Goal: Information Seeking & Learning: Find specific fact

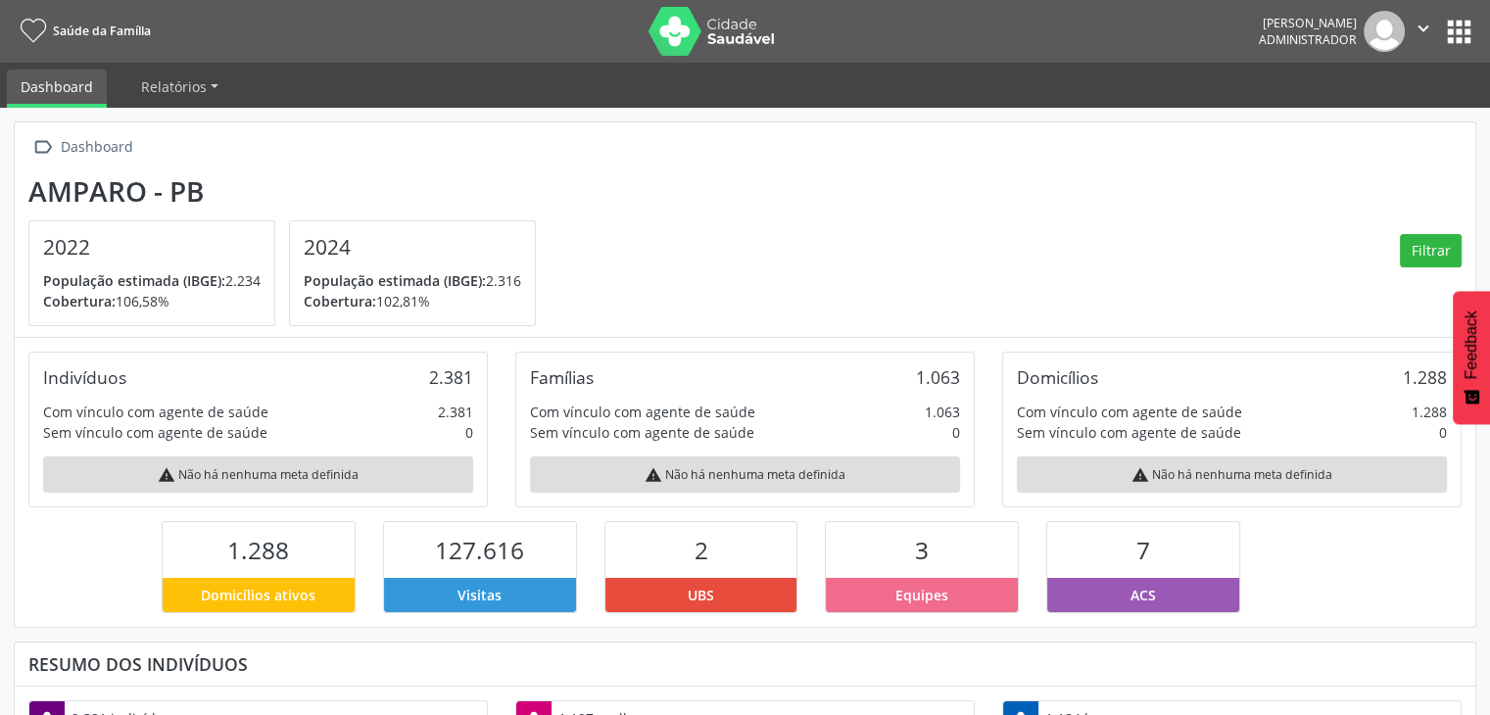
scroll to position [979288, 979126]
click at [1462, 26] on button "apps" at bounding box center [1459, 32] width 34 height 34
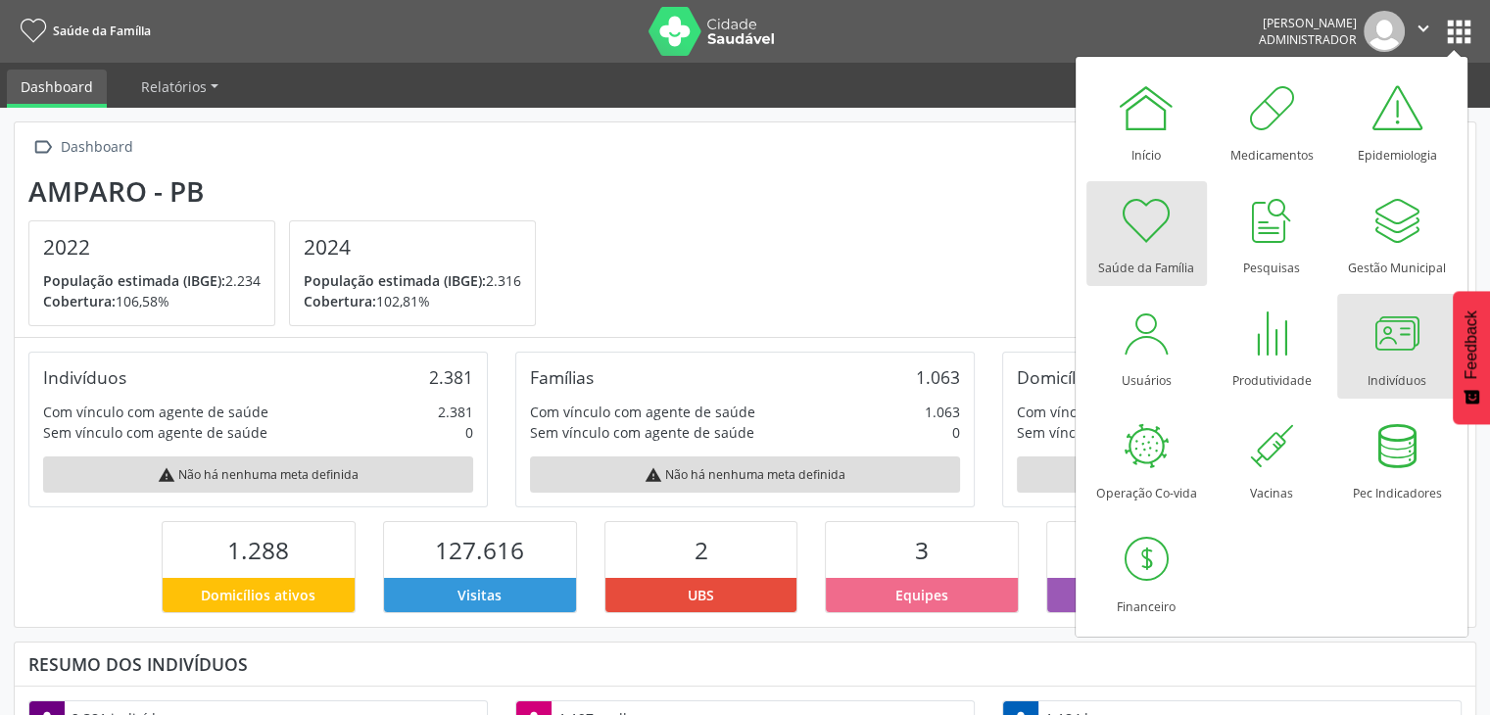
click at [1417, 325] on div at bounding box center [1397, 333] width 59 height 59
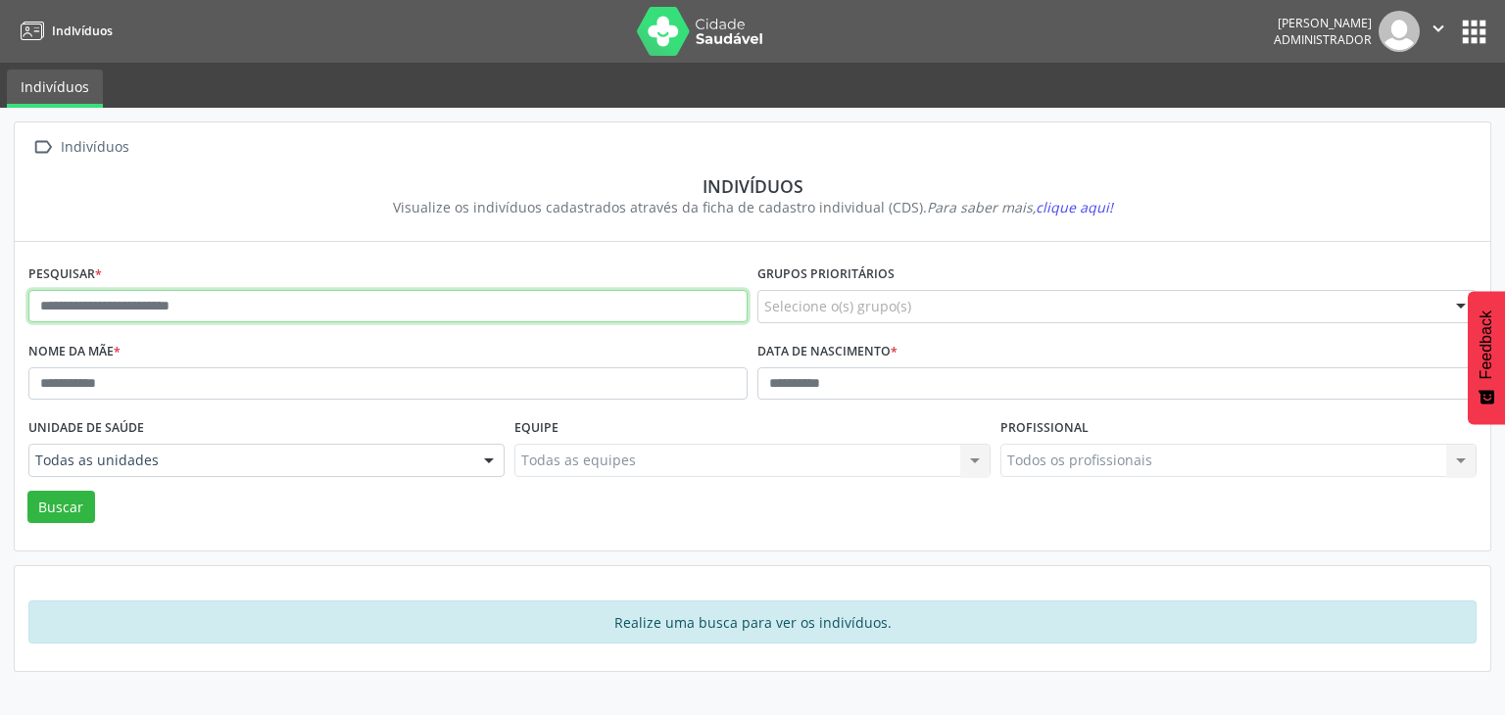
click at [215, 295] on input "text" at bounding box center [387, 306] width 719 height 33
type input "********"
click at [27, 491] on button "Buscar" at bounding box center [61, 507] width 68 height 33
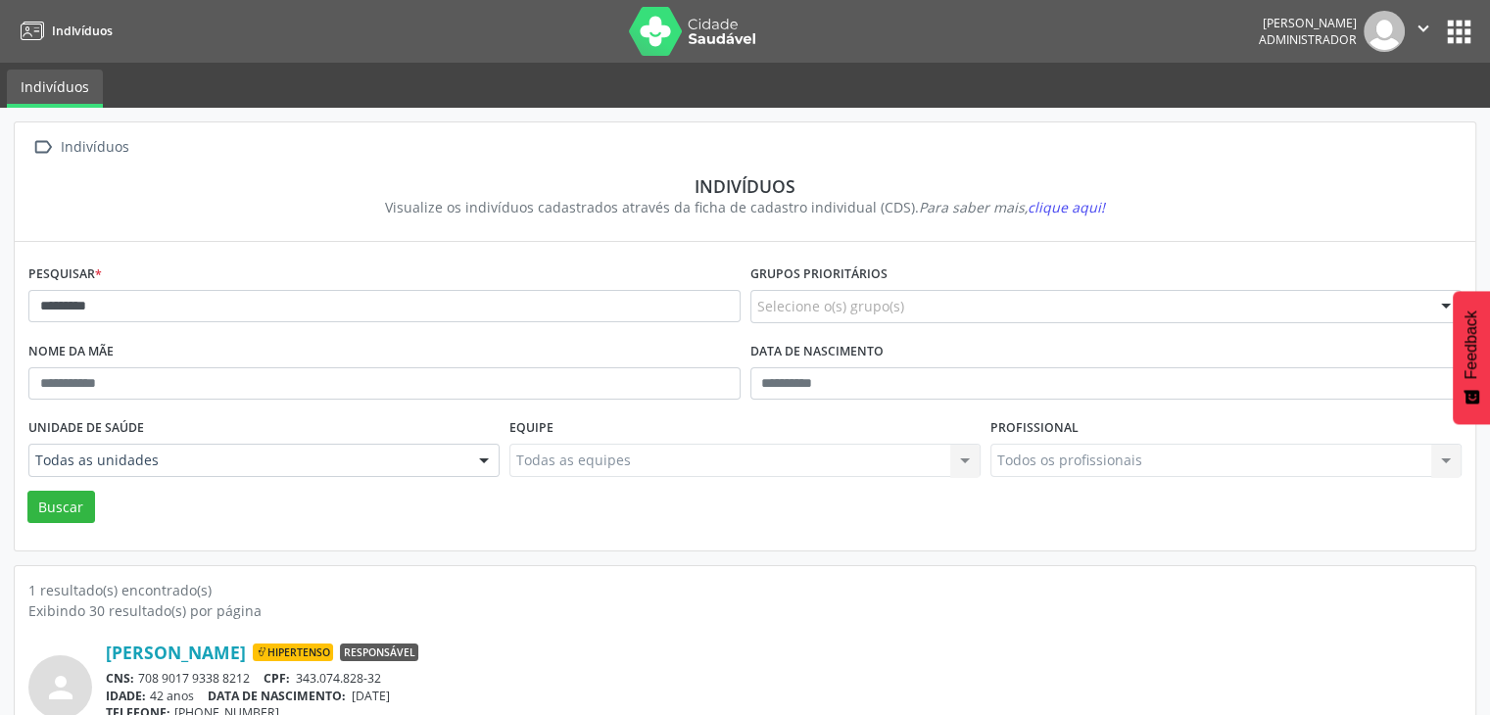
drag, startPoint x: 138, startPoint y: 678, endPoint x: 255, endPoint y: 673, distance: 116.7
click at [255, 673] on div "CNS: 708 9017 9338 8212 CPF: 343.074.828-32" at bounding box center [784, 678] width 1356 height 17
copy div "708 9017 9338 8212"
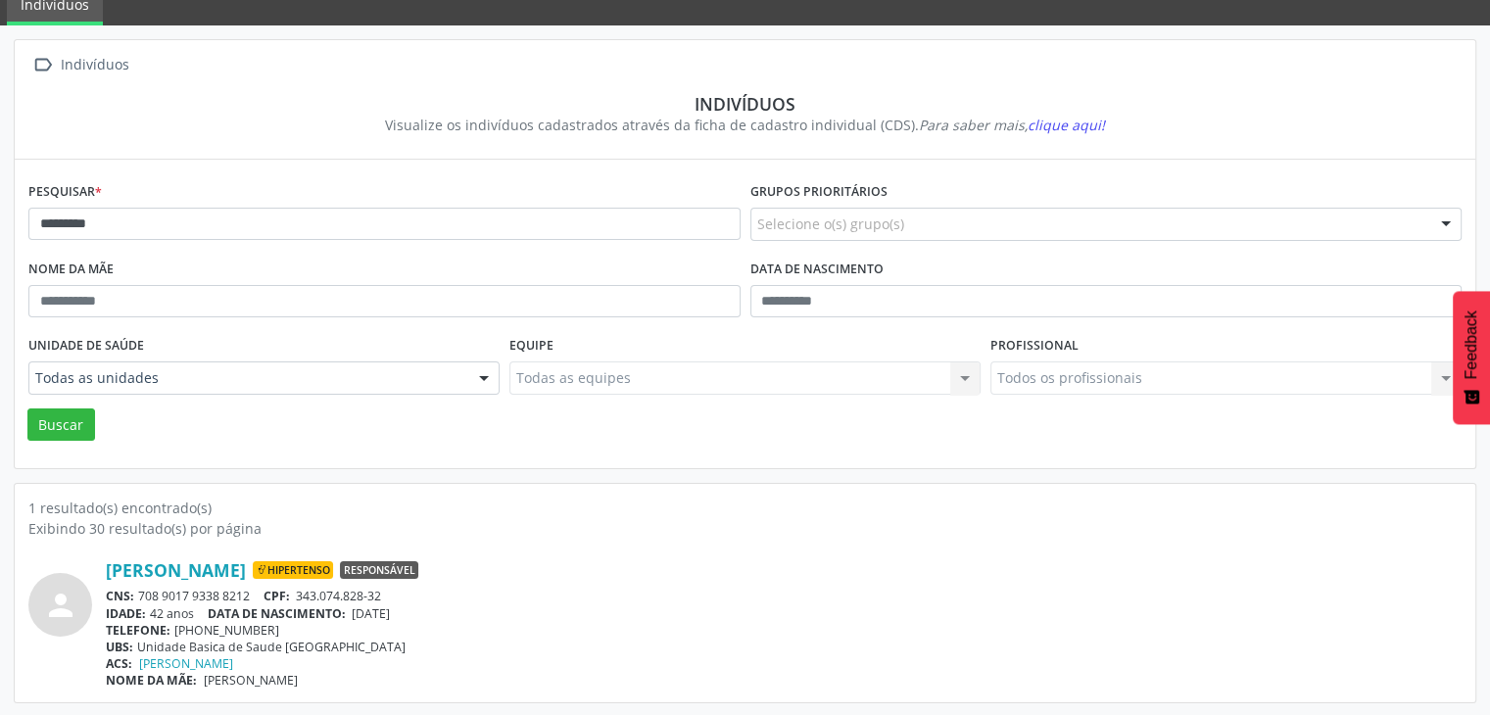
drag, startPoint x: 360, startPoint y: 613, endPoint x: 430, endPoint y: 615, distance: 69.6
click at [430, 615] on div "IDADE: 42 anos DATA DE NASCIMENTO: [DEMOGRAPHIC_DATA]" at bounding box center [784, 613] width 1356 height 17
copy span "[DATE]"
click at [144, 204] on div "Pesquisar * ********" at bounding box center [385, 215] width 722 height 77
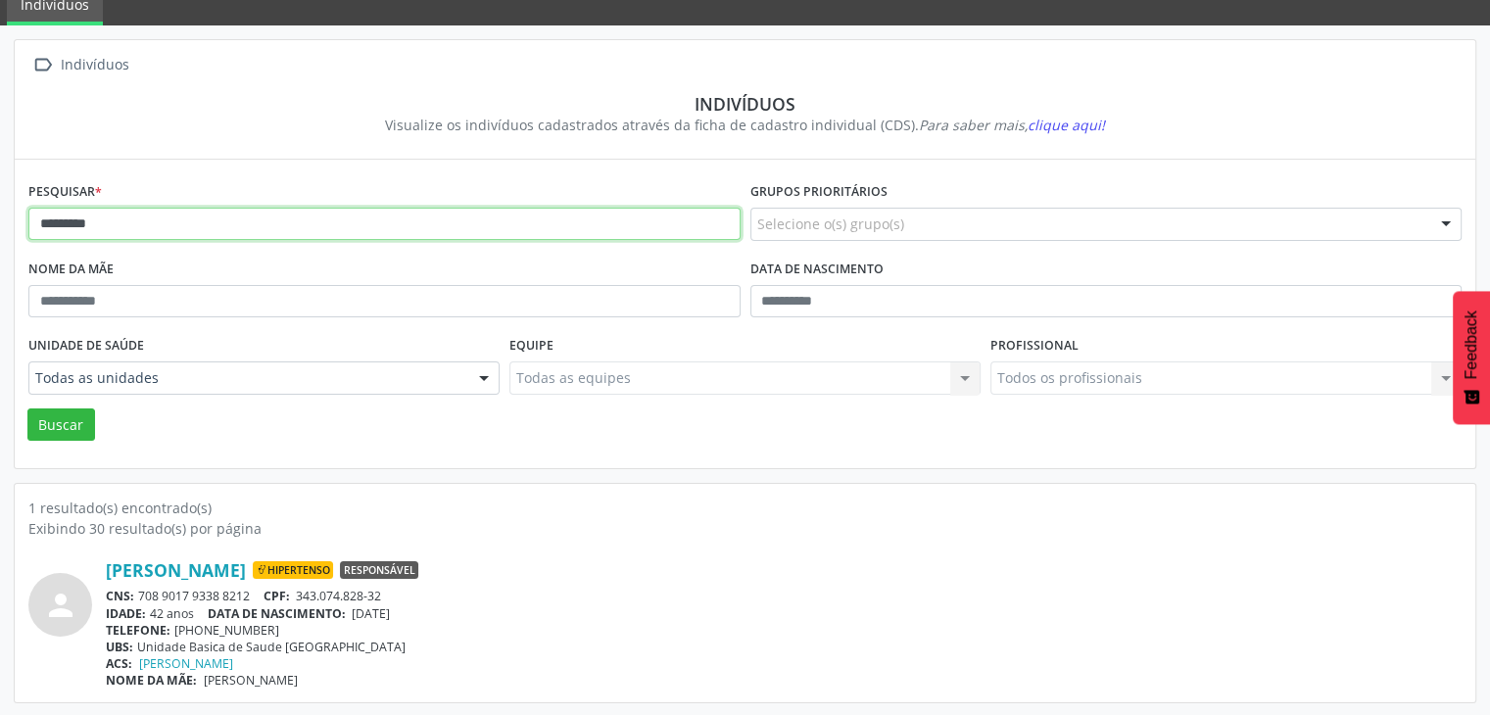
click at [144, 212] on input "********" at bounding box center [384, 224] width 712 height 33
click at [27, 408] on button "Buscar" at bounding box center [61, 424] width 68 height 33
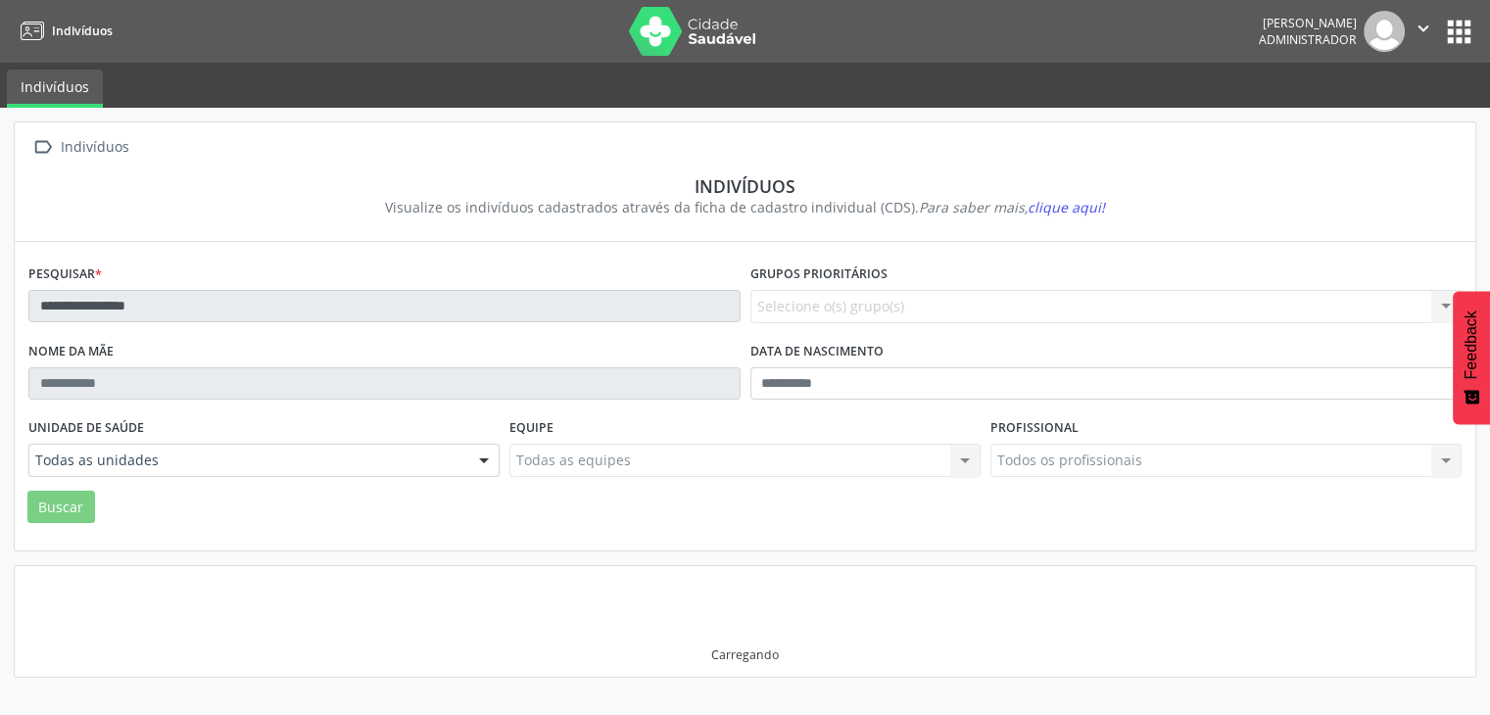
scroll to position [0, 0]
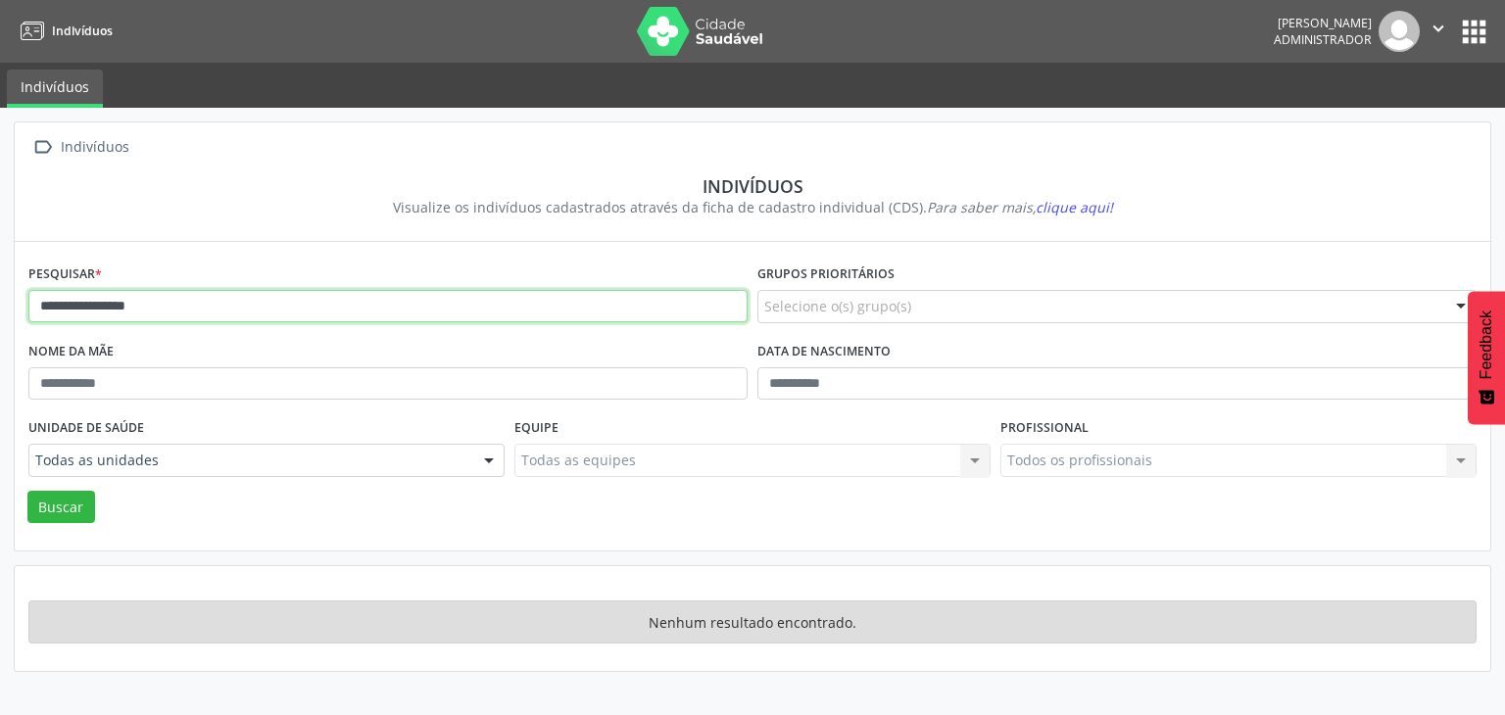
click at [123, 304] on input "**********" at bounding box center [387, 306] width 719 height 33
click at [27, 491] on button "Buscar" at bounding box center [61, 507] width 68 height 33
drag, startPoint x: 216, startPoint y: 297, endPoint x: 117, endPoint y: 308, distance: 100.5
click at [117, 308] on input "**********" at bounding box center [387, 306] width 719 height 33
click at [27, 491] on button "Buscar" at bounding box center [61, 507] width 68 height 33
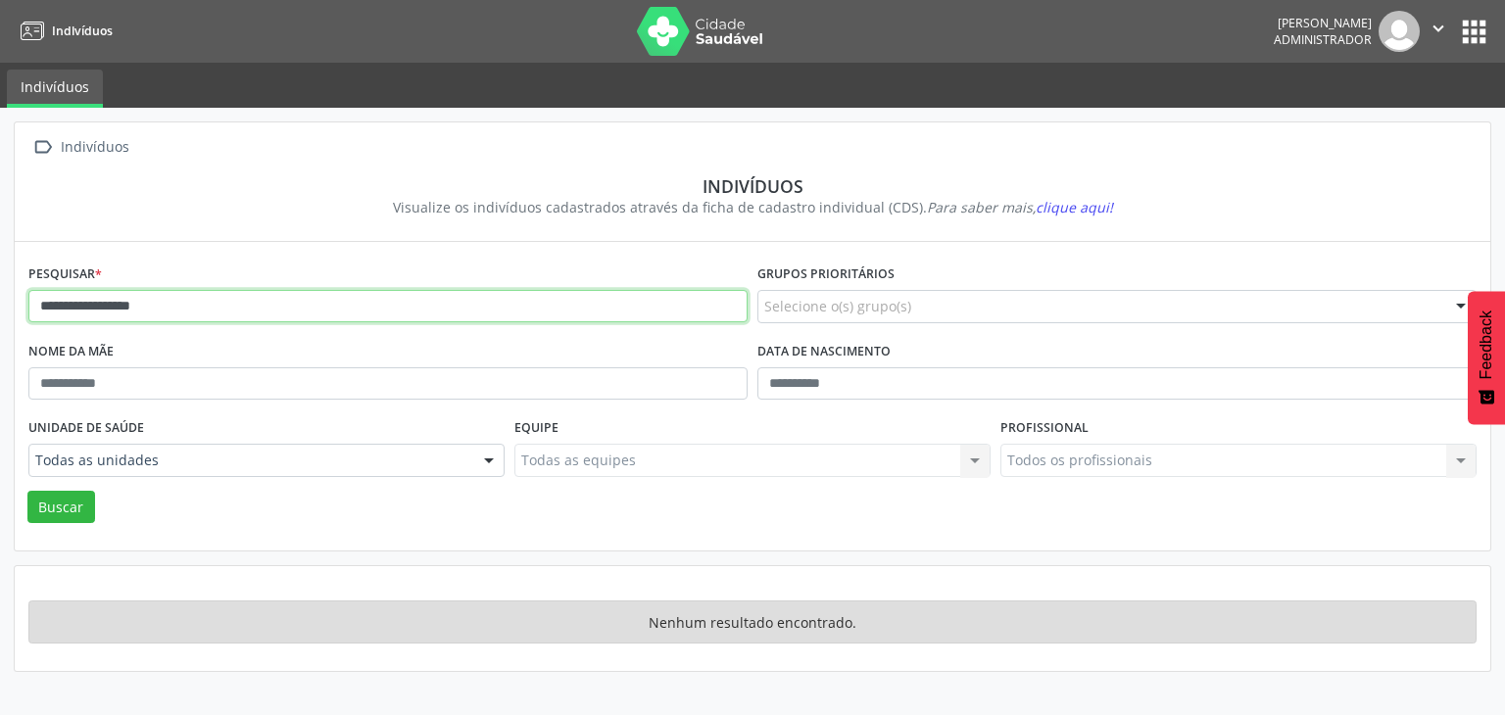
drag, startPoint x: 198, startPoint y: 309, endPoint x: 113, endPoint y: 310, distance: 85.2
click at [113, 310] on input "**********" at bounding box center [387, 306] width 719 height 33
type input "********"
click at [27, 491] on button "Buscar" at bounding box center [61, 507] width 68 height 33
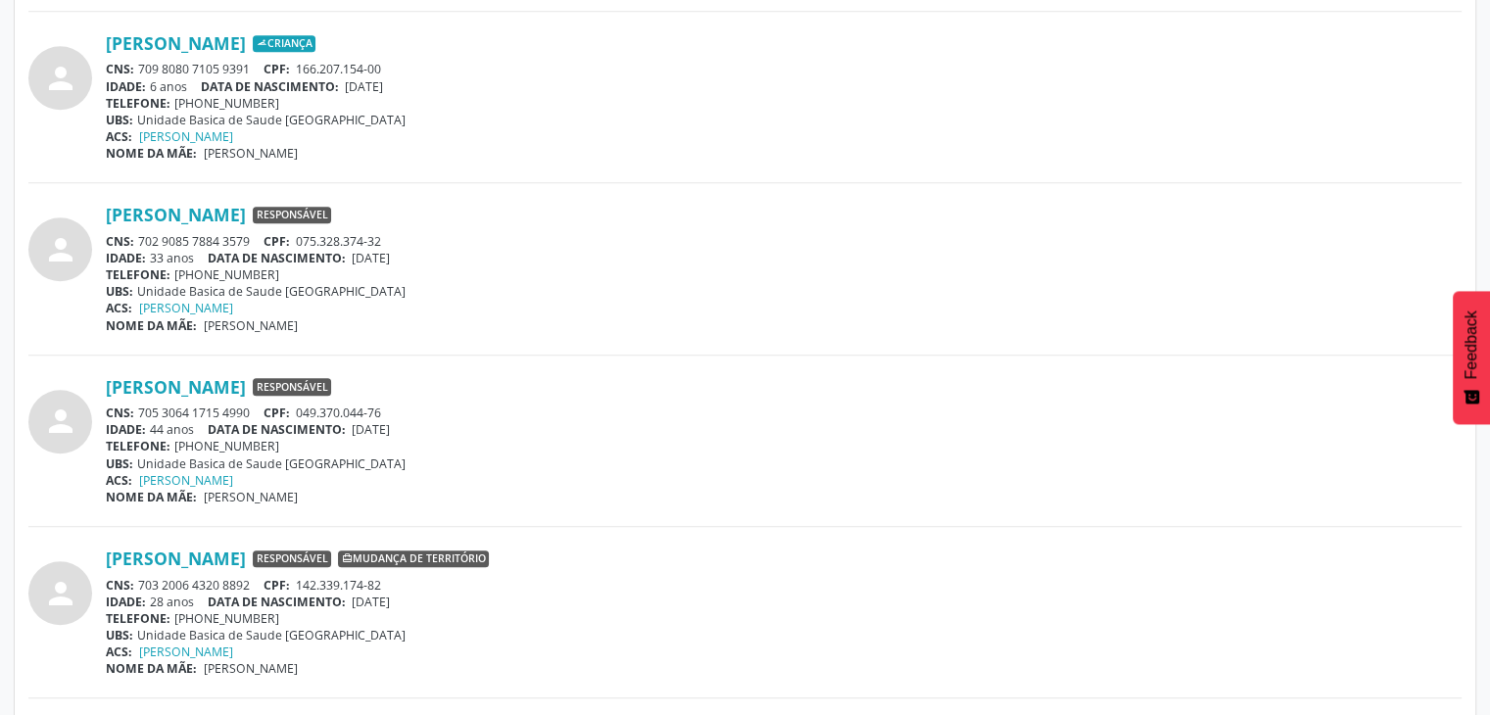
scroll to position [1176, 0]
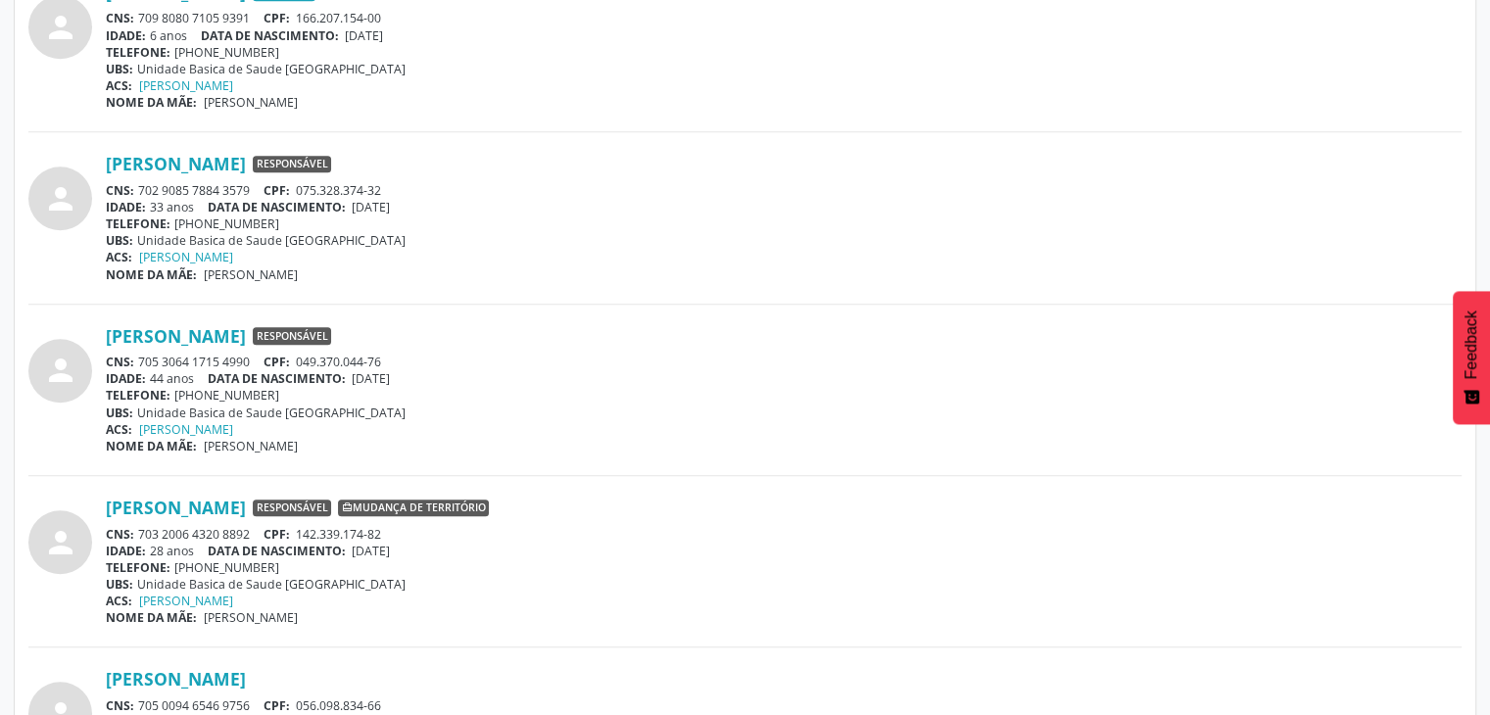
drag, startPoint x: 141, startPoint y: 357, endPoint x: 253, endPoint y: 356, distance: 111.7
click at [253, 356] on div "CNS: 705 3064 1715 4990 CPF: 049.370.044-76" at bounding box center [784, 362] width 1356 height 17
copy div "705 3064 1715 4990"
drag, startPoint x: 302, startPoint y: 358, endPoint x: 381, endPoint y: 349, distance: 79.8
click at [381, 349] on div "[PERSON_NAME] Responsável CNS: 705 3064 1715 4990 CPF: 049.370.044-76 IDADE: 44…" at bounding box center [784, 389] width 1356 height 129
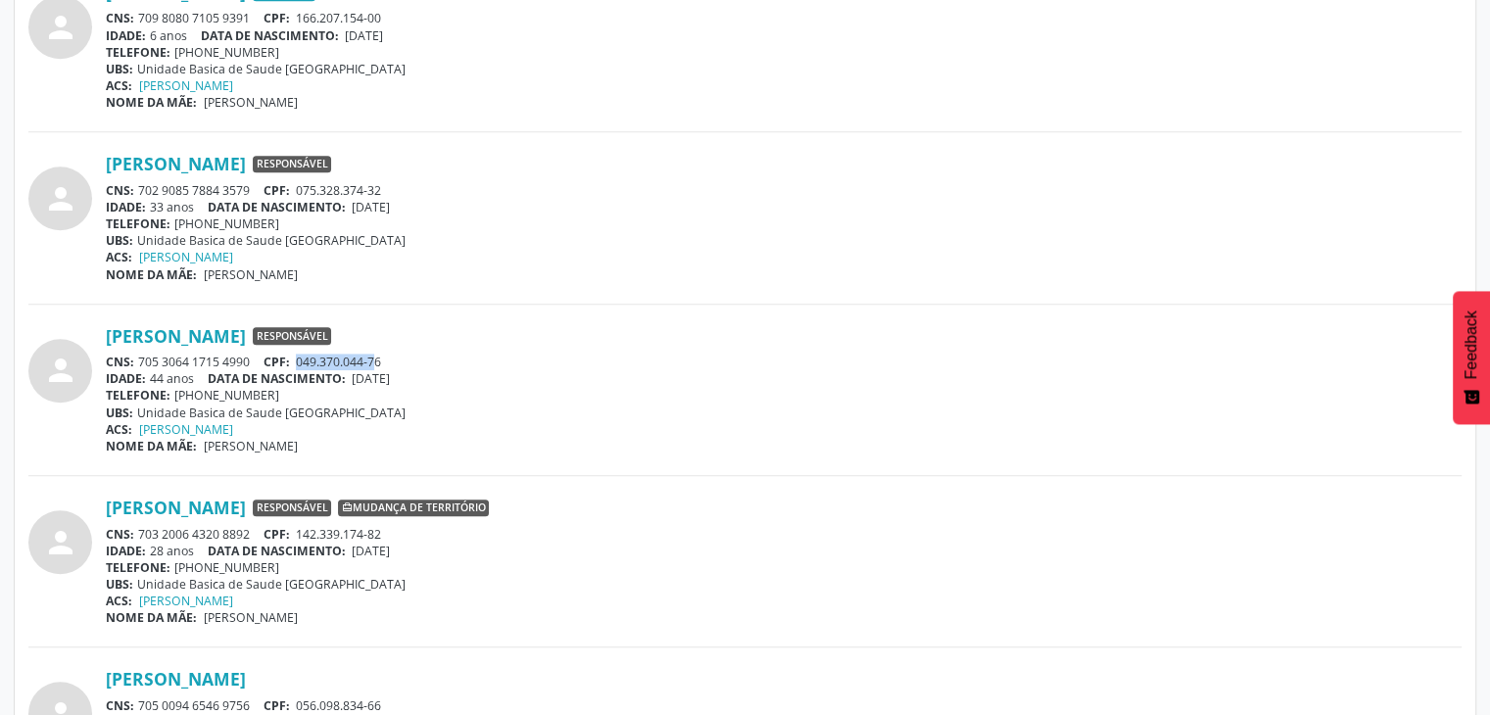
click at [375, 354] on span "049.370.044-76" at bounding box center [338, 362] width 85 height 17
drag, startPoint x: 297, startPoint y: 355, endPoint x: 398, endPoint y: 358, distance: 100.9
click at [398, 358] on div "CNS: 705 3064 1715 4990 CPF: 049.370.044-76" at bounding box center [784, 362] width 1356 height 17
copy span "049.370.044-76"
drag, startPoint x: 355, startPoint y: 377, endPoint x: 423, endPoint y: 369, distance: 69.0
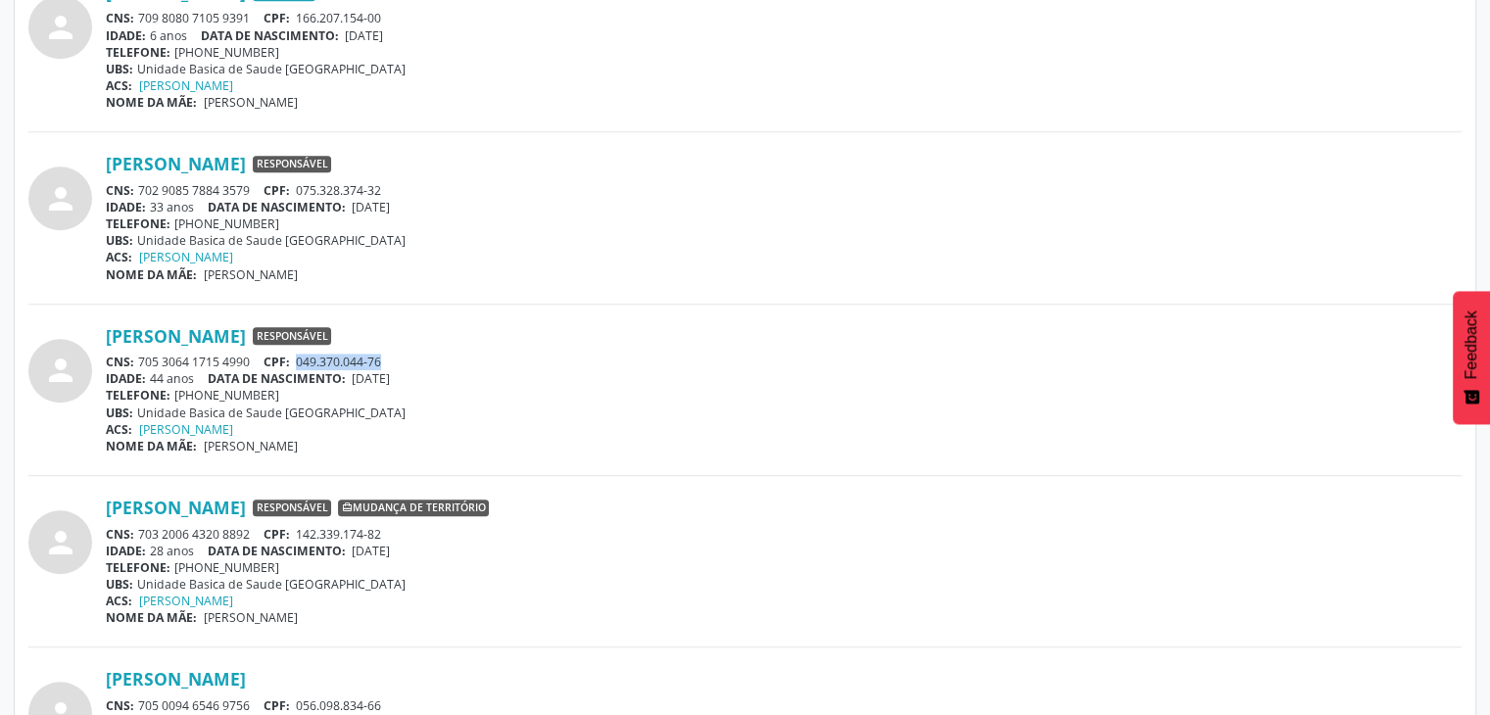
click at [423, 370] on div "IDADE: 44 anos DATA DE NASCIMENTO: [DEMOGRAPHIC_DATA]" at bounding box center [784, 378] width 1356 height 17
copy span "[DATE]"
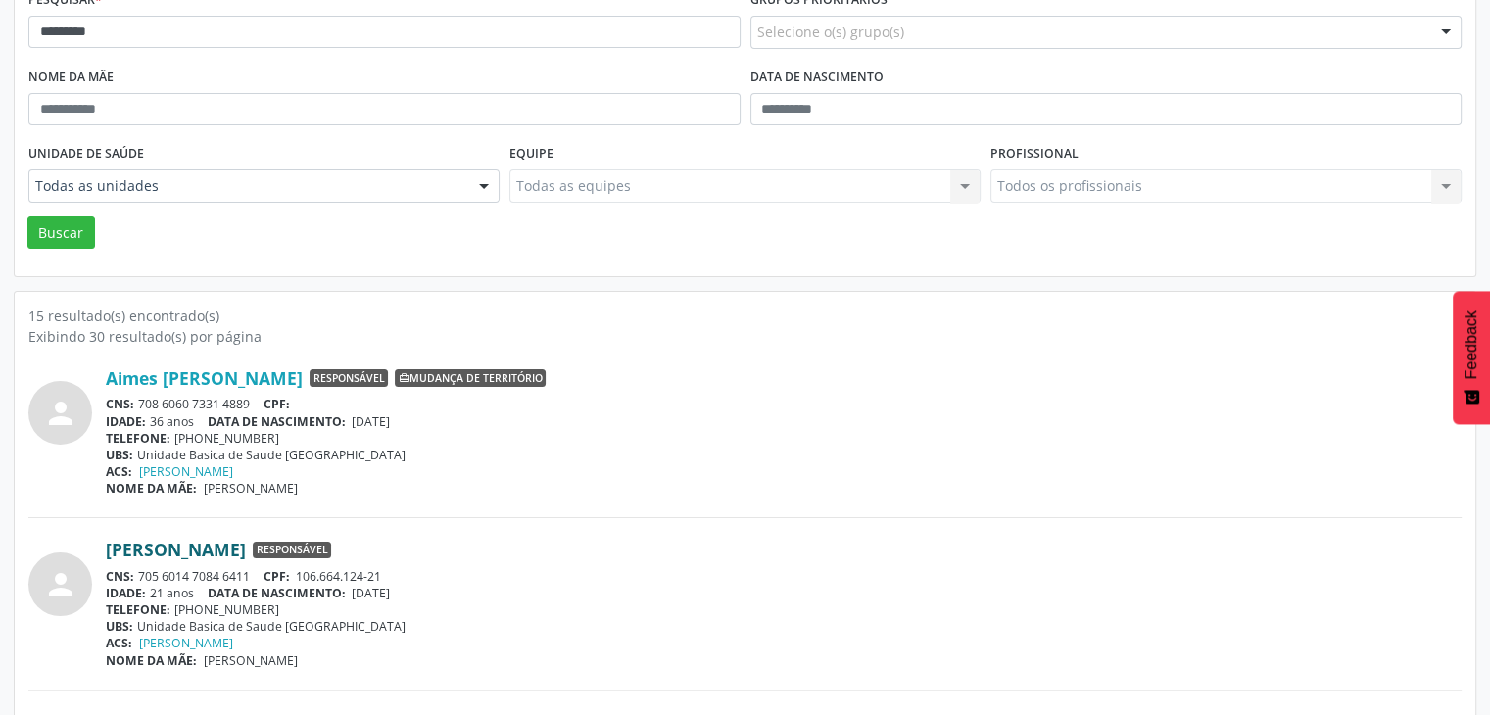
scroll to position [0, 0]
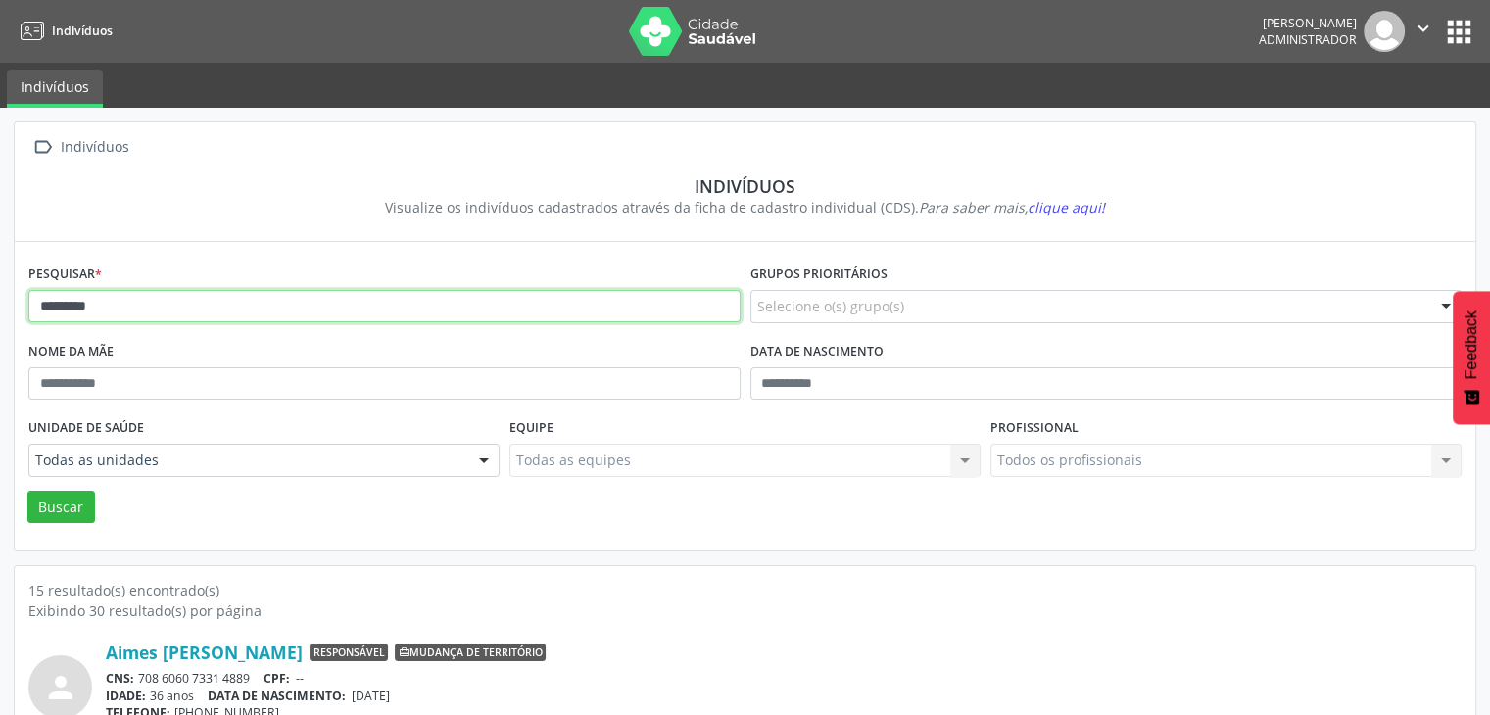
click at [212, 303] on input "********" at bounding box center [384, 306] width 712 height 33
type input "********"
click at [27, 491] on button "Buscar" at bounding box center [61, 507] width 68 height 33
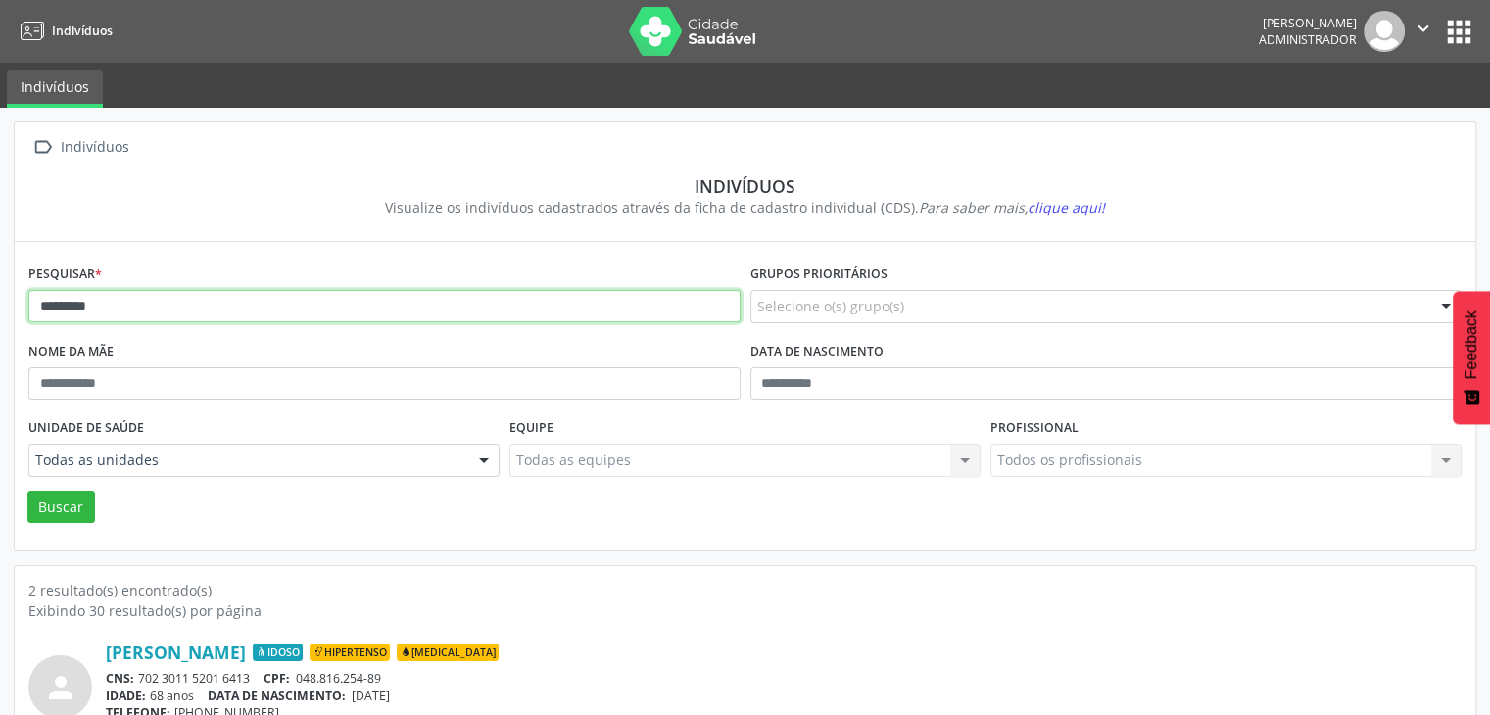
click at [223, 306] on input "********" at bounding box center [384, 306] width 712 height 33
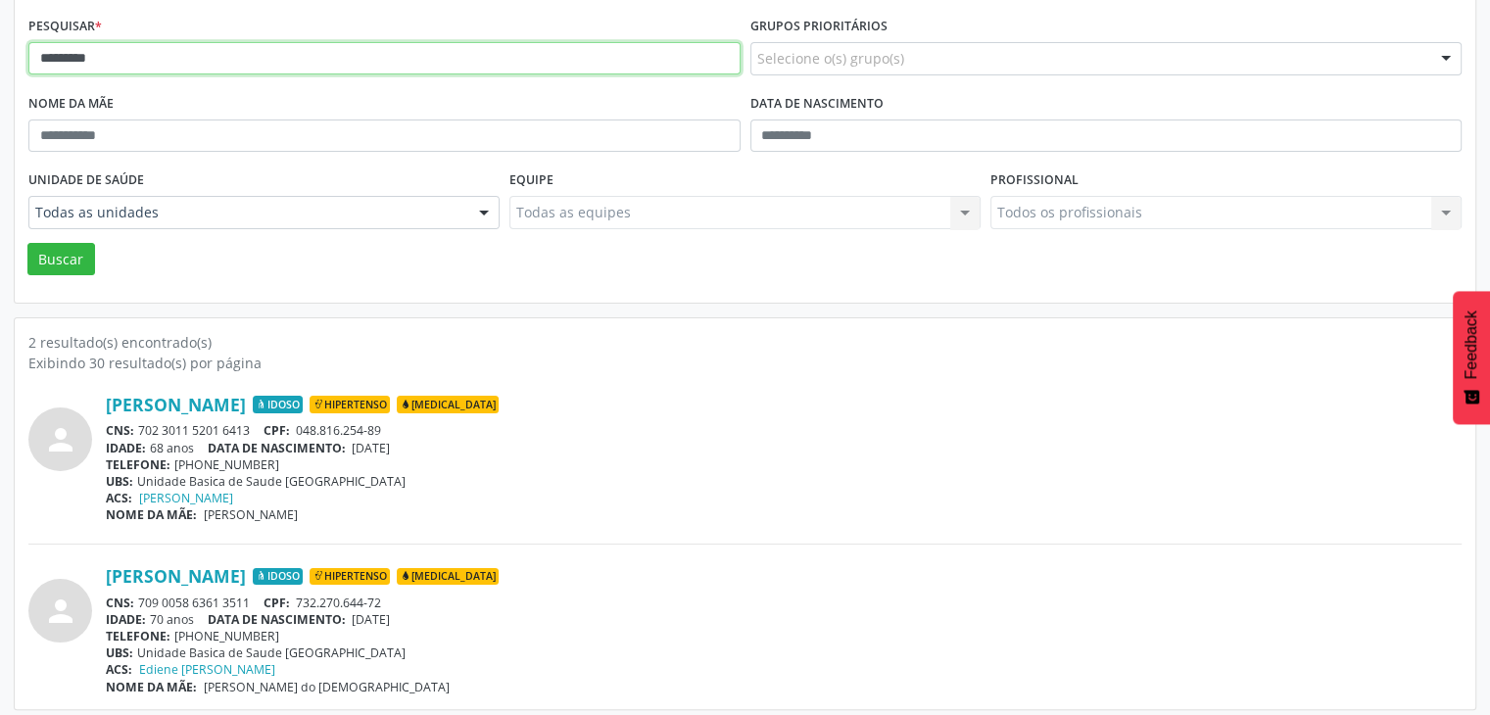
scroll to position [255, 0]
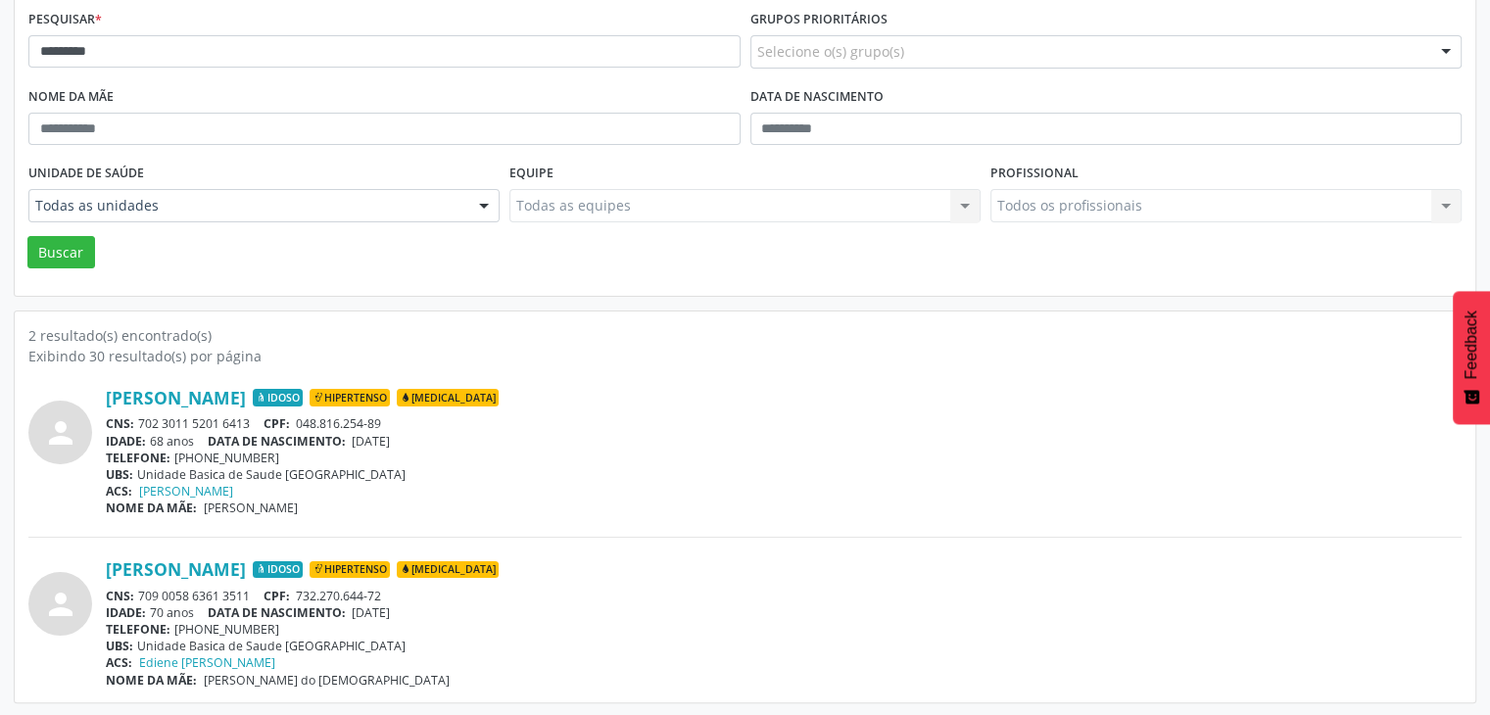
drag, startPoint x: 136, startPoint y: 417, endPoint x: 254, endPoint y: 429, distance: 118.1
click at [254, 429] on div "CNS: 702 3011 5201 6413 CPF: 048.816.254-89" at bounding box center [784, 423] width 1356 height 17
copy div "702 3011 5201 6413"
drag, startPoint x: 360, startPoint y: 437, endPoint x: 412, endPoint y: 437, distance: 51.9
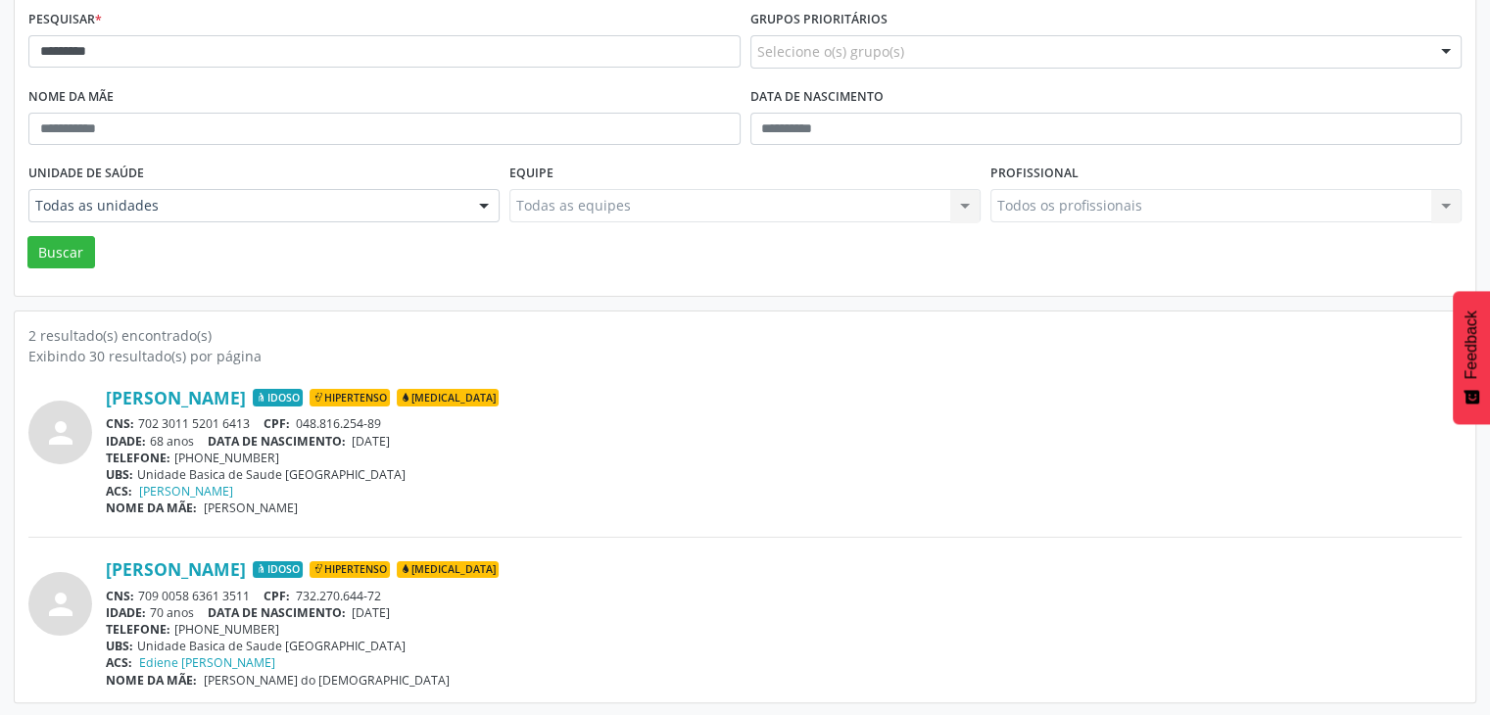
click at [390, 437] on span "[DATE]" at bounding box center [371, 441] width 38 height 17
click at [360, 455] on div "TELEFONE: [PHONE_NUMBER]" at bounding box center [784, 458] width 1356 height 17
drag, startPoint x: 358, startPoint y: 446, endPoint x: 415, endPoint y: 443, distance: 57.9
click at [390, 443] on span "[DATE]" at bounding box center [371, 441] width 38 height 17
click at [390, 433] on span "[DATE]" at bounding box center [371, 441] width 38 height 17
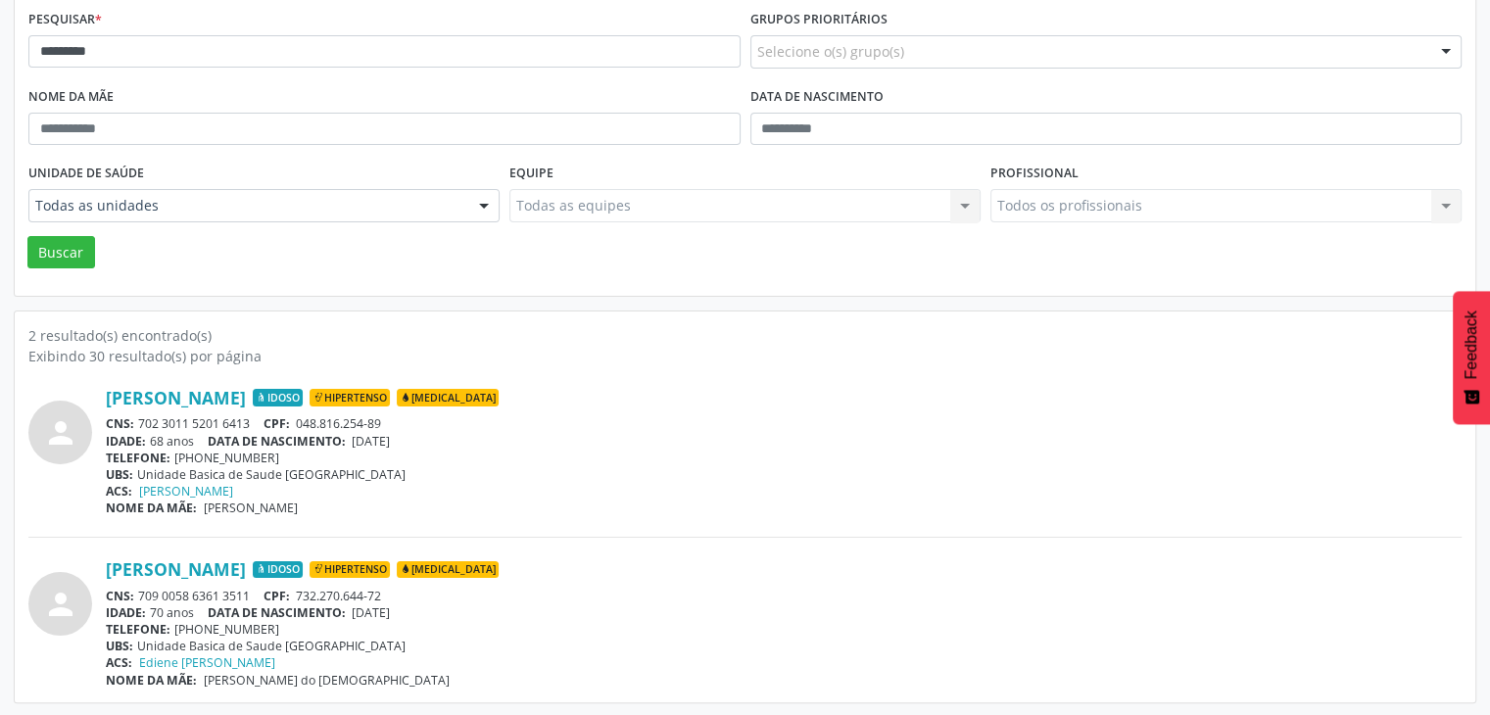
drag, startPoint x: 356, startPoint y: 440, endPoint x: 443, endPoint y: 442, distance: 87.2
click at [443, 442] on div "IDADE: 68 anos DATA DE NASCIMENTO: [DEMOGRAPHIC_DATA]" at bounding box center [784, 441] width 1356 height 17
copy span "[DATE]"
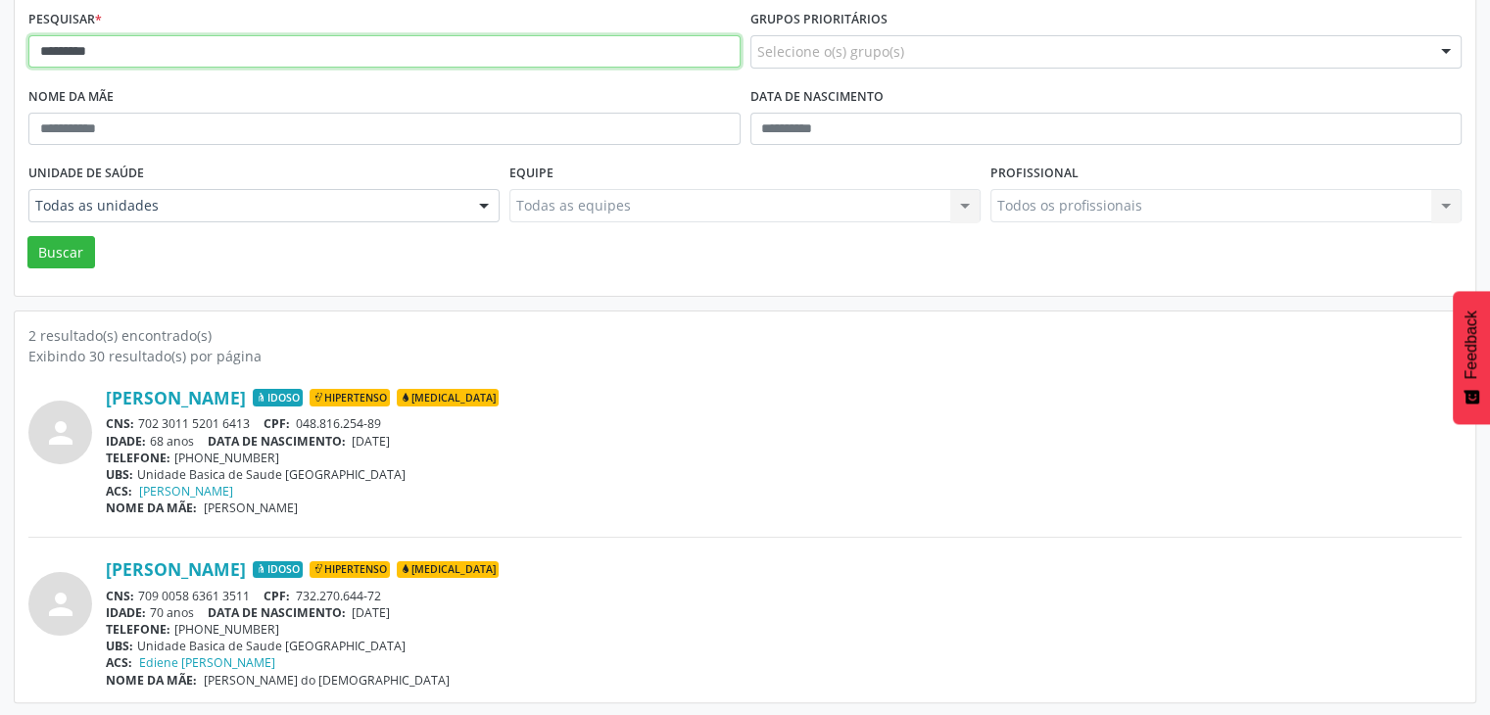
click at [200, 40] on input "********" at bounding box center [384, 51] width 712 height 33
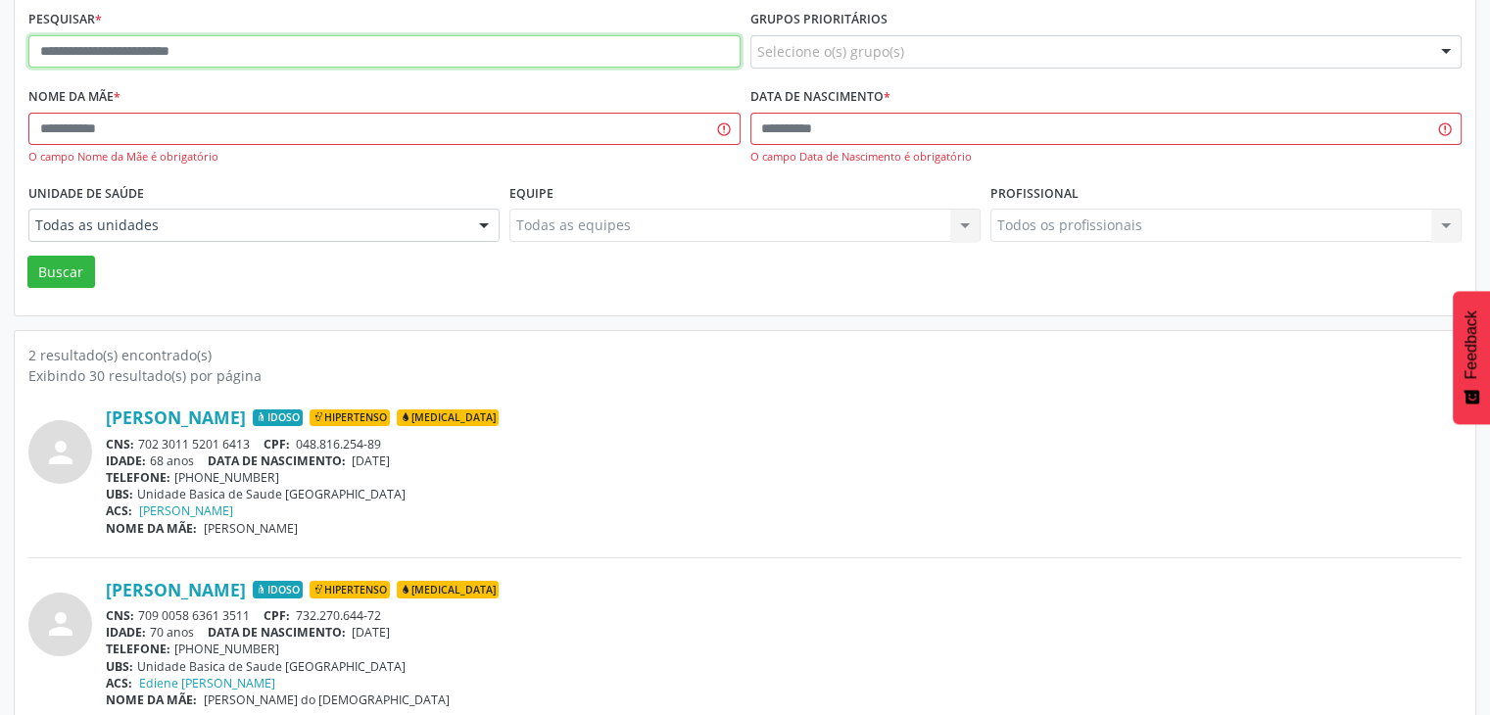
click at [162, 42] on input "text" at bounding box center [384, 51] width 712 height 33
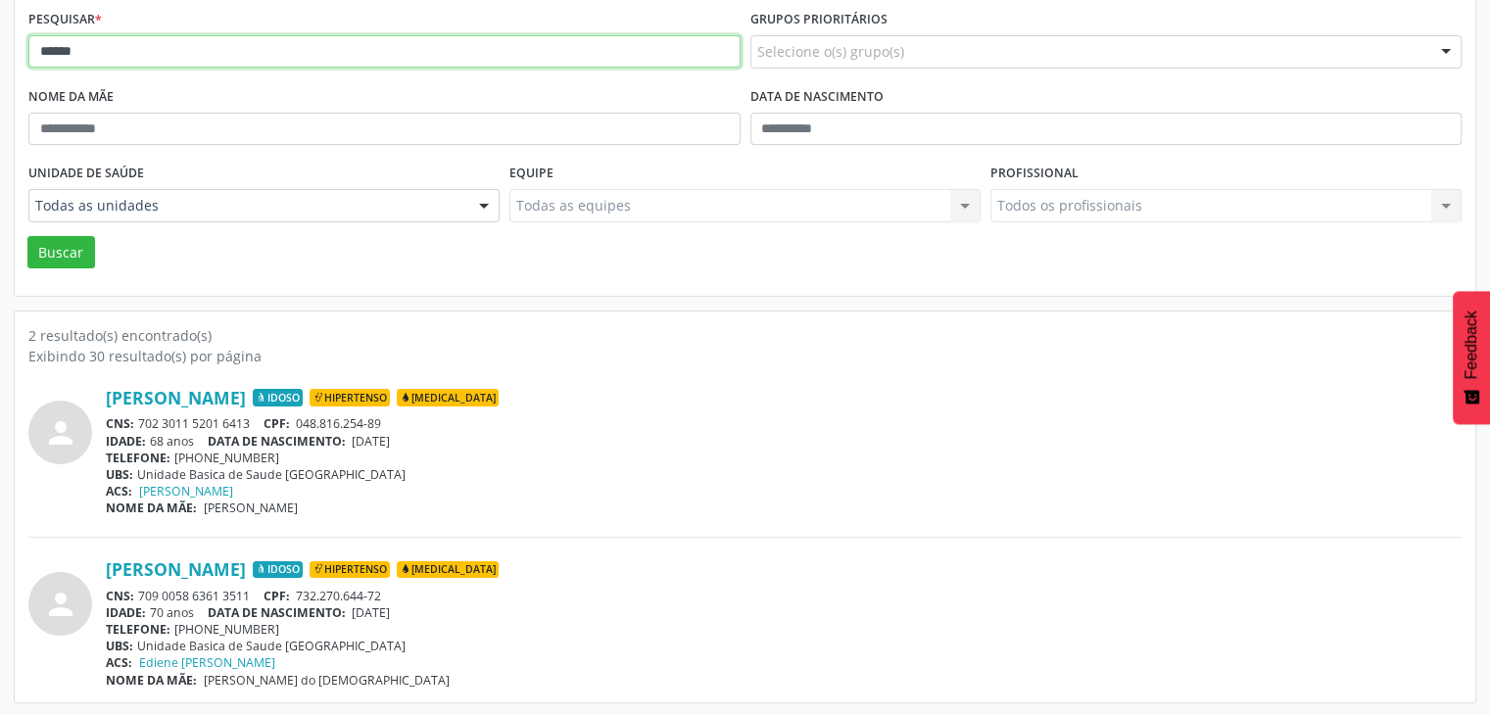
type input "******"
click at [27, 236] on button "Buscar" at bounding box center [61, 252] width 68 height 33
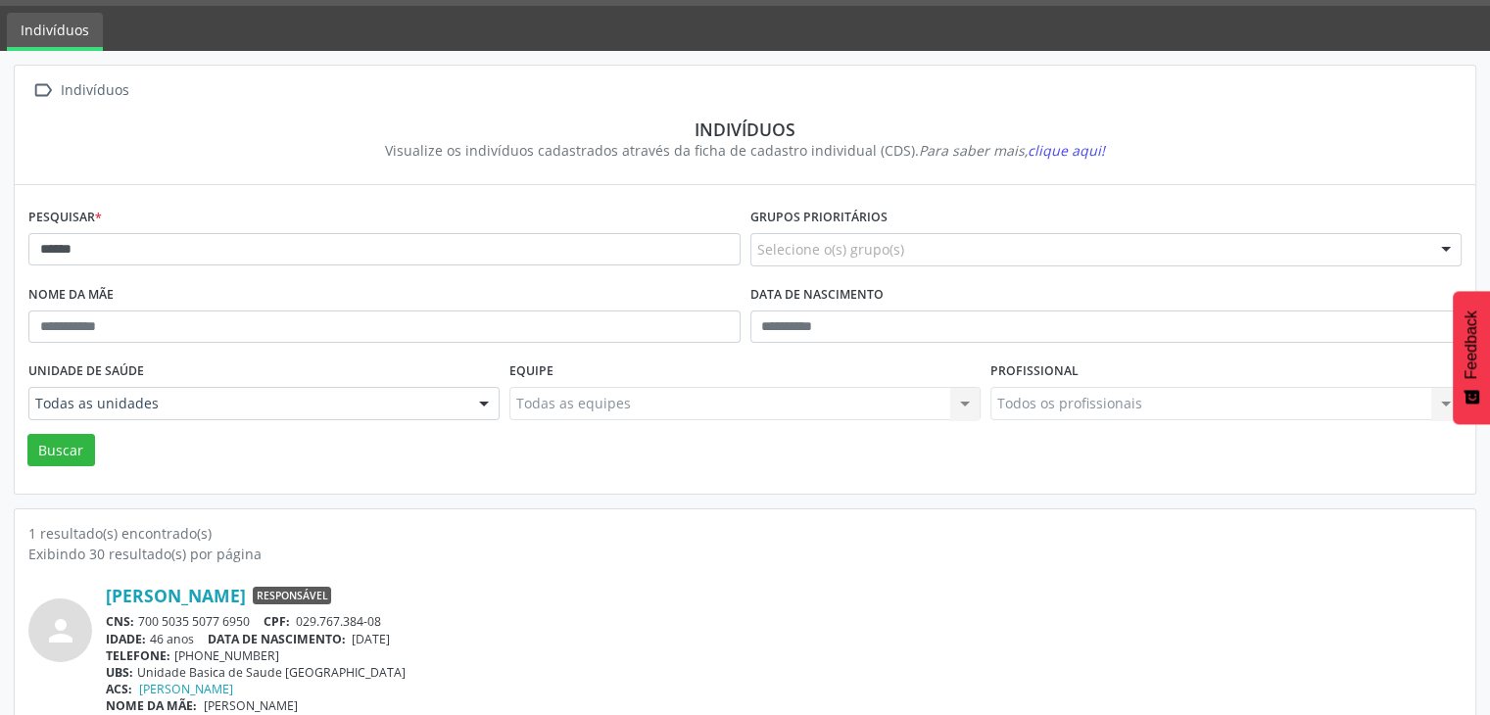
scroll to position [82, 0]
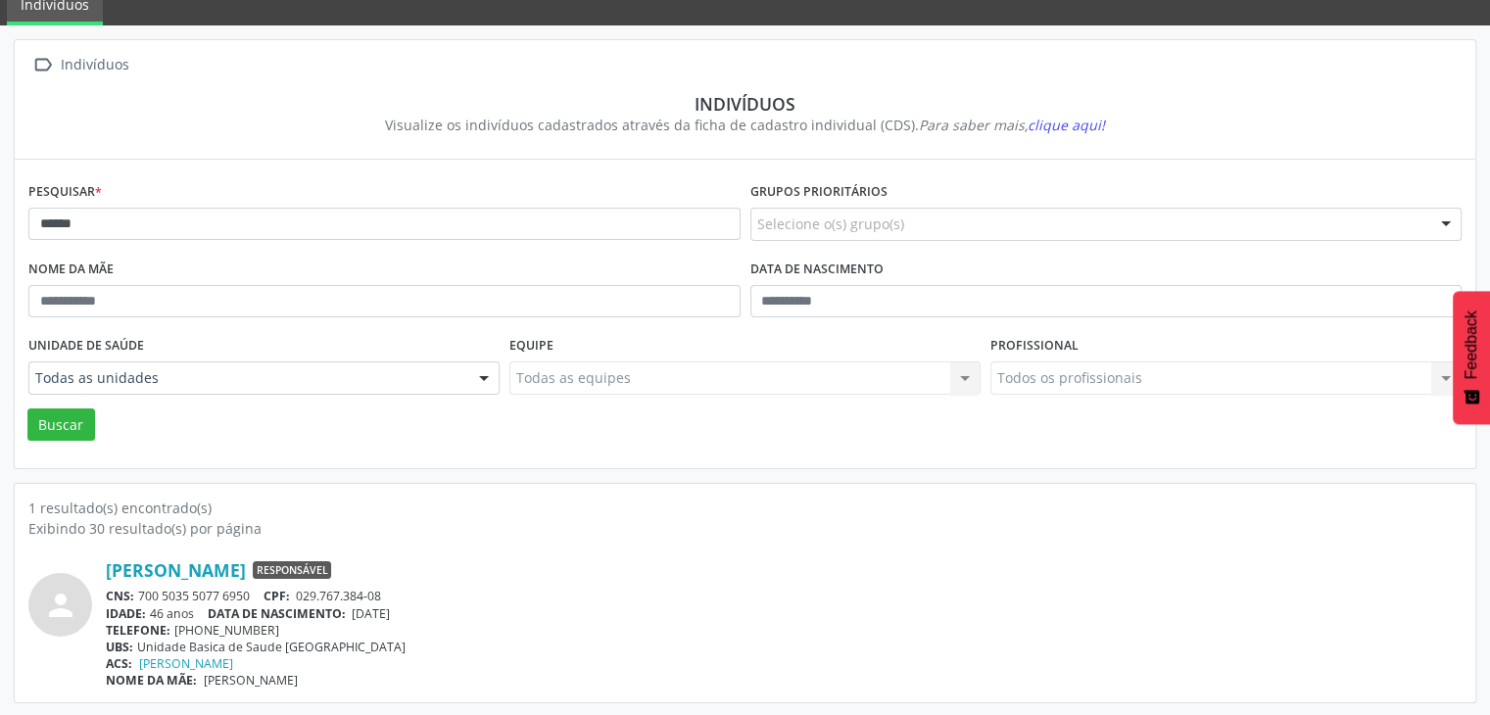
drag, startPoint x: 138, startPoint y: 593, endPoint x: 259, endPoint y: 594, distance: 120.5
click at [259, 594] on div "CNS: 700 5035 5077 6950 CPF: 029.767.384-08" at bounding box center [784, 596] width 1356 height 17
drag, startPoint x: 252, startPoint y: 594, endPoint x: 856, endPoint y: 514, distance: 609.6
click at [856, 514] on div "1 resultado(s) encontrado(s)" at bounding box center [744, 508] width 1433 height 21
drag, startPoint x: 137, startPoint y: 589, endPoint x: 248, endPoint y: 598, distance: 111.0
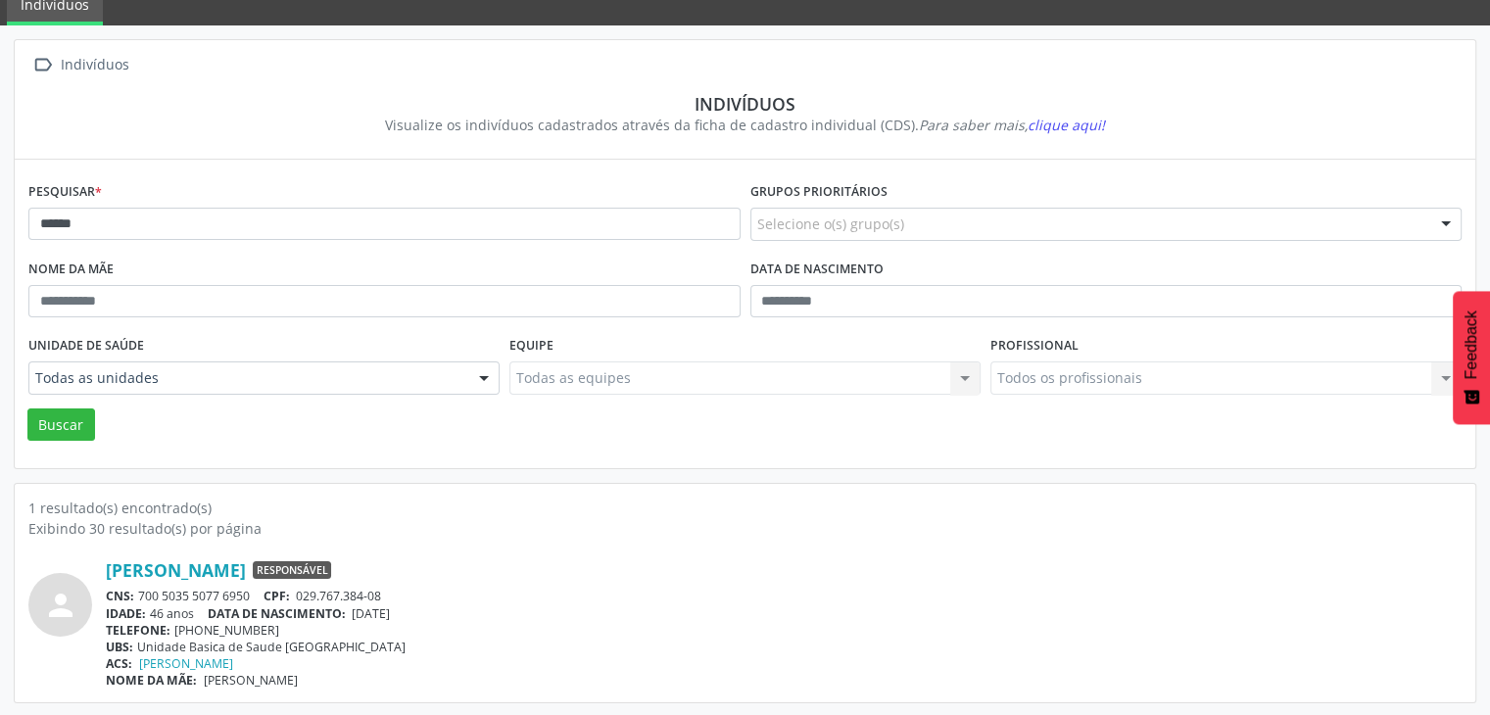
click at [248, 598] on div "CNS: 700 5035 5077 6950 CPF: 029.767.384-08" at bounding box center [784, 596] width 1356 height 17
copy div "700 5035 5077 6950"
drag, startPoint x: 353, startPoint y: 610, endPoint x: 445, endPoint y: 601, distance: 92.5
click at [445, 605] on div "IDADE: 46 anos DATA DE NASCIMENTO: [DEMOGRAPHIC_DATA]" at bounding box center [784, 613] width 1356 height 17
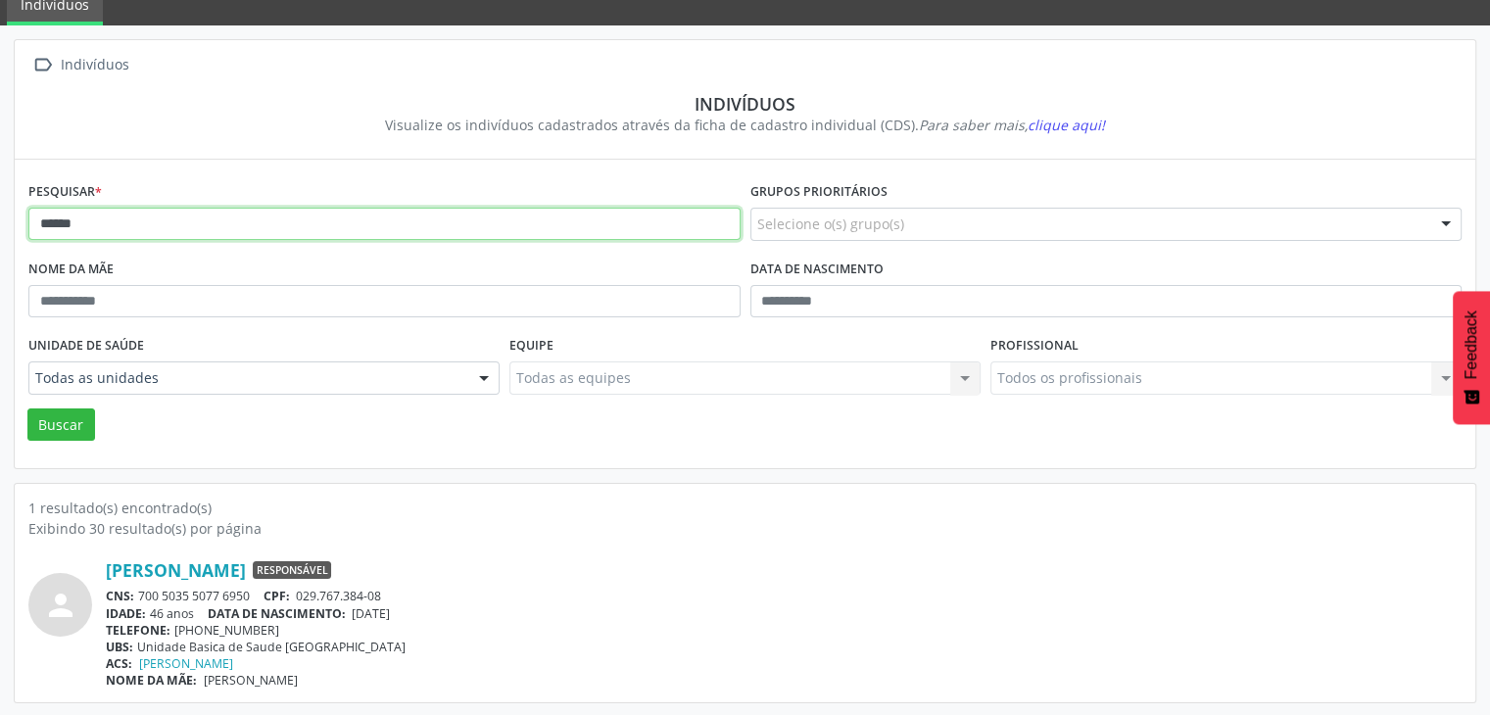
click at [235, 232] on input "******" at bounding box center [384, 224] width 712 height 33
type input "**********"
click at [27, 408] on button "Buscar" at bounding box center [61, 424] width 68 height 33
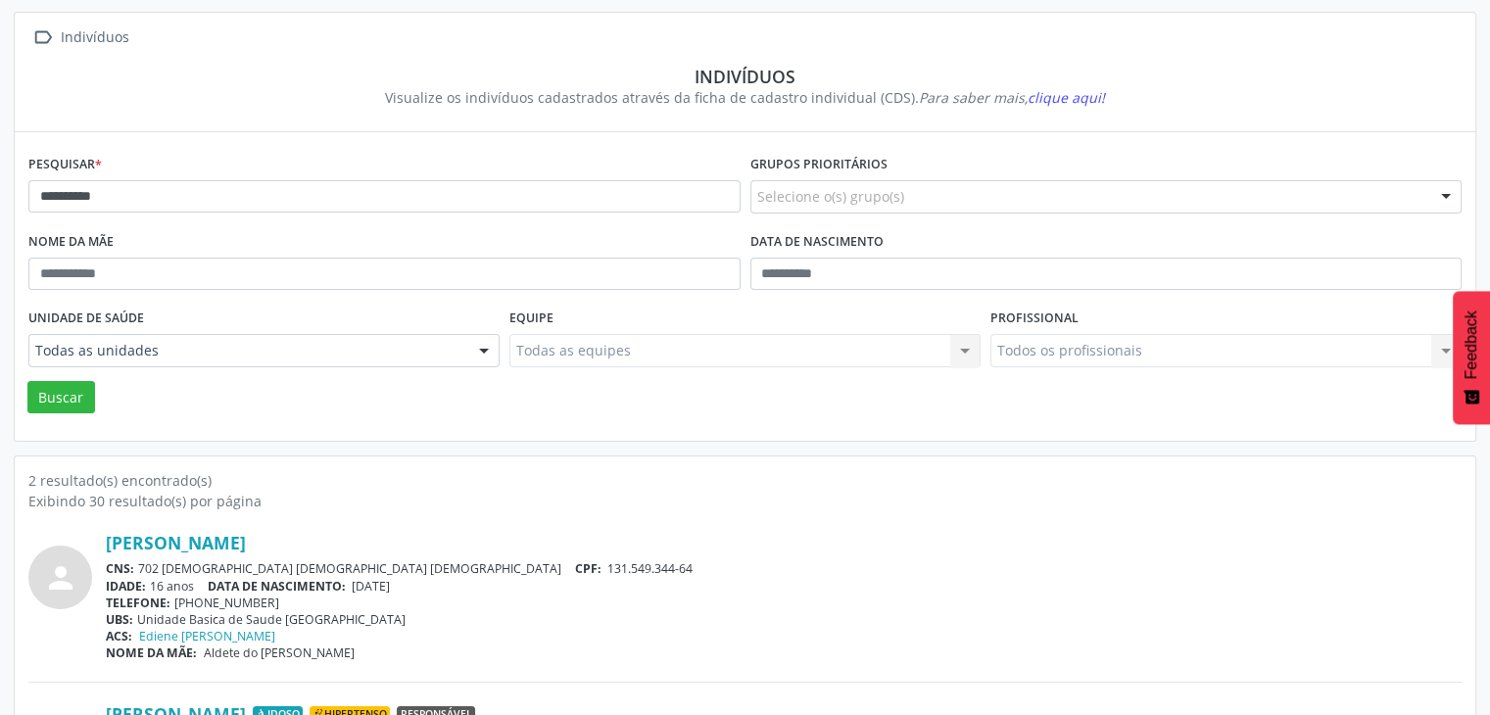
scroll to position [255, 0]
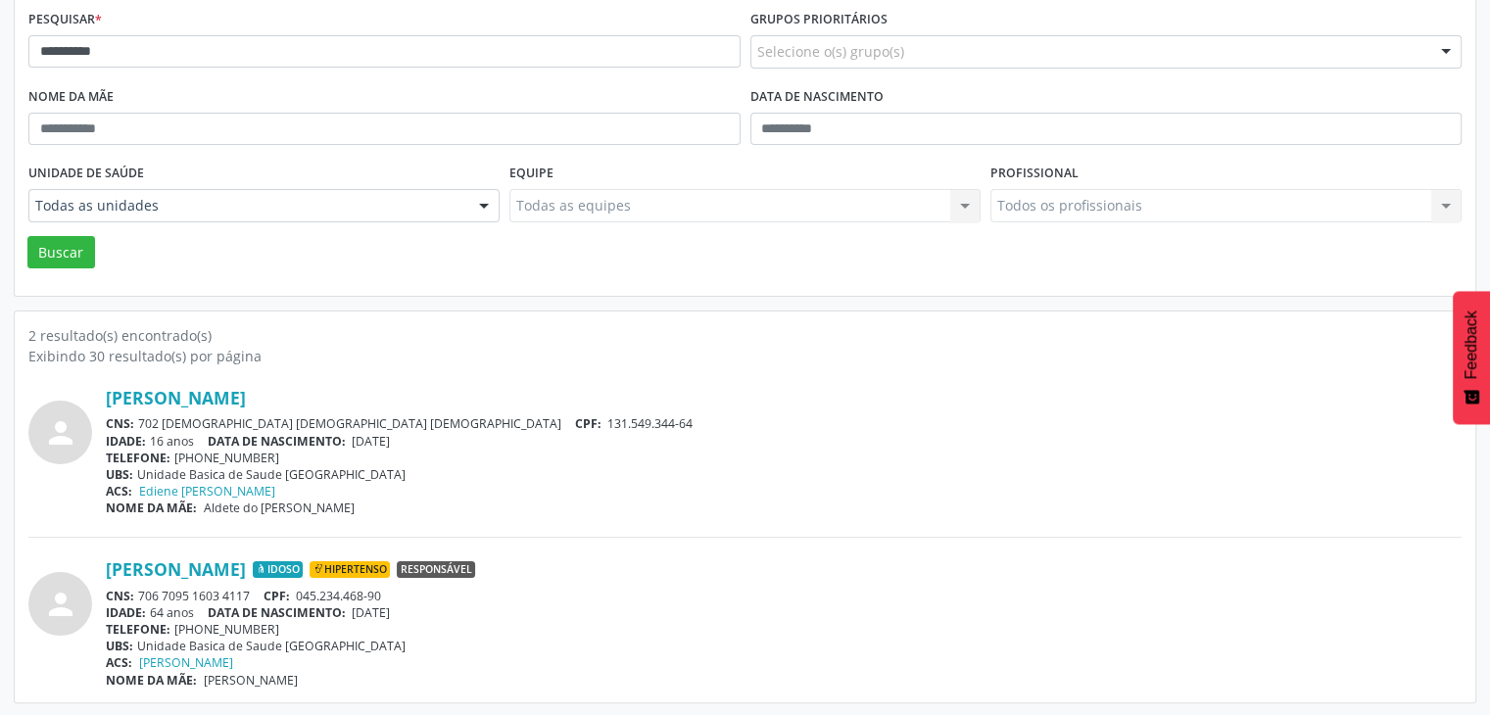
drag, startPoint x: 138, startPoint y: 589, endPoint x: 255, endPoint y: 593, distance: 116.6
click at [255, 593] on div "CNS: 706 7095 1603 4117 CPF: 045.234.468-90" at bounding box center [784, 596] width 1356 height 17
drag, startPoint x: 358, startPoint y: 615, endPoint x: 423, endPoint y: 615, distance: 65.6
click at [423, 615] on div "IDADE: 64 anos DATA DE NASCIMENTO: [DEMOGRAPHIC_DATA]" at bounding box center [784, 612] width 1356 height 17
drag, startPoint x: 411, startPoint y: 619, endPoint x: 396, endPoint y: 610, distance: 18.0
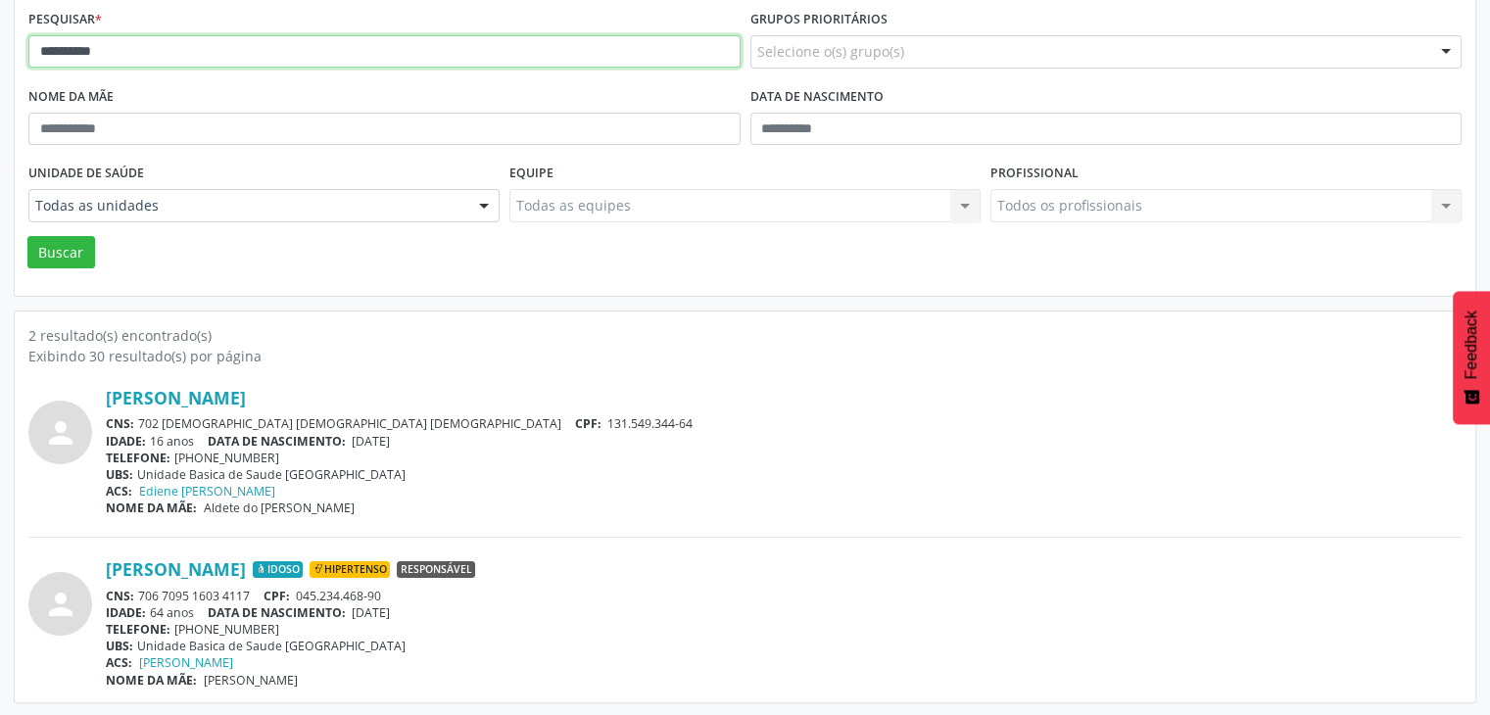
click at [264, 43] on input "**********" at bounding box center [384, 51] width 712 height 33
type input "**********"
click at [27, 236] on button "Buscar" at bounding box center [61, 252] width 68 height 33
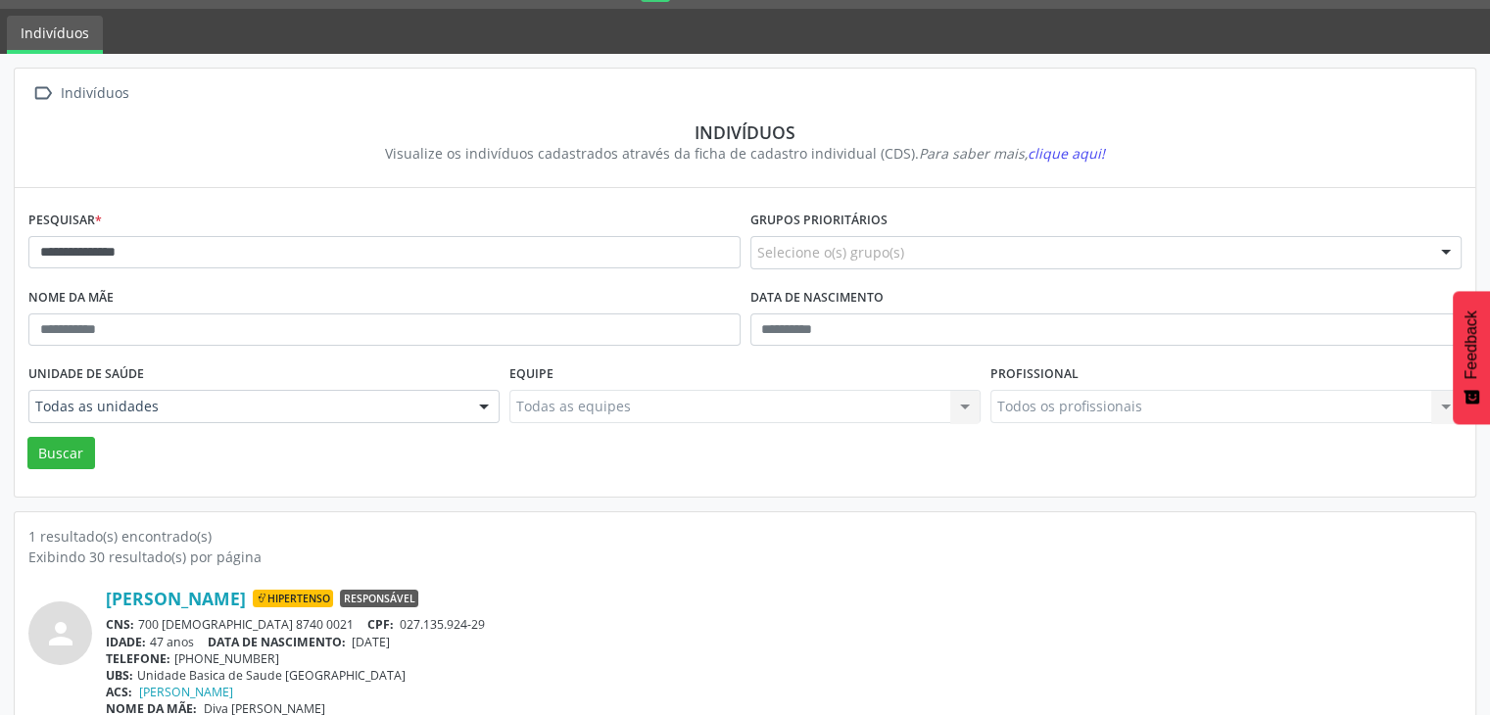
scroll to position [82, 0]
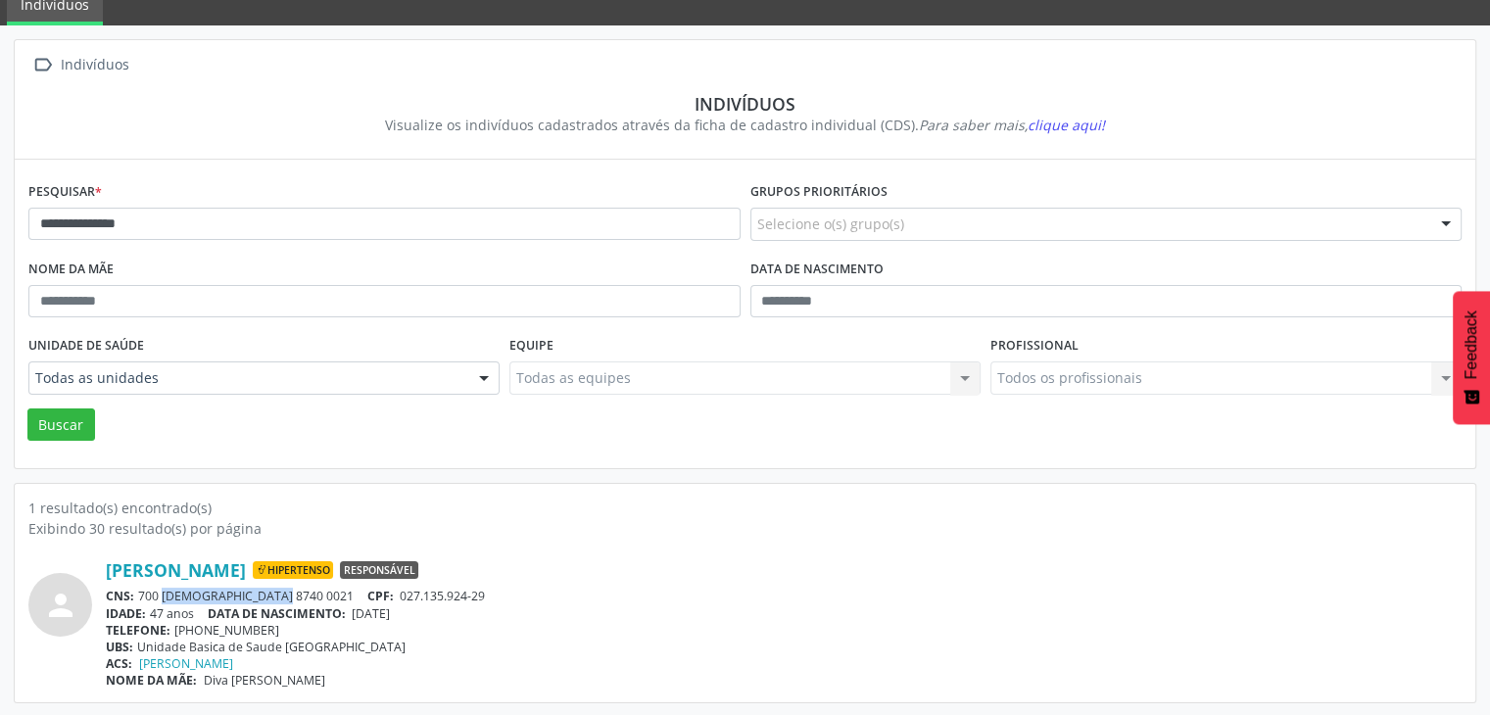
drag, startPoint x: 135, startPoint y: 596, endPoint x: 251, endPoint y: 599, distance: 115.6
click at [251, 599] on div "CNS: 700 2009 8740 0021 CPF: 027.135.924-29" at bounding box center [784, 596] width 1356 height 17
drag, startPoint x: 359, startPoint y: 615, endPoint x: 428, endPoint y: 615, distance: 69.6
click at [428, 615] on div "IDADE: 47 anos DATA DE NASCIMENTO: [DEMOGRAPHIC_DATA]" at bounding box center [784, 613] width 1356 height 17
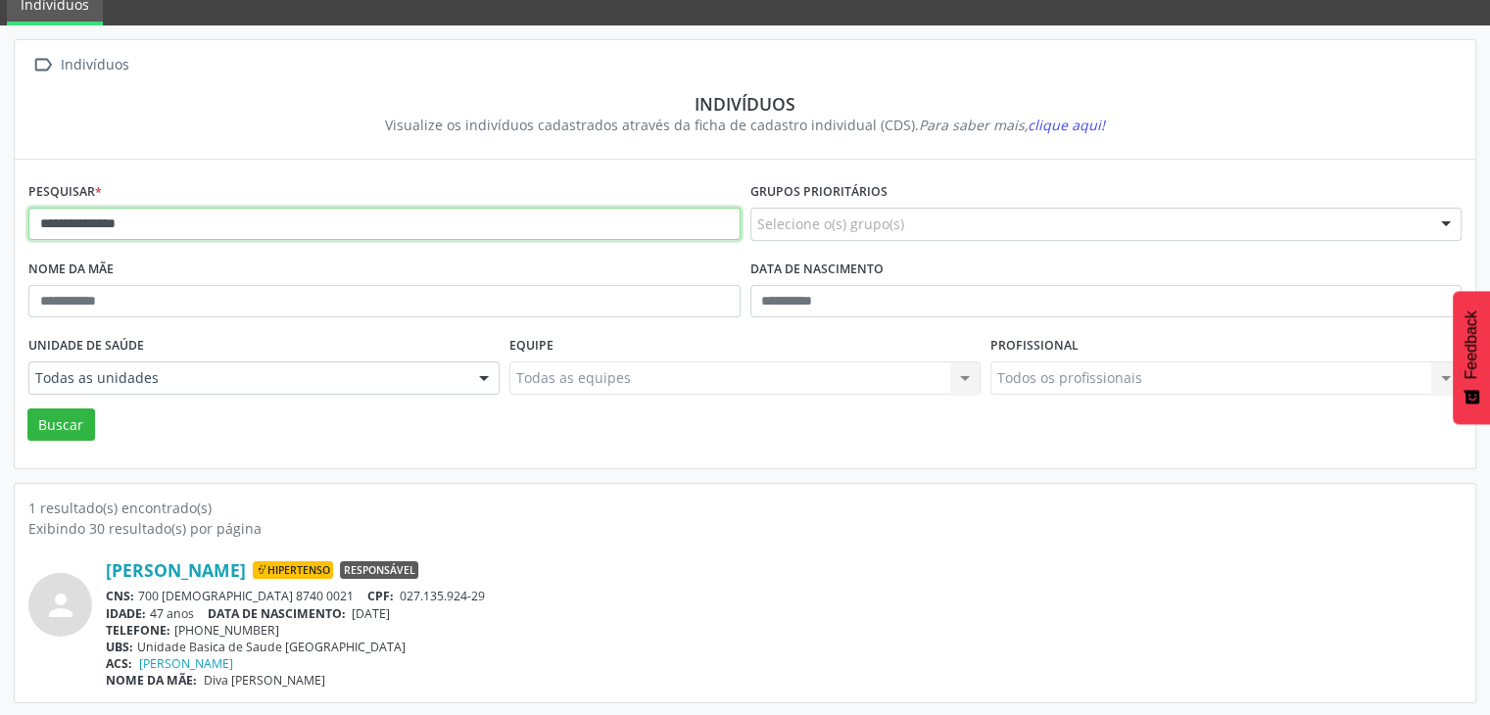
click at [203, 231] on input "**********" at bounding box center [384, 224] width 712 height 33
click at [27, 408] on button "Buscar" at bounding box center [61, 424] width 68 height 33
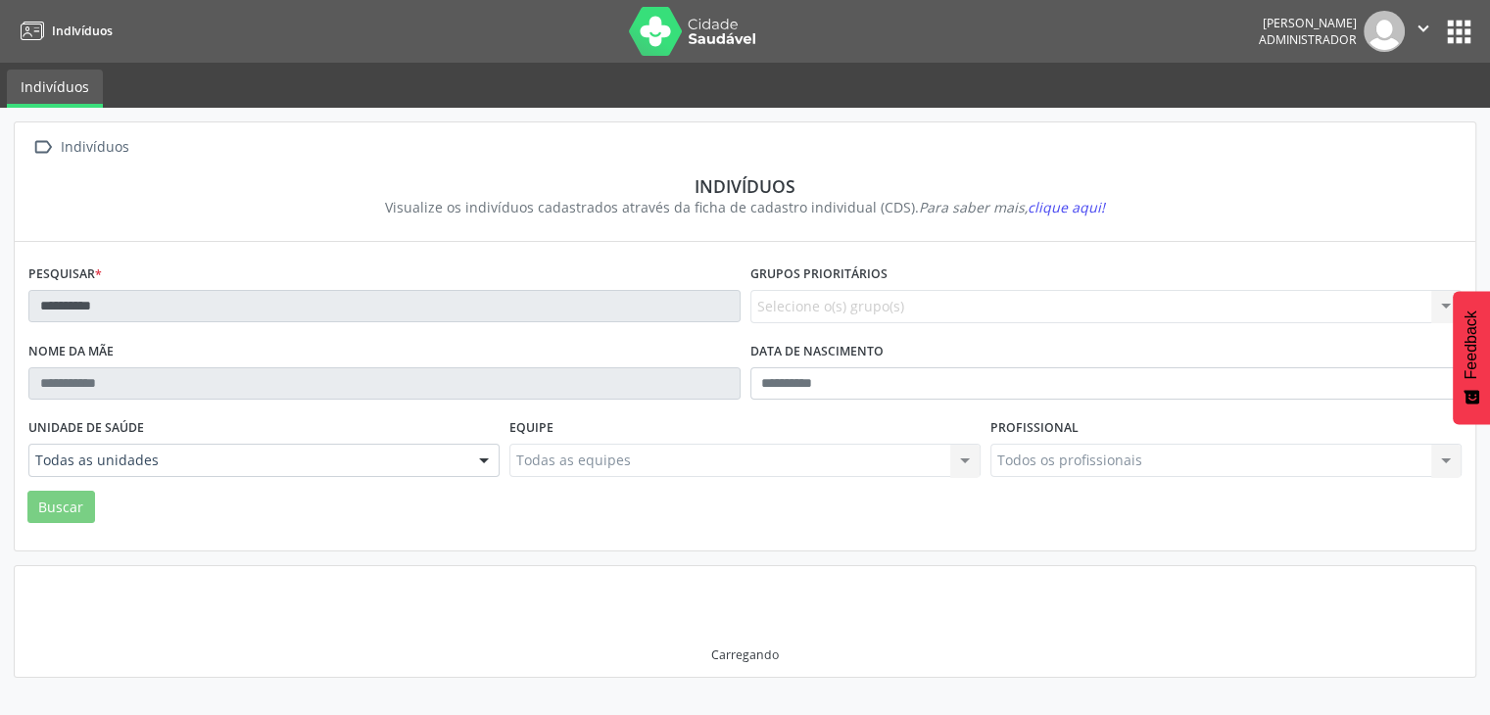
scroll to position [0, 0]
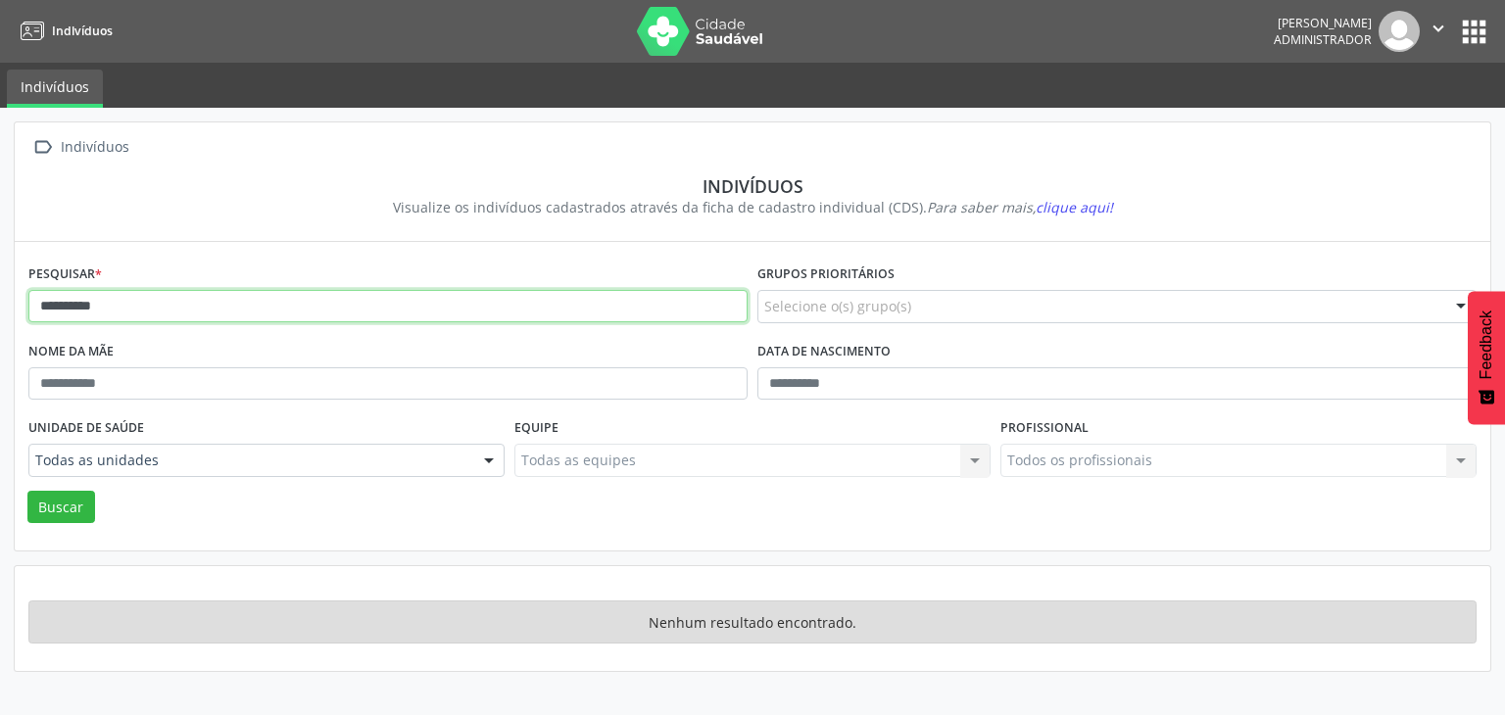
click at [149, 314] on input "**********" at bounding box center [387, 306] width 719 height 33
click at [27, 491] on button "Buscar" at bounding box center [61, 507] width 68 height 33
click at [59, 306] on input "*********" at bounding box center [387, 306] width 719 height 33
type input "********"
click at [27, 491] on button "Buscar" at bounding box center [61, 507] width 68 height 33
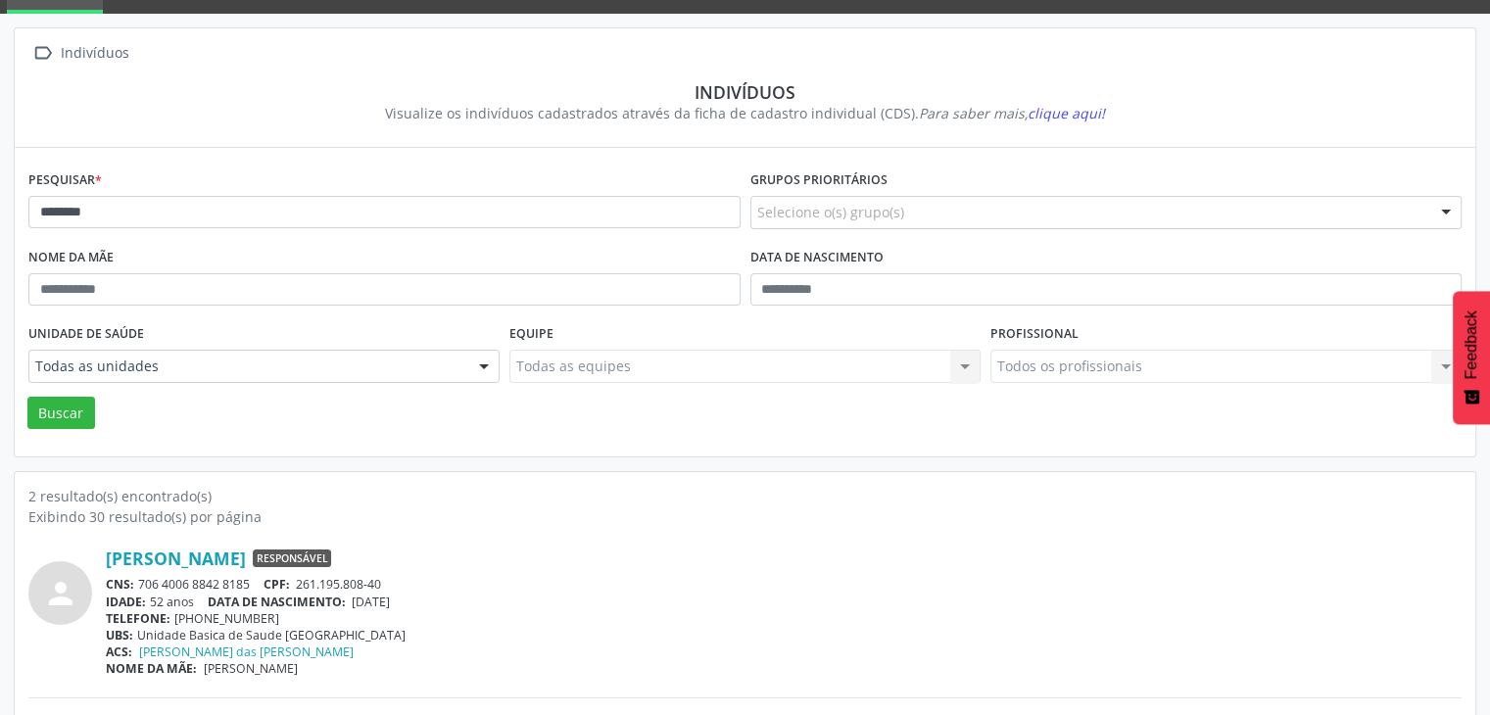
scroll to position [255, 0]
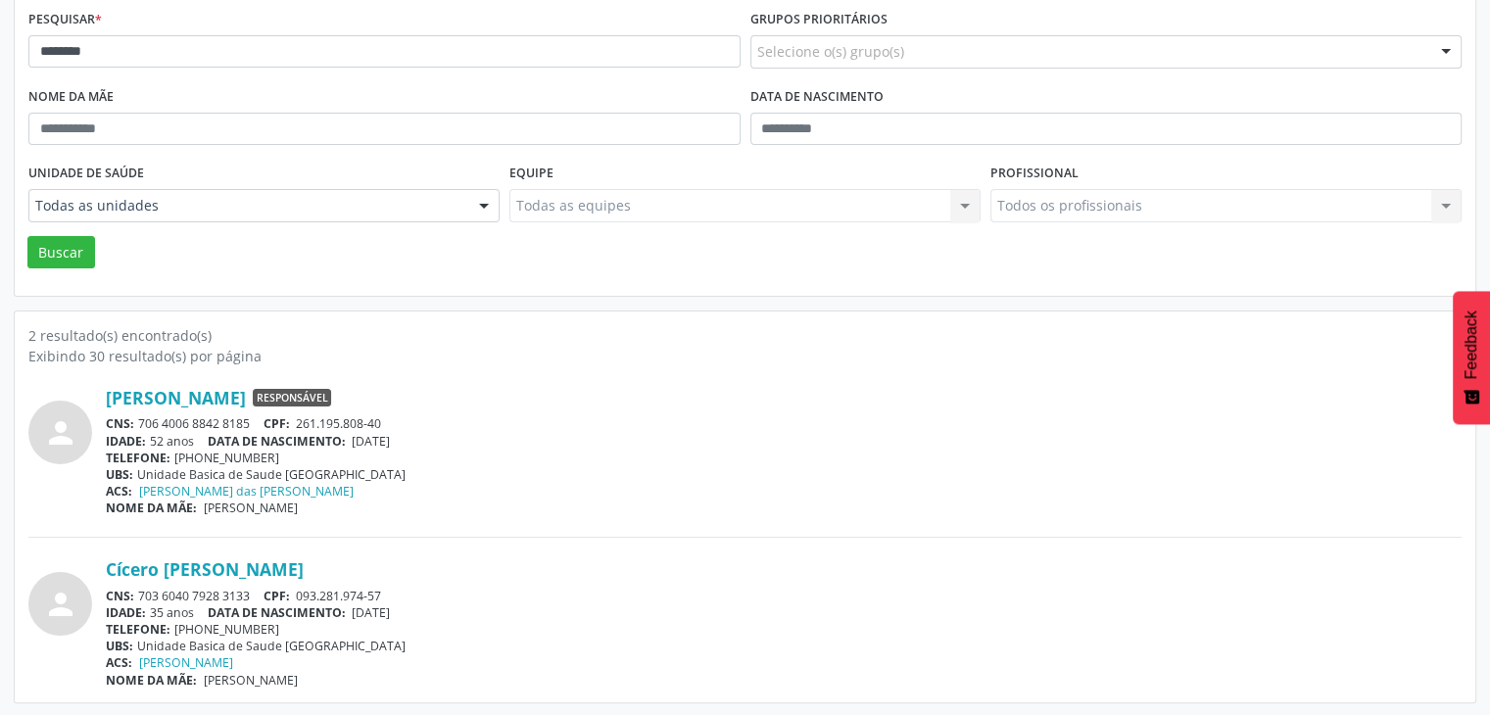
drag, startPoint x: 141, startPoint y: 416, endPoint x: 251, endPoint y: 429, distance: 110.5
click at [251, 429] on div "CNS: 706 4006 8842 8185 CPF: 261.195.808-40" at bounding box center [784, 423] width 1356 height 17
drag, startPoint x: 366, startPoint y: 444, endPoint x: 399, endPoint y: 444, distance: 32.3
click at [390, 444] on span "[DATE]" at bounding box center [371, 441] width 38 height 17
click at [358, 433] on span "[DATE]" at bounding box center [371, 441] width 38 height 17
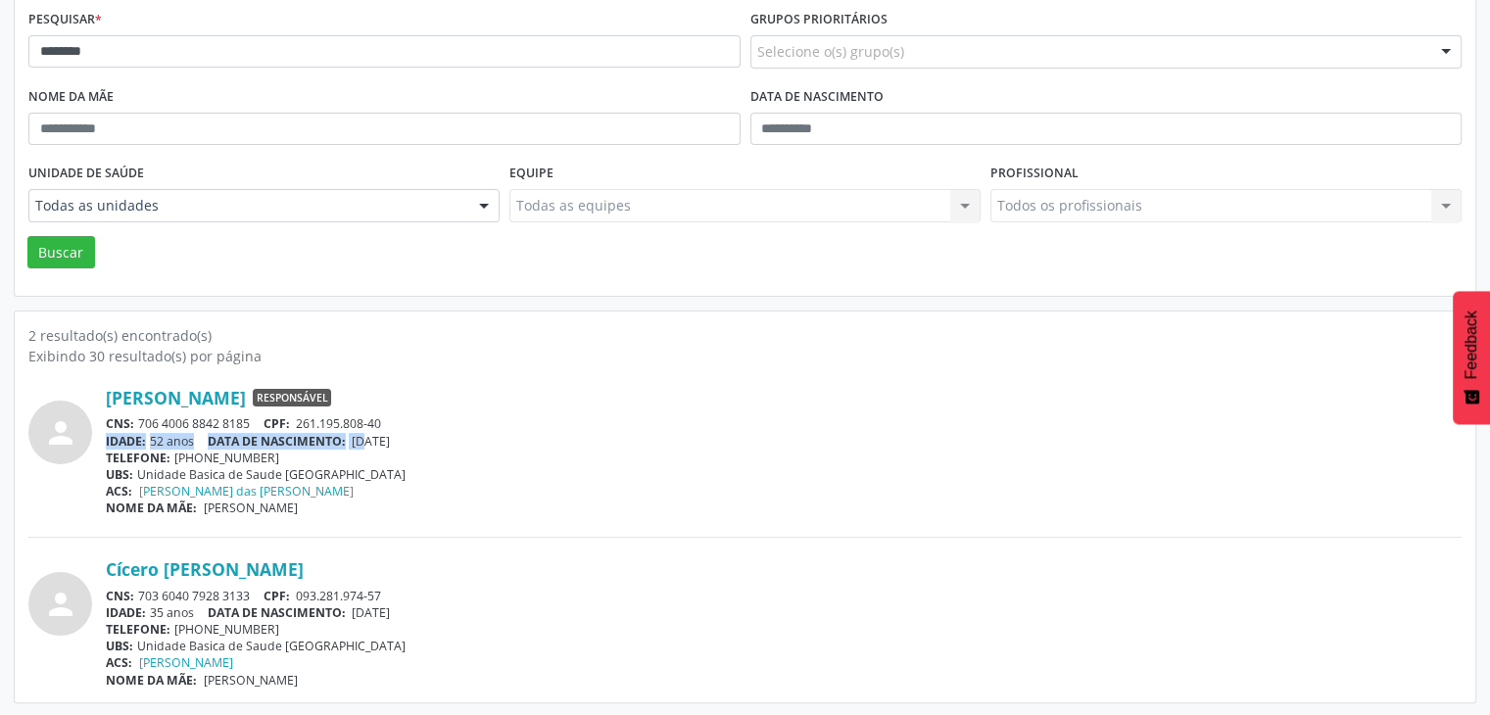
drag, startPoint x: 358, startPoint y: 432, endPoint x: 432, endPoint y: 427, distance: 74.6
click at [432, 427] on div "[PERSON_NAME] Responsável CNS: 706 4006 8842 8185 CPF: 261.195.808-40 IDADE: 52…" at bounding box center [784, 451] width 1356 height 129
click at [390, 436] on span "[DATE]" at bounding box center [371, 441] width 38 height 17
drag, startPoint x: 359, startPoint y: 440, endPoint x: 423, endPoint y: 440, distance: 64.7
click at [423, 440] on div "IDADE: 52 anos DATA DE NASCIMENTO: [DEMOGRAPHIC_DATA]" at bounding box center [784, 441] width 1356 height 17
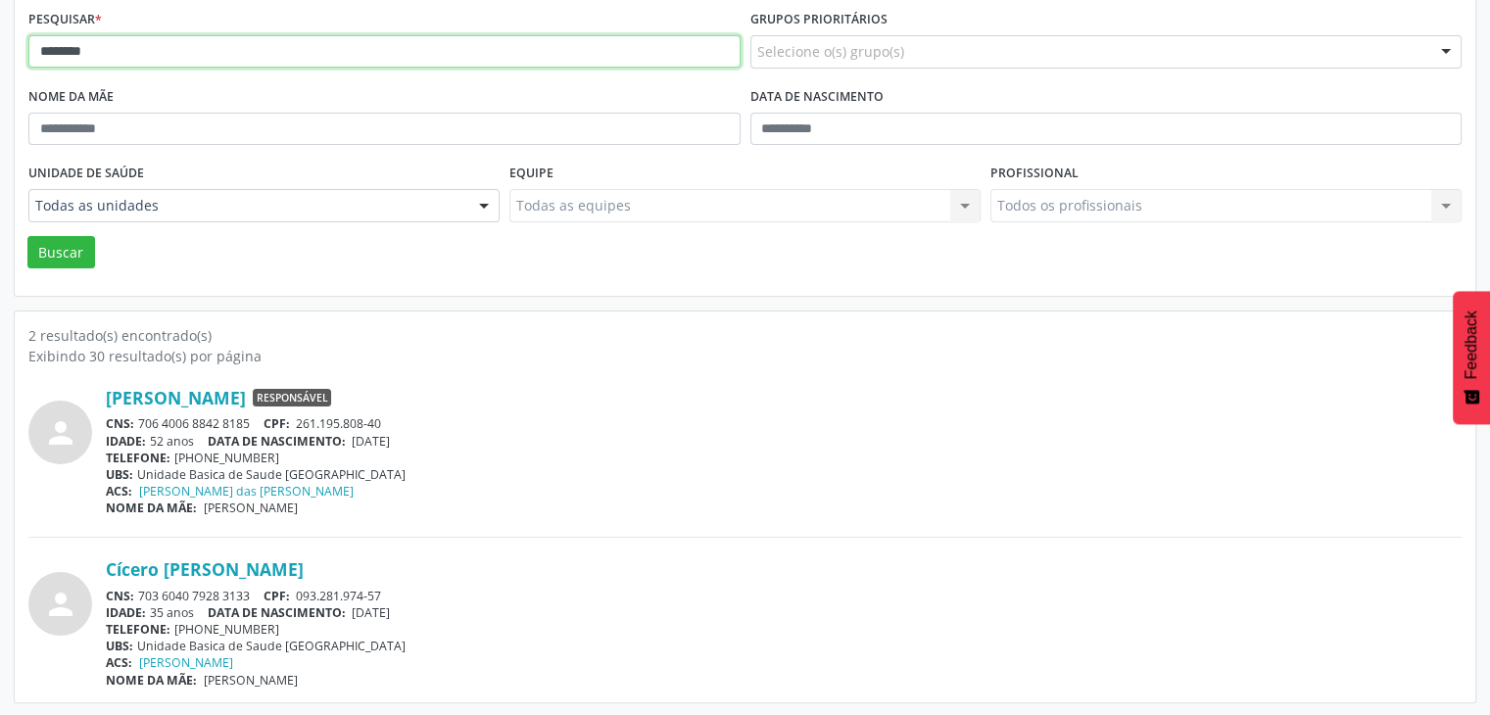
click at [307, 56] on input "********" at bounding box center [384, 51] width 712 height 33
click at [27, 236] on button "Buscar" at bounding box center [61, 252] width 68 height 33
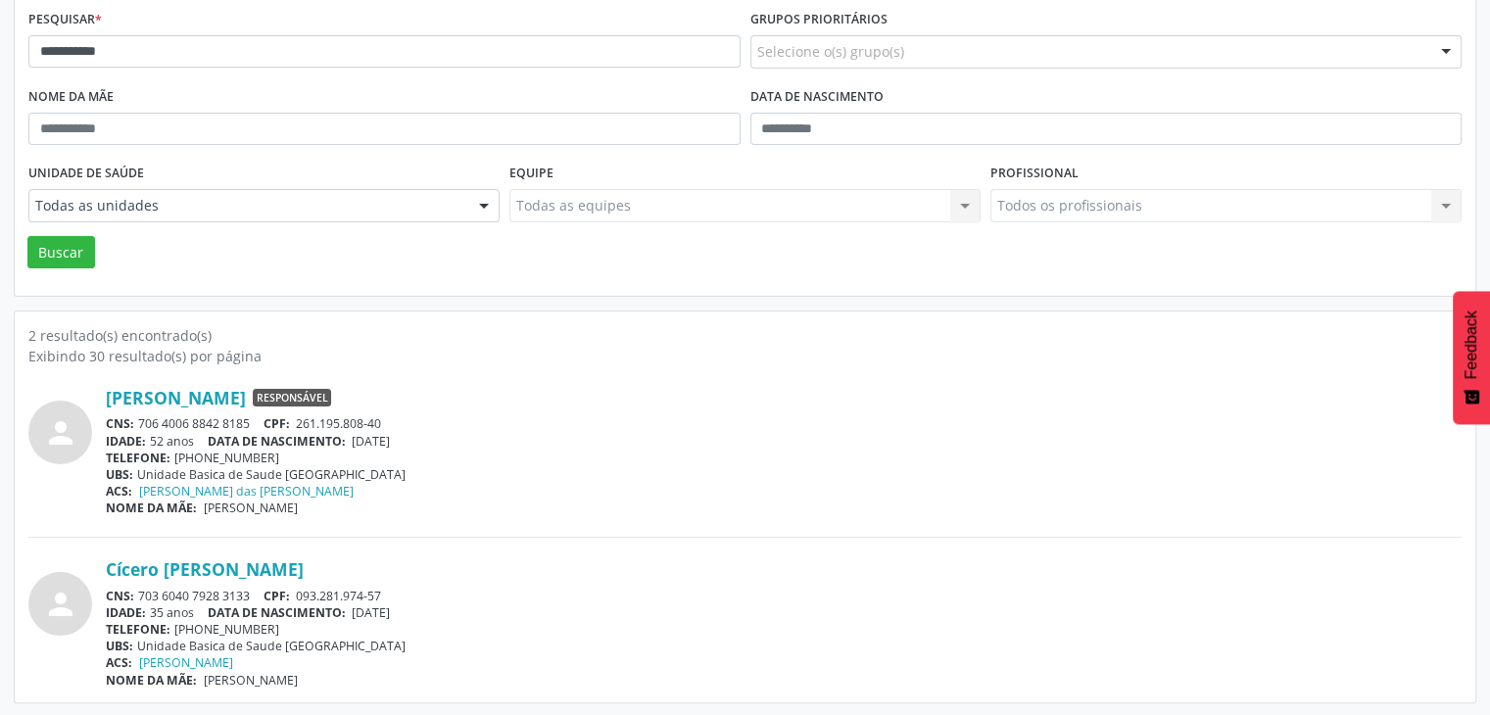
scroll to position [0, 0]
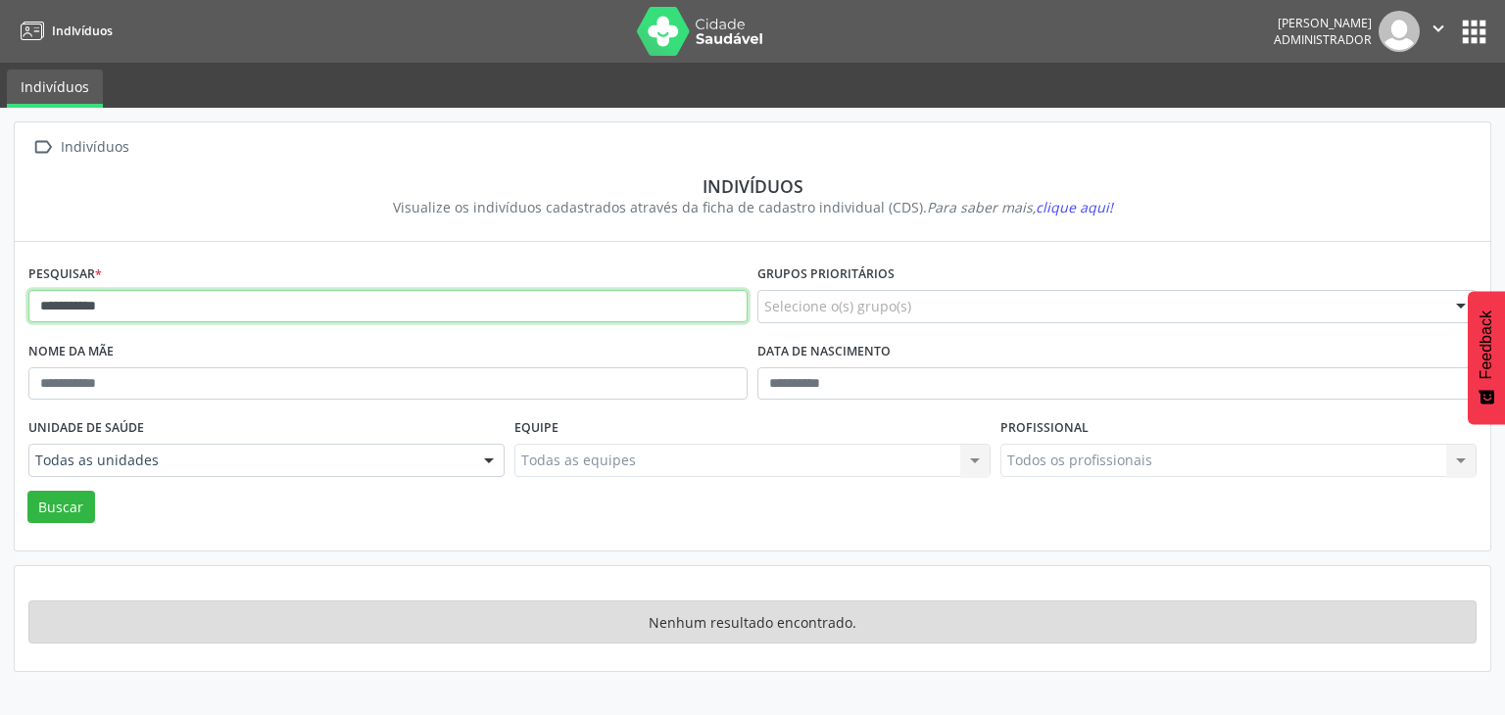
click at [231, 303] on input "**********" at bounding box center [387, 306] width 719 height 33
type input "********"
click at [27, 491] on button "Buscar" at bounding box center [61, 507] width 68 height 33
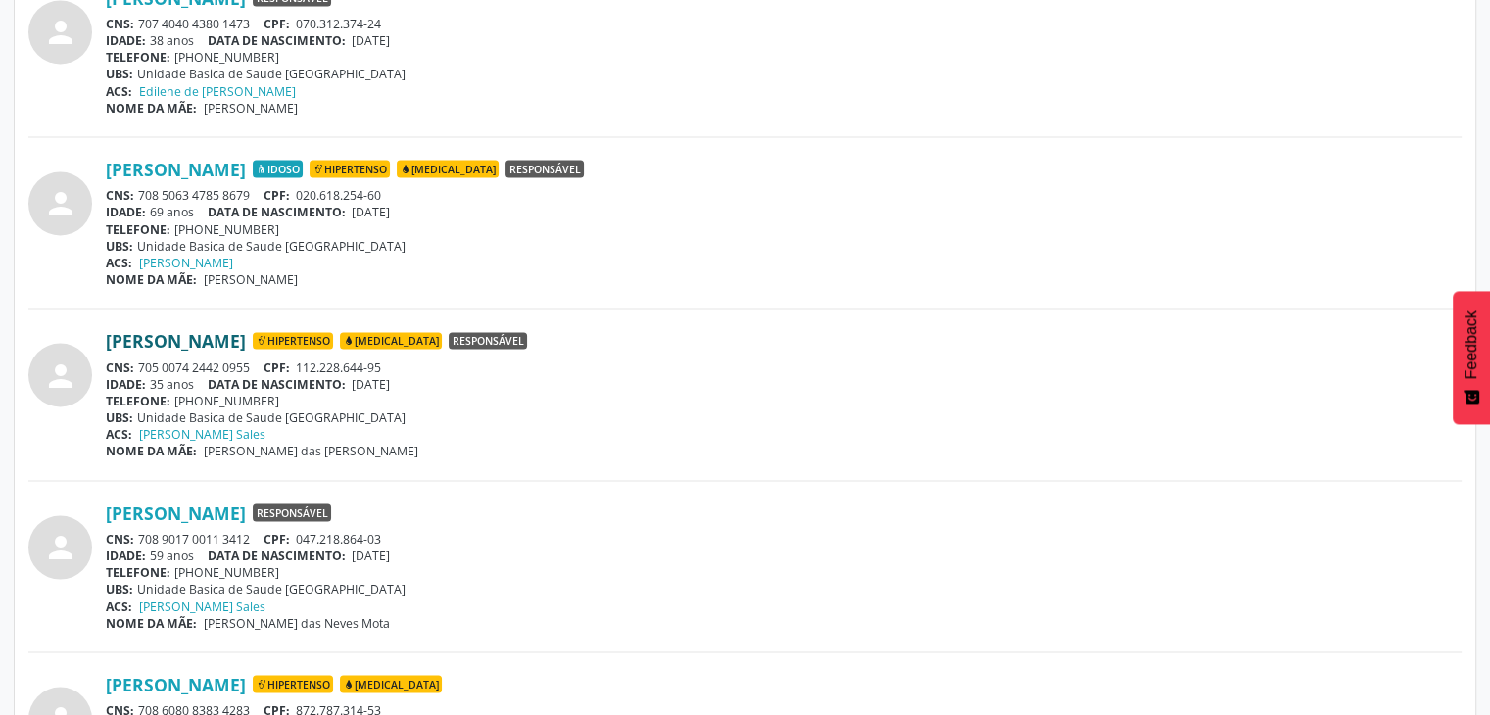
scroll to position [4016, 0]
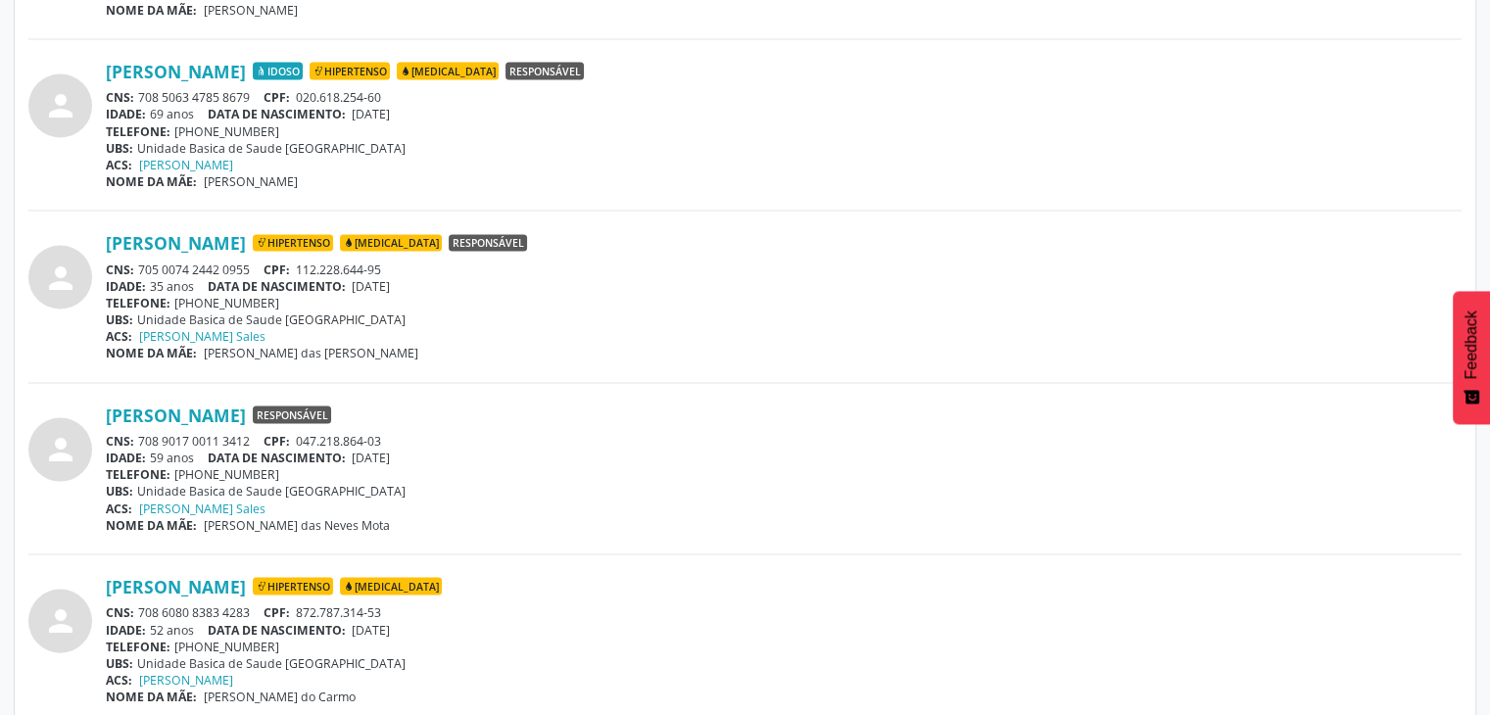
drag, startPoint x: 137, startPoint y: 428, endPoint x: 252, endPoint y: 431, distance: 114.7
click at [252, 433] on div "CNS: 708 9017 0011 3412 CPF: 047.218.864-03" at bounding box center [784, 441] width 1356 height 17
drag, startPoint x: 358, startPoint y: 450, endPoint x: 423, endPoint y: 450, distance: 65.6
click at [423, 450] on div "IDADE: 59 anos DATA DE NASCIMENTO: [DEMOGRAPHIC_DATA]" at bounding box center [784, 458] width 1356 height 17
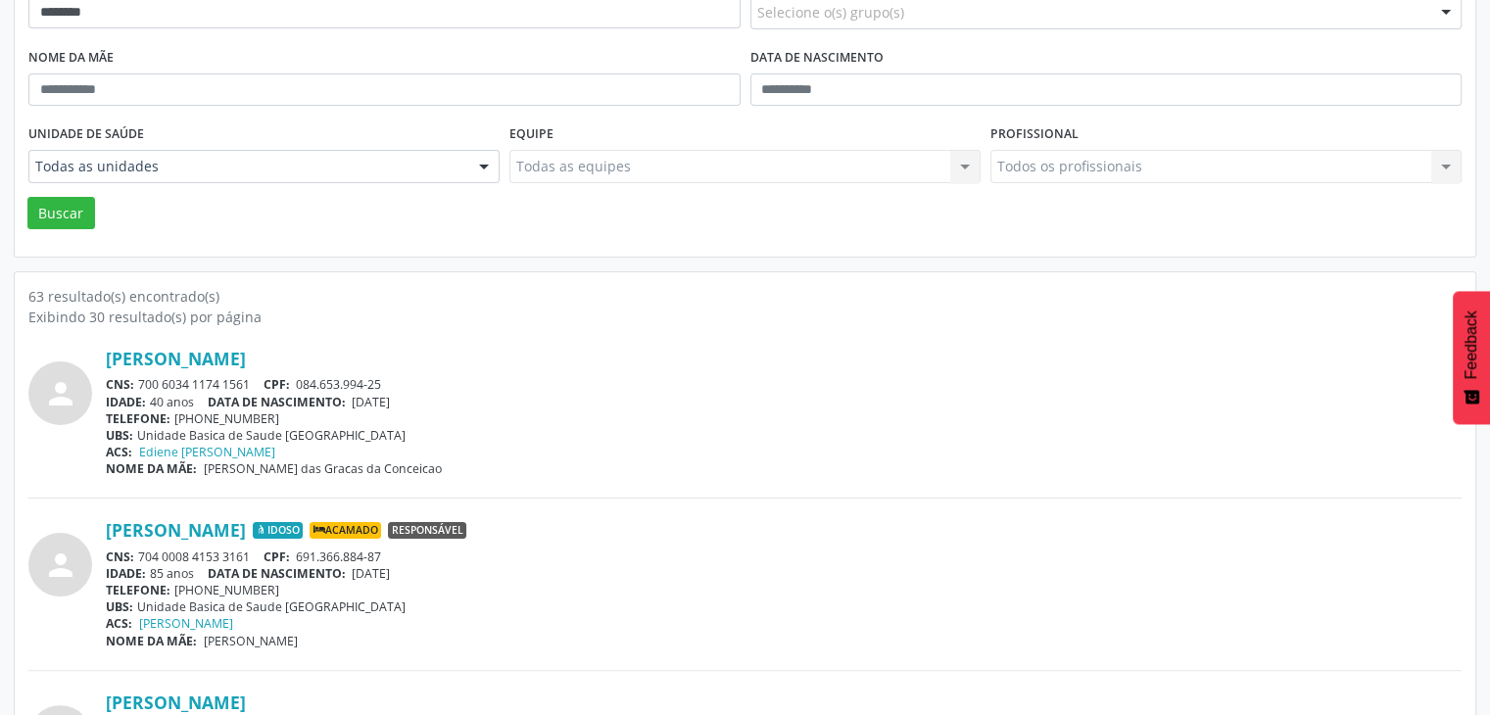
scroll to position [0, 0]
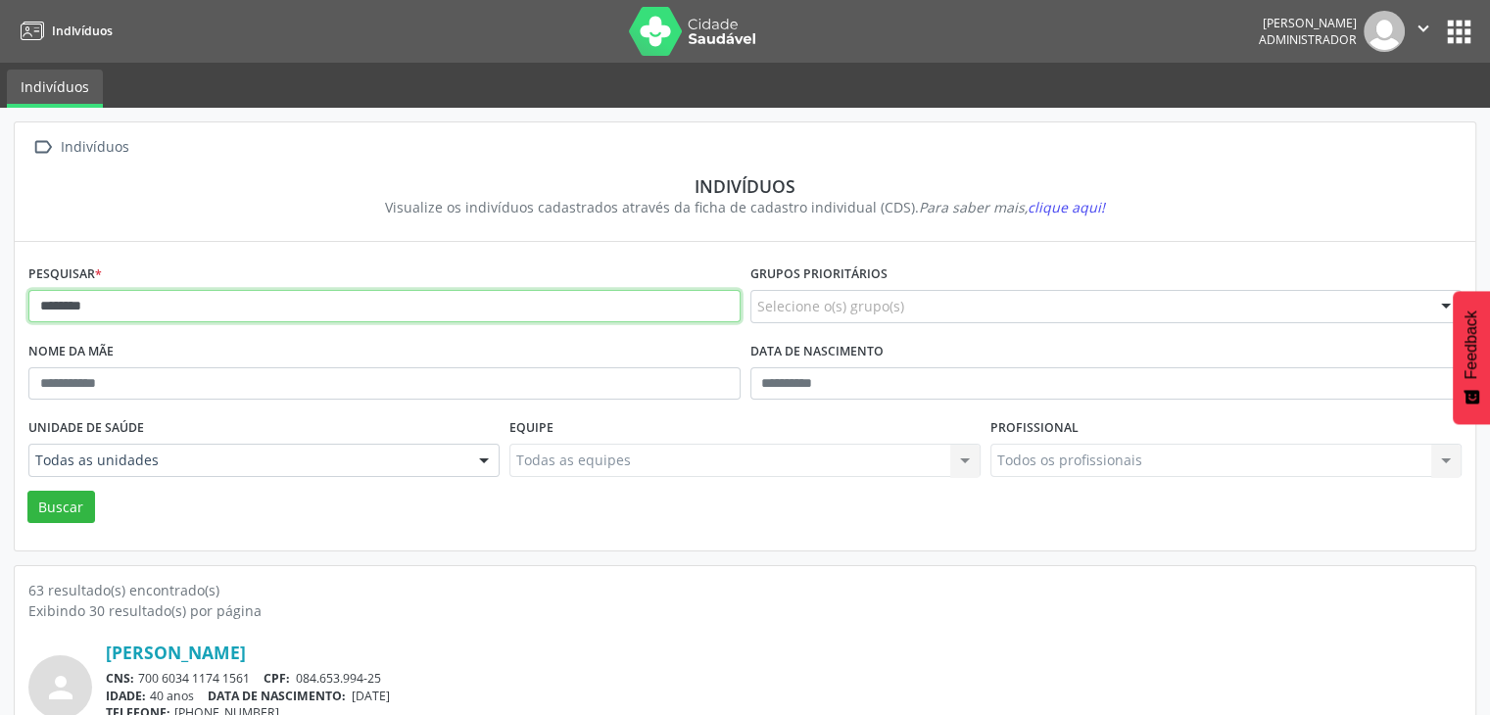
click at [167, 311] on input "********" at bounding box center [384, 306] width 712 height 33
type input "*******"
click at [27, 491] on button "Buscar" at bounding box center [61, 507] width 68 height 33
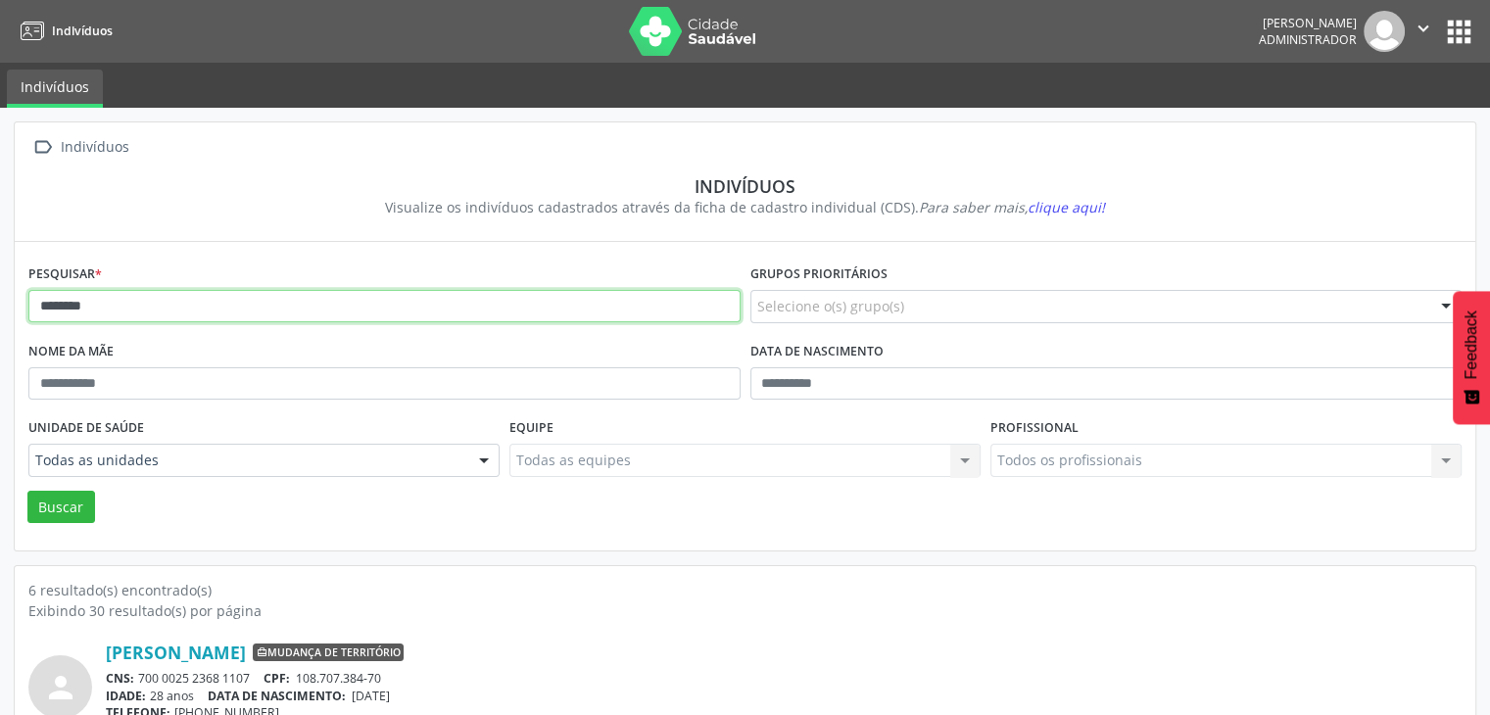
click at [165, 309] on input "*******" at bounding box center [384, 306] width 712 height 33
type input "*********"
click at [27, 491] on button "Buscar" at bounding box center [61, 507] width 68 height 33
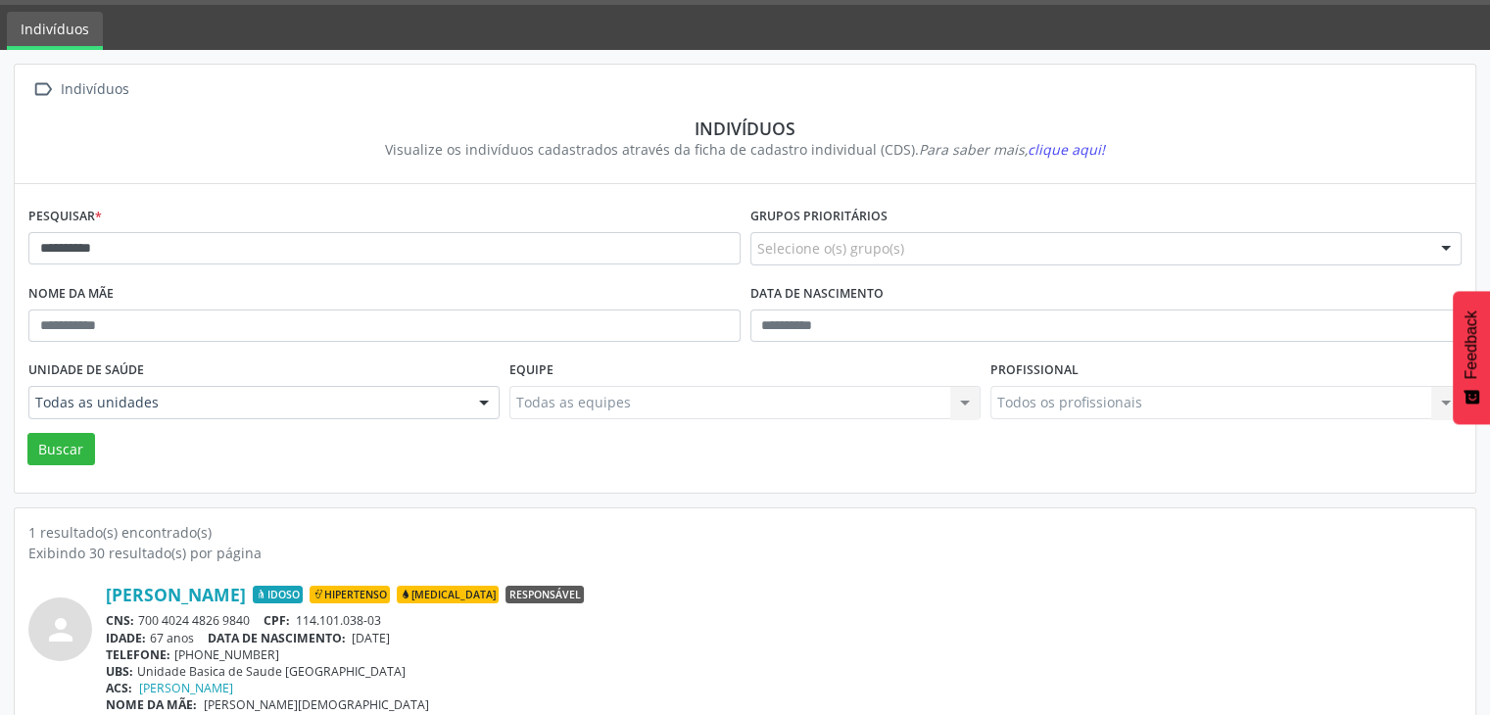
scroll to position [82, 0]
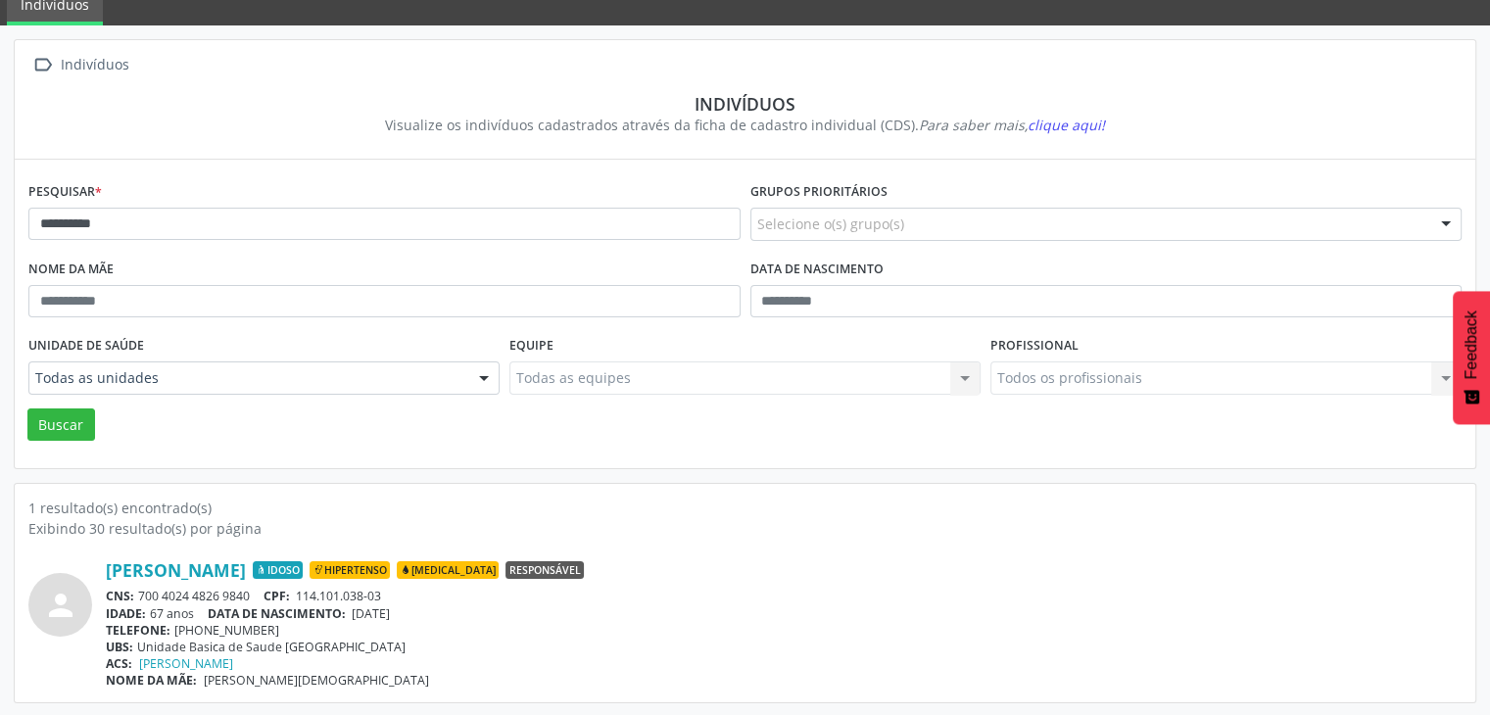
drag, startPoint x: 140, startPoint y: 599, endPoint x: 256, endPoint y: 597, distance: 115.6
click at [256, 597] on div "CNS: 700 4024 4826 9840 CPF: 114.101.038-03" at bounding box center [784, 596] width 1356 height 17
click at [259, 597] on div "CNS: 700 4024 4826 9840 CPF: 114.101.038-03" at bounding box center [784, 596] width 1356 height 17
click at [361, 617] on span "[DATE]" at bounding box center [371, 613] width 38 height 17
drag, startPoint x: 360, startPoint y: 612, endPoint x: 448, endPoint y: 617, distance: 88.3
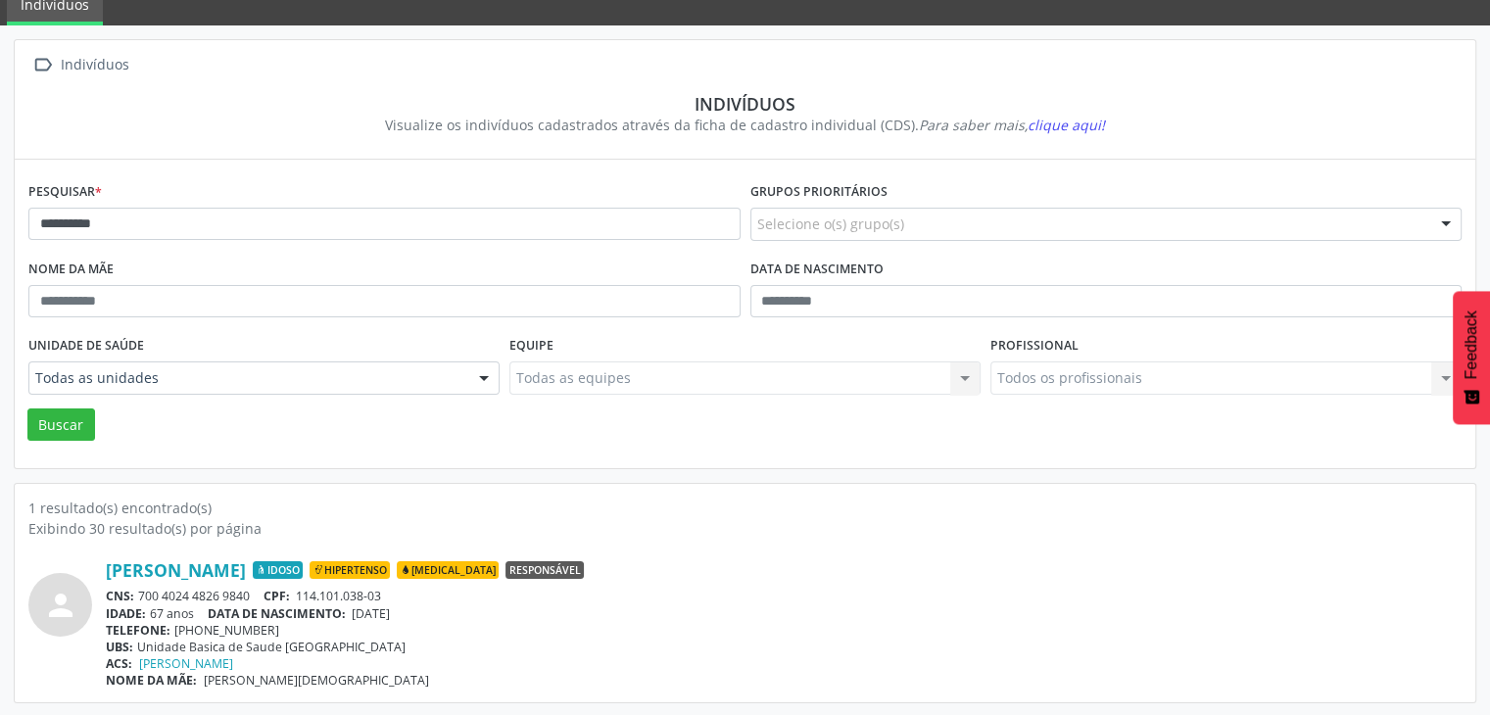
click at [448, 617] on div "IDADE: 67 anos DATA DE NASCIMENTO: [DEMOGRAPHIC_DATA]" at bounding box center [784, 613] width 1356 height 17
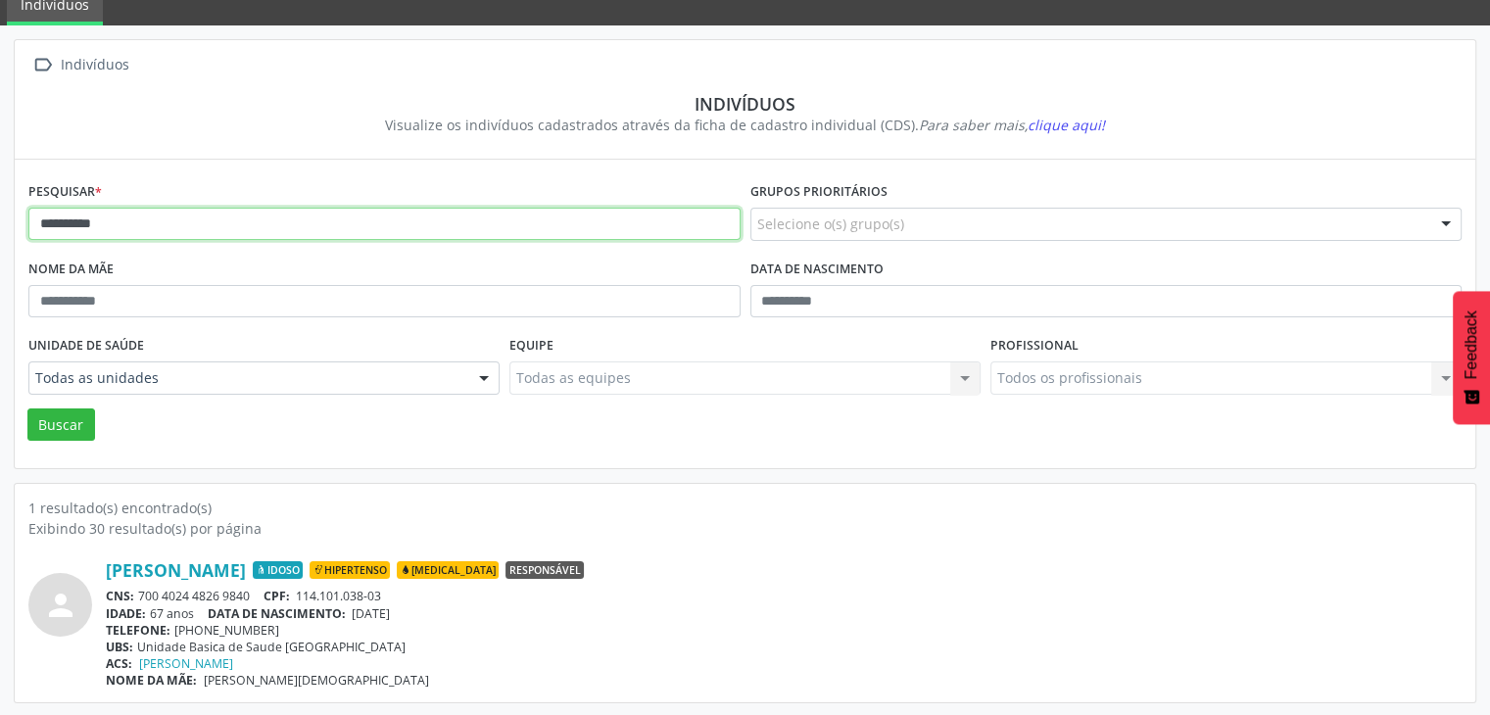
click at [323, 224] on input "*********" at bounding box center [384, 224] width 712 height 33
type input "*********"
click at [27, 408] on button "Buscar" at bounding box center [61, 424] width 68 height 33
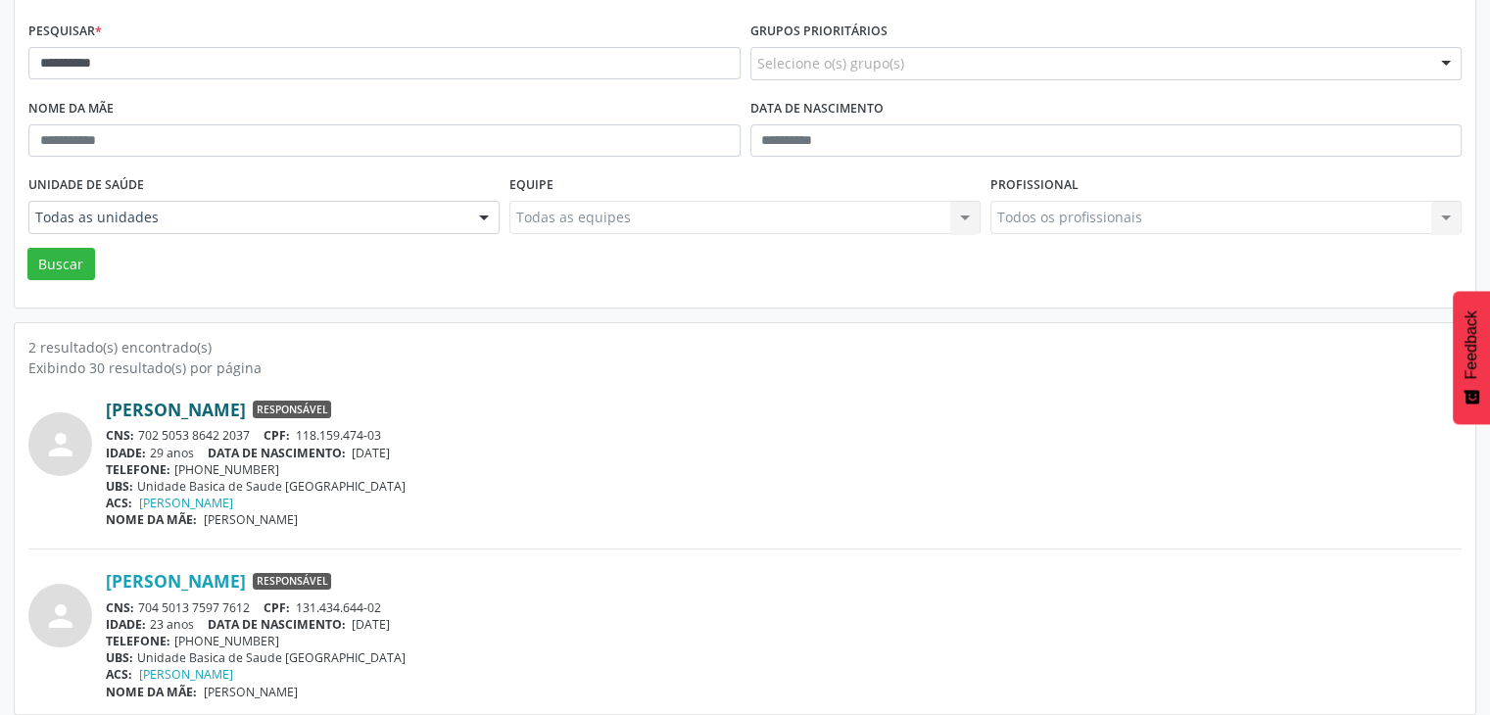
scroll to position [255, 0]
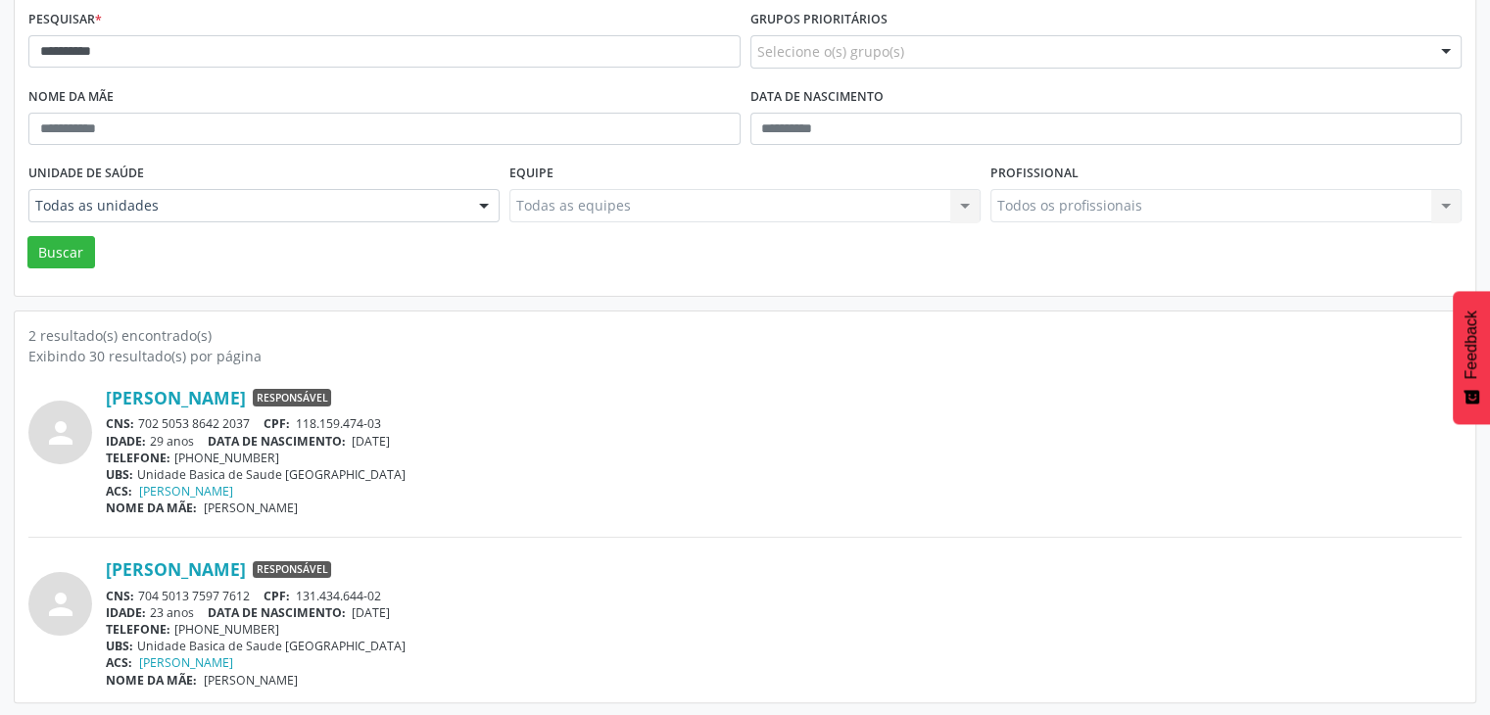
drag, startPoint x: 137, startPoint y: 597, endPoint x: 247, endPoint y: 593, distance: 109.8
click at [247, 593] on div "CNS: 704 5013 7597 7612 CPF: 131.434.644-02" at bounding box center [784, 596] width 1356 height 17
drag, startPoint x: 247, startPoint y: 593, endPoint x: 168, endPoint y: 586, distance: 79.6
click at [168, 588] on div "CNS: 704 5013 7597 7612 CPF: 131.434.644-02" at bounding box center [784, 596] width 1356 height 17
click at [133, 597] on span "CNS:" at bounding box center [120, 596] width 28 height 17
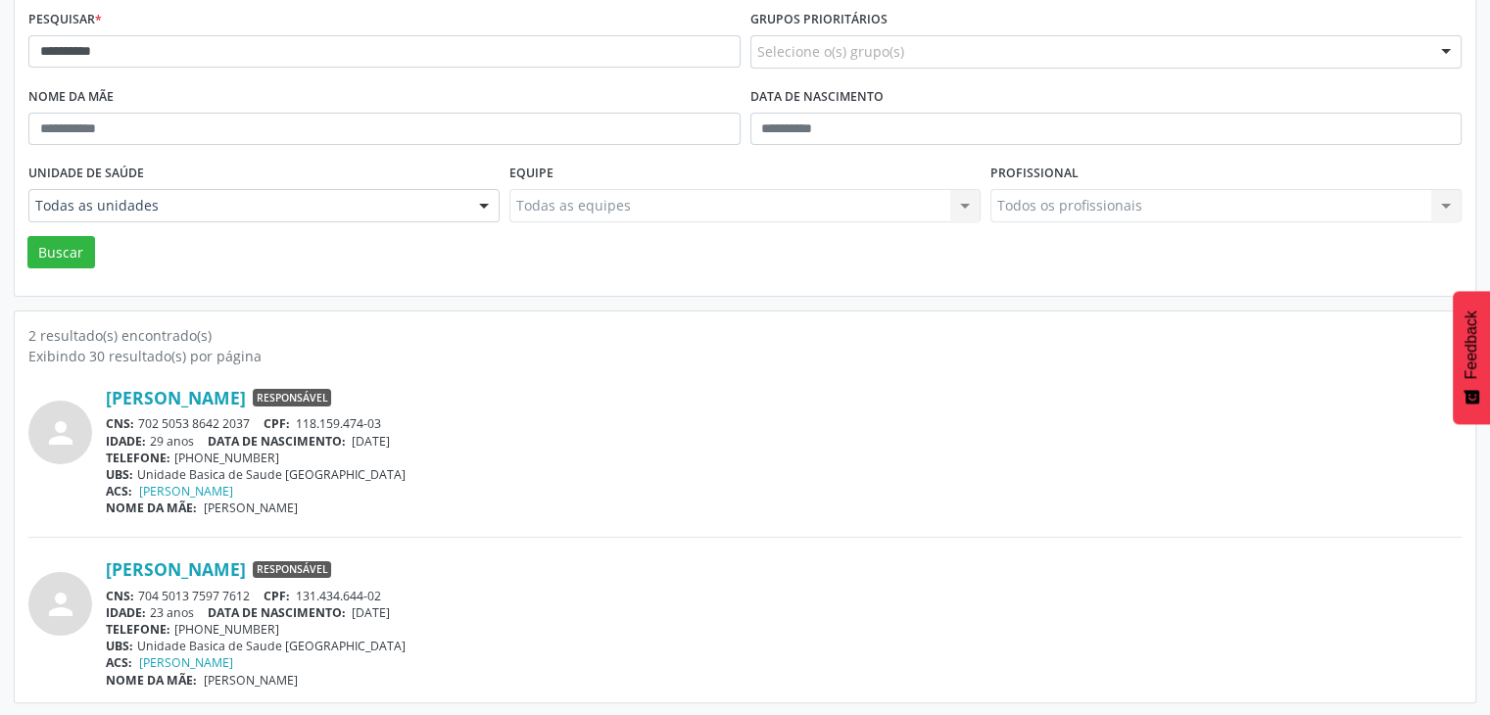
drag, startPoint x: 140, startPoint y: 593, endPoint x: 250, endPoint y: 582, distance: 110.2
click at [250, 582] on div "[PERSON_NAME] Responsável CNS: 704 5013 7597 7612 CPF: 131.434.644-02 IDADE: 23…" at bounding box center [784, 622] width 1356 height 129
drag, startPoint x: 360, startPoint y: 611, endPoint x: 421, endPoint y: 610, distance: 61.7
click at [421, 610] on div "IDADE: 23 anos DATA DE NASCIMENTO: [DEMOGRAPHIC_DATA]" at bounding box center [784, 612] width 1356 height 17
click at [487, 412] on div "[PERSON_NAME] Responsável CNS: 702 5053 8642 2037 CPF: 118.159.474-03 IDADE: 29…" at bounding box center [784, 451] width 1356 height 129
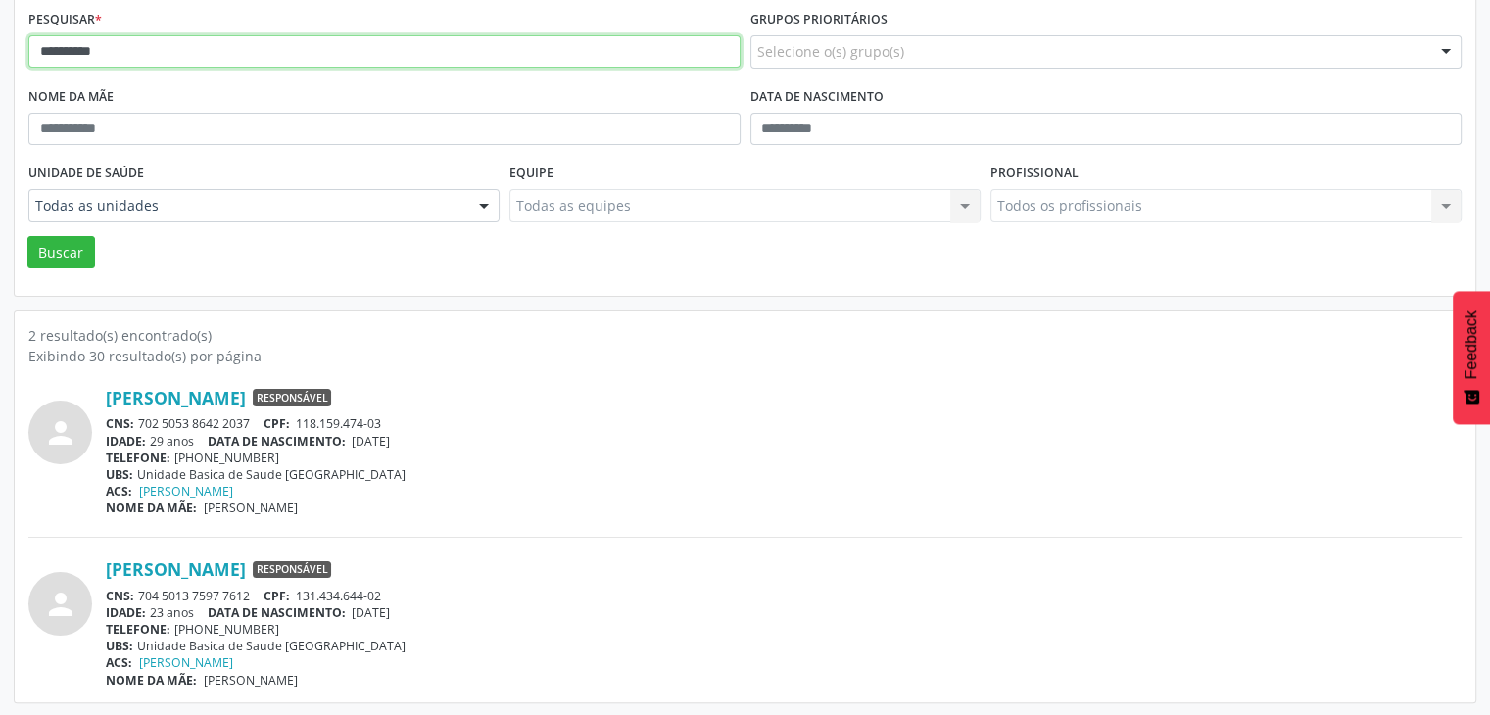
click at [183, 51] on input "*********" at bounding box center [384, 51] width 712 height 33
type input "**********"
click at [27, 236] on button "Buscar" at bounding box center [61, 252] width 68 height 33
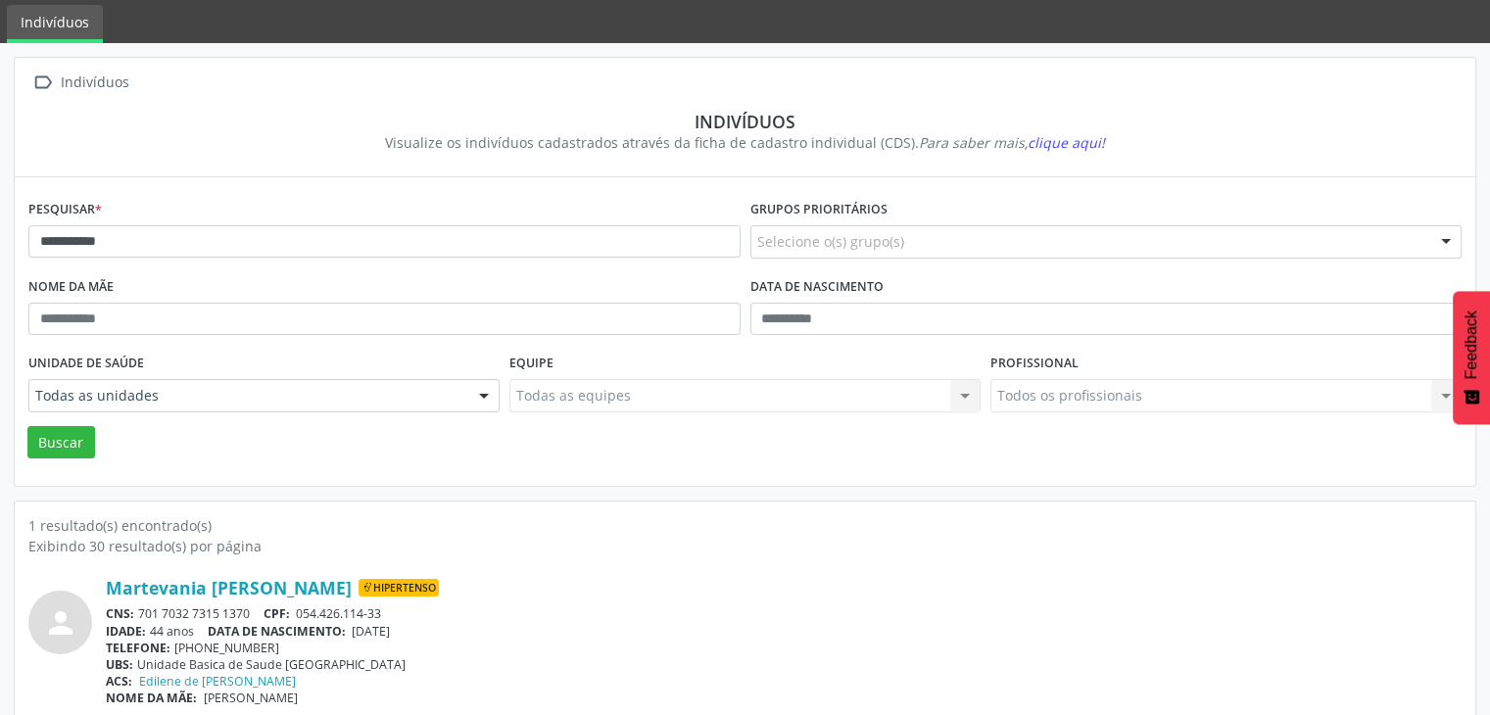
scroll to position [82, 0]
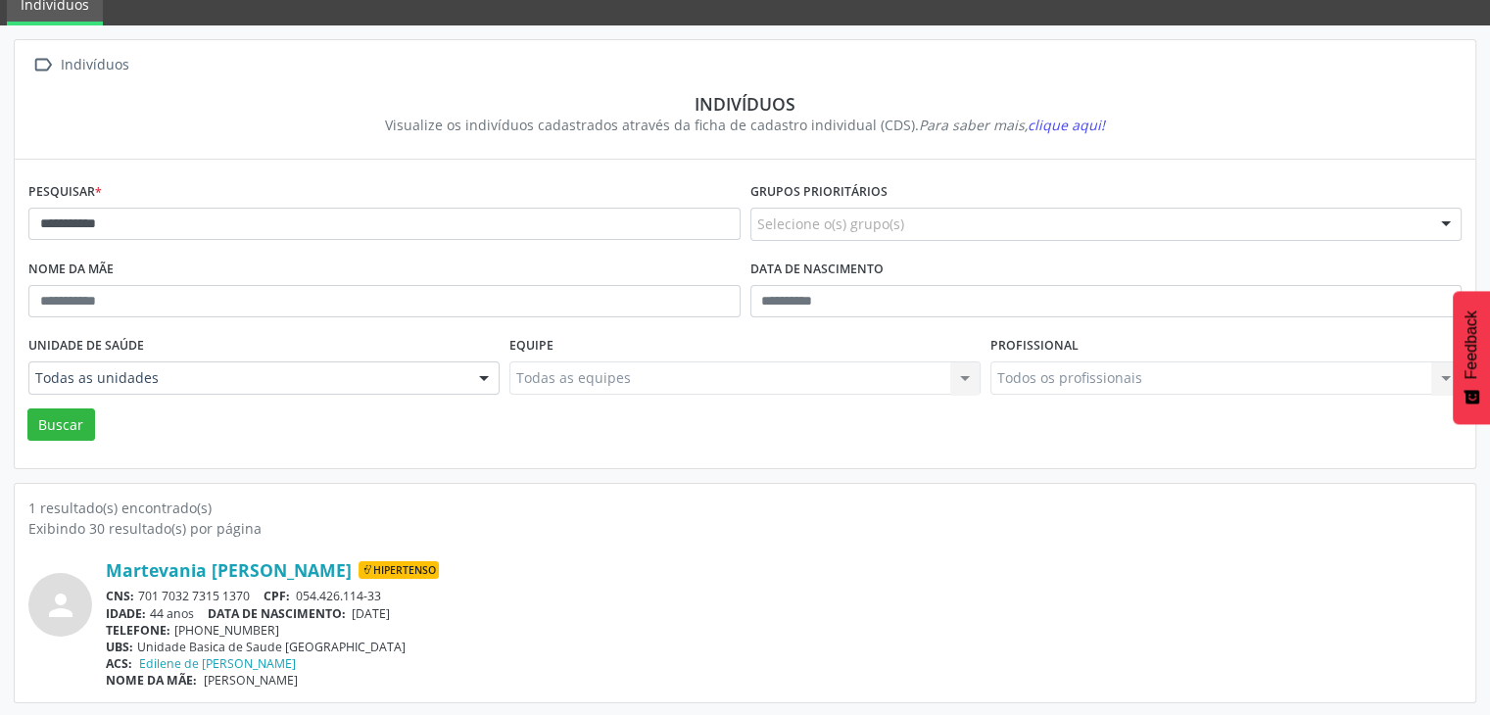
drag, startPoint x: 141, startPoint y: 597, endPoint x: 253, endPoint y: 596, distance: 111.7
click at [253, 596] on div "CNS: 701 7032 7315 1370 CPF: 054.426.114-33" at bounding box center [784, 596] width 1356 height 17
drag, startPoint x: 356, startPoint y: 608, endPoint x: 433, endPoint y: 608, distance: 77.4
click at [433, 608] on div "IDADE: 44 anos DATA DE NASCIMENTO: [DEMOGRAPHIC_DATA]" at bounding box center [784, 613] width 1356 height 17
click at [611, 549] on div "person Martevania [PERSON_NAME] Hipertenso CNS: 701 7032 7315 1370 CPF: 054.426…" at bounding box center [744, 614] width 1433 height 150
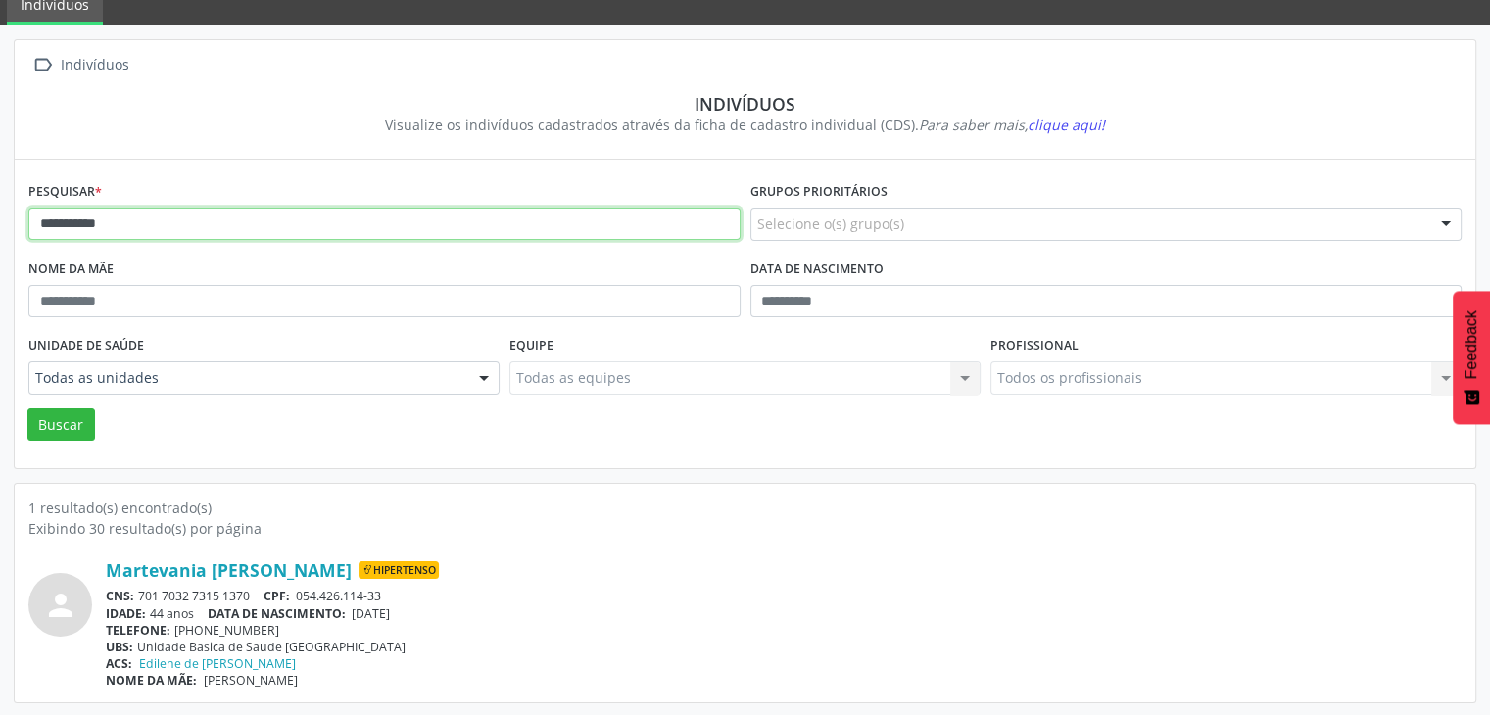
click at [305, 220] on input "**********" at bounding box center [384, 224] width 712 height 33
type input "*****"
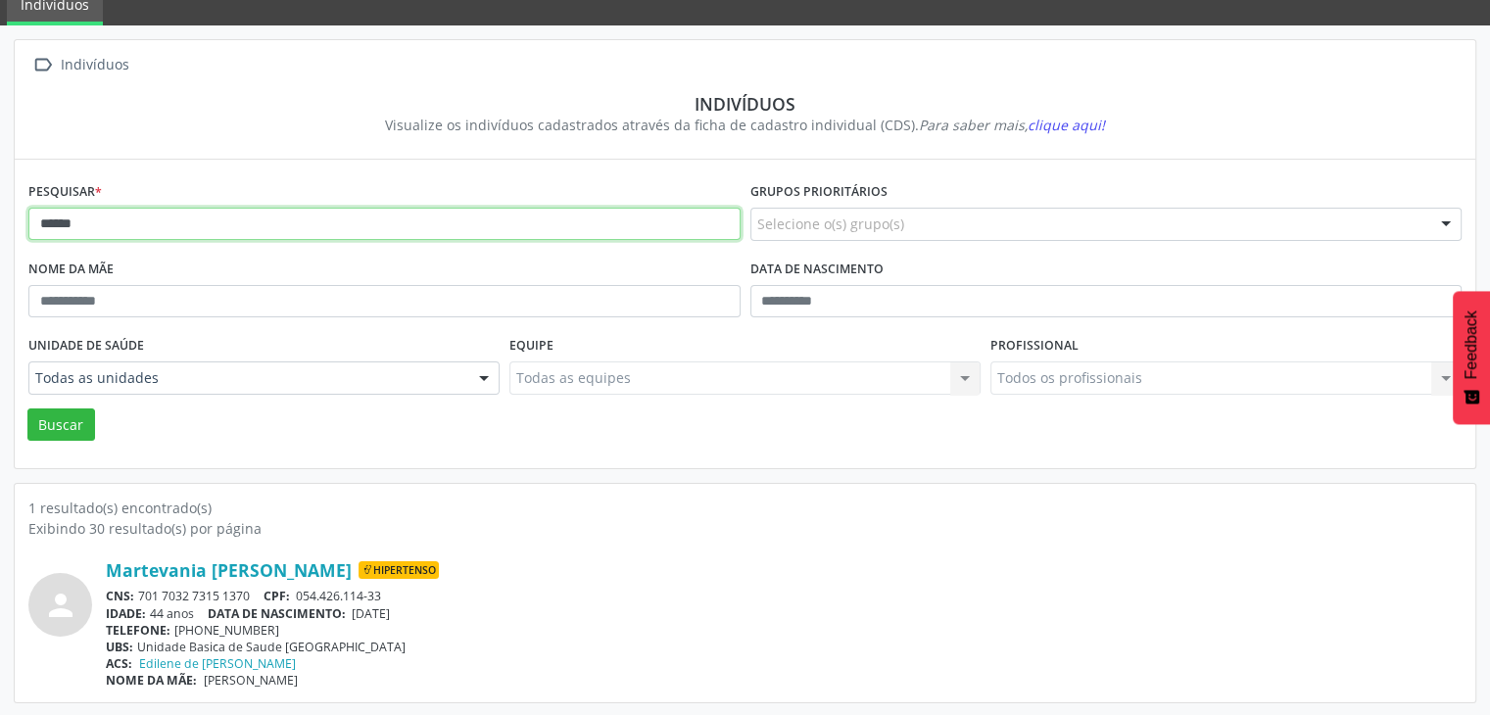
click at [27, 408] on button "Buscar" at bounding box center [61, 424] width 68 height 33
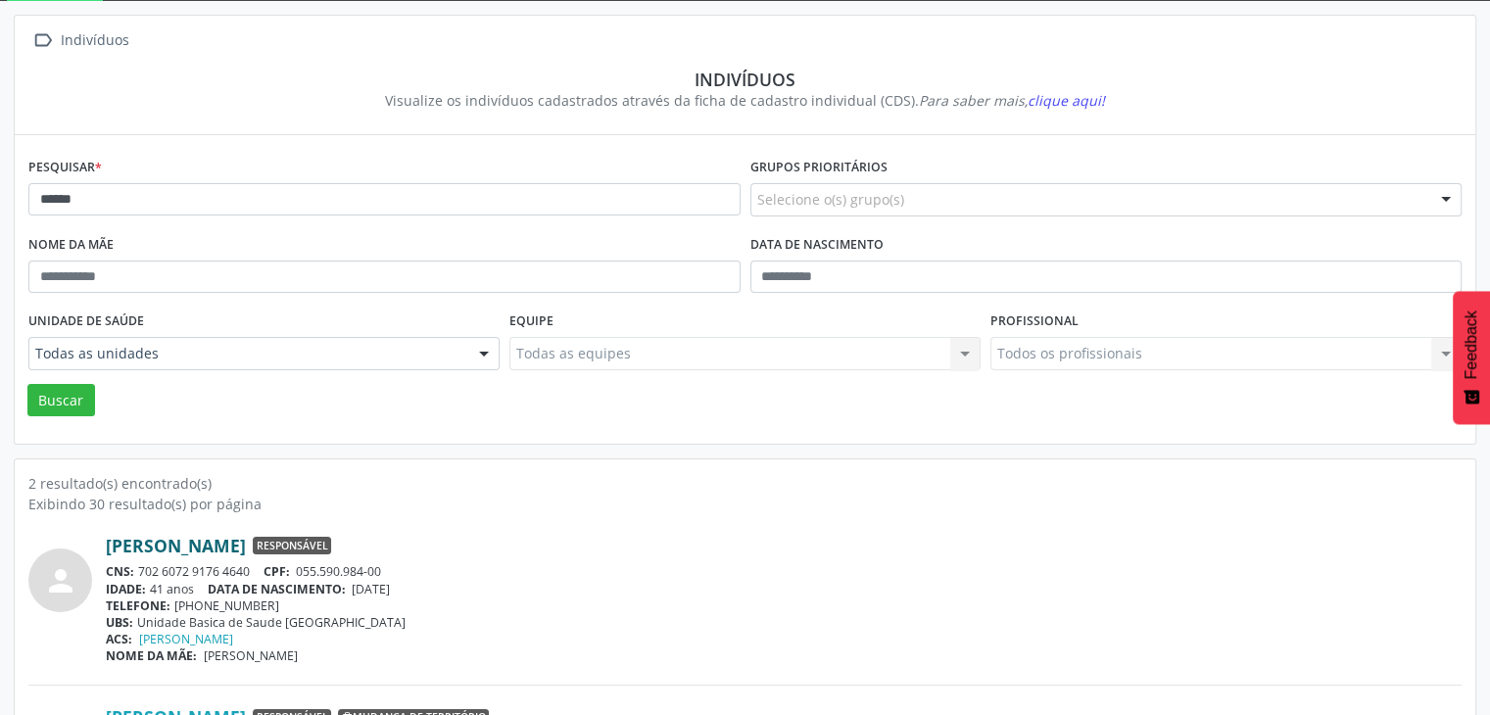
scroll to position [255, 0]
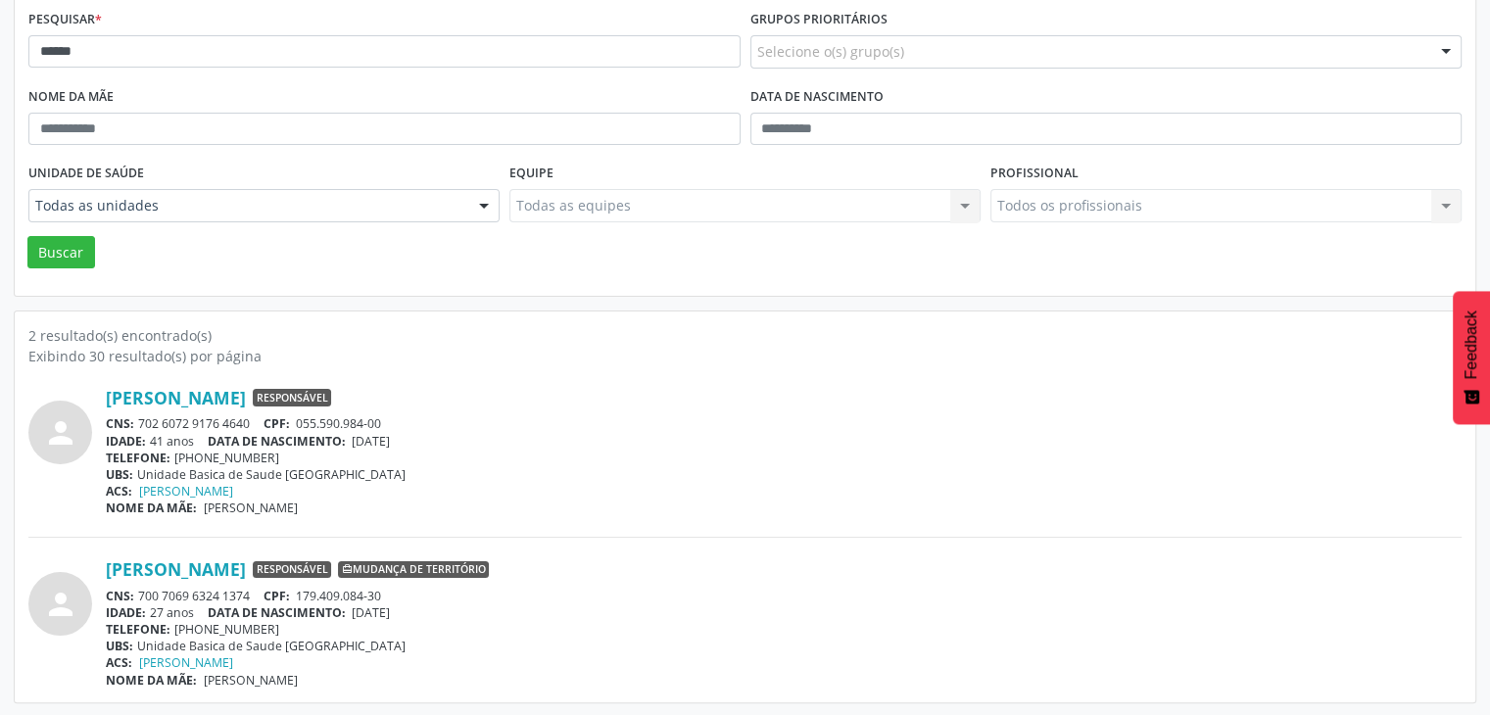
drag, startPoint x: 129, startPoint y: 420, endPoint x: 140, endPoint y: 420, distance: 10.8
click at [140, 420] on div "CNS: 702 6072 9176 4640 CPF: 055.590.984-00" at bounding box center [784, 423] width 1356 height 17
click at [140, 418] on div "CNS: 702 6072 9176 4640 CPF: 055.590.984-00" at bounding box center [784, 423] width 1356 height 17
drag, startPoint x: 140, startPoint y: 418, endPoint x: 231, endPoint y: 416, distance: 91.1
click at [231, 416] on div "CNS: 702 6072 9176 4640 CPF: 055.590.984-00" at bounding box center [784, 423] width 1356 height 17
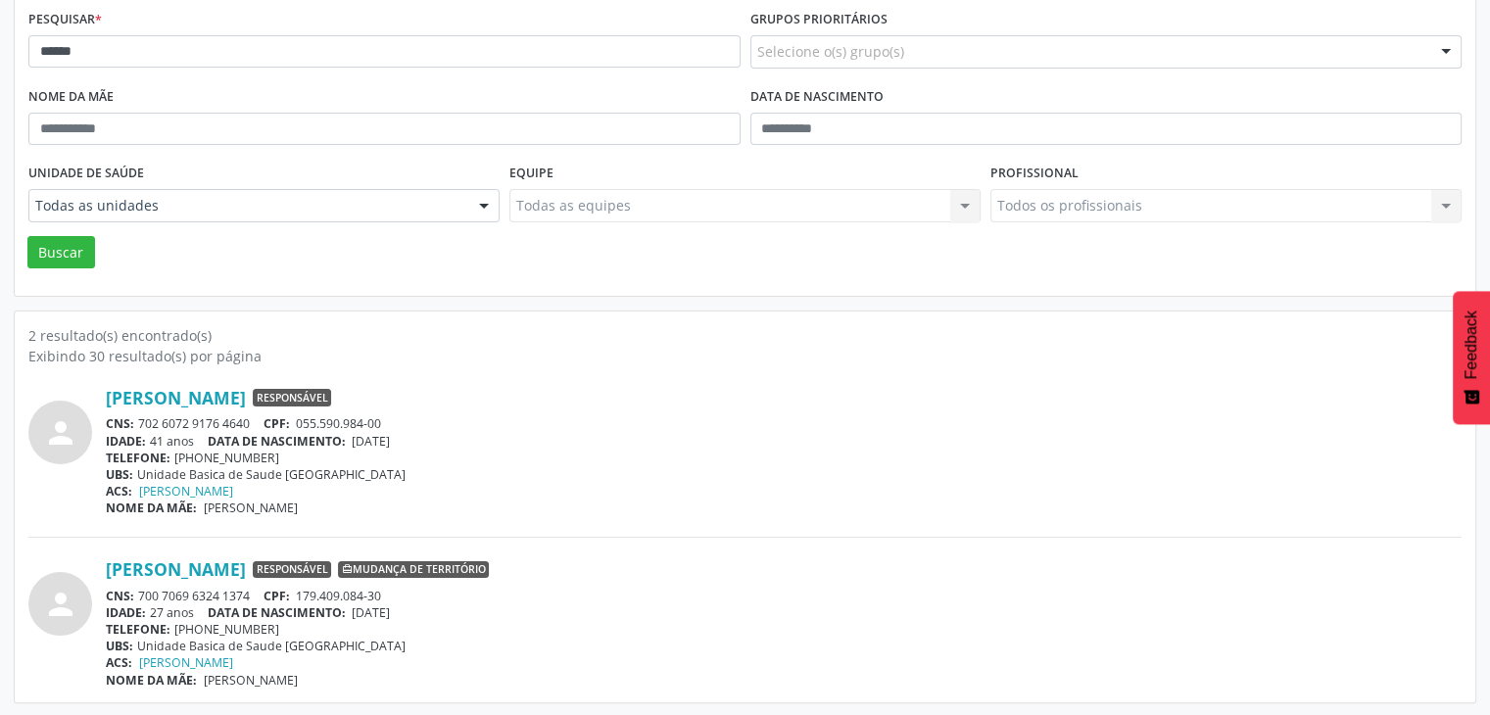
drag, startPoint x: 360, startPoint y: 436, endPoint x: 427, endPoint y: 436, distance: 66.6
click at [427, 436] on div "IDADE: 41 anos DATA DE NASCIMENTO: [DEMOGRAPHIC_DATA]" at bounding box center [784, 441] width 1356 height 17
click at [396, 428] on div "CNS: 702 6072 9176 4640 CPF: 055.590.984-00" at bounding box center [784, 423] width 1356 height 17
drag, startPoint x: 353, startPoint y: 438, endPoint x: 416, endPoint y: 437, distance: 63.7
click at [416, 437] on div "IDADE: 41 anos DATA DE NASCIMENTO: [DEMOGRAPHIC_DATA]" at bounding box center [784, 441] width 1356 height 17
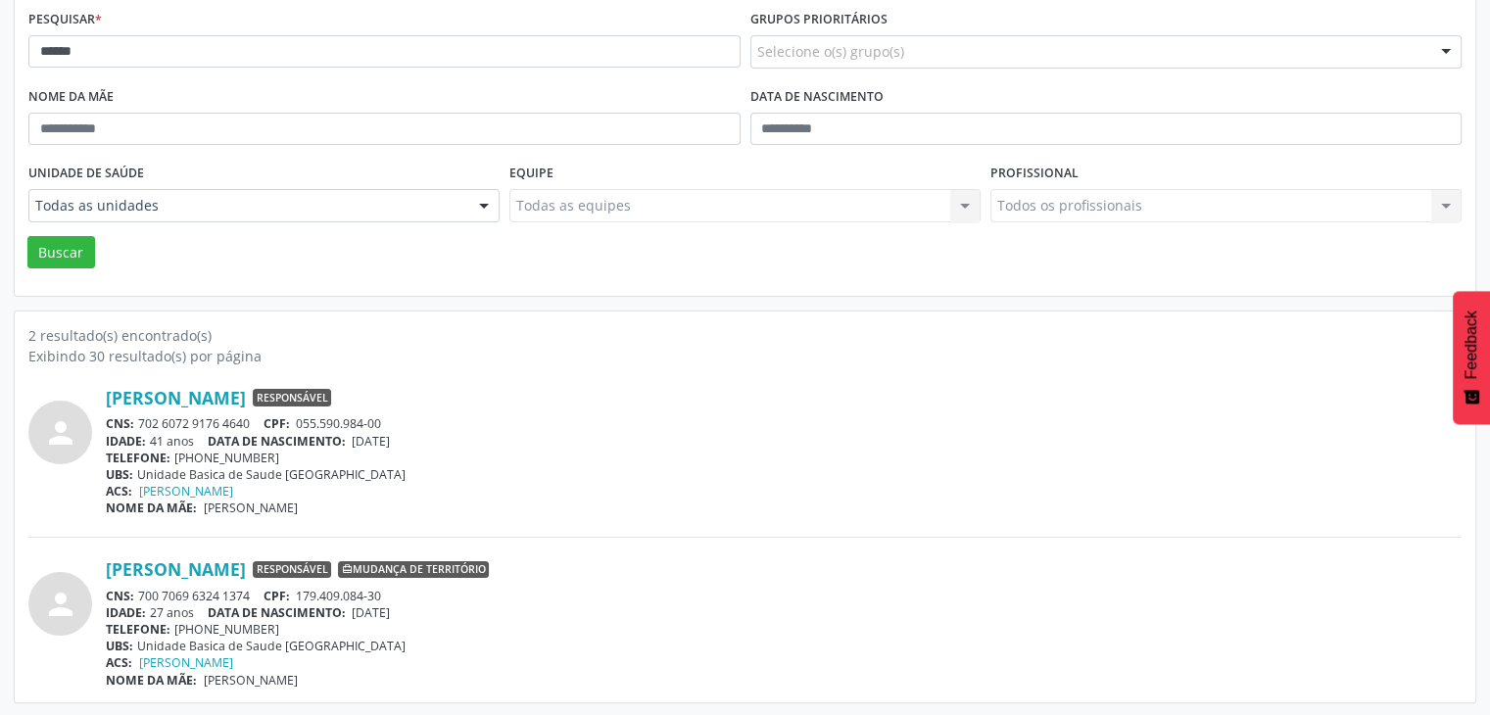
drag, startPoint x: 416, startPoint y: 437, endPoint x: 391, endPoint y: 438, distance: 25.5
click at [390, 438] on span "[DATE]" at bounding box center [371, 441] width 38 height 17
click at [354, 440] on div "IDADE: 41 anos DATA DE NASCIMENTO: [DEMOGRAPHIC_DATA]" at bounding box center [784, 441] width 1356 height 17
drag, startPoint x: 354, startPoint y: 440, endPoint x: 419, endPoint y: 438, distance: 65.7
click at [419, 438] on div "IDADE: 41 anos DATA DE NASCIMENTO: [DEMOGRAPHIC_DATA]" at bounding box center [784, 441] width 1356 height 17
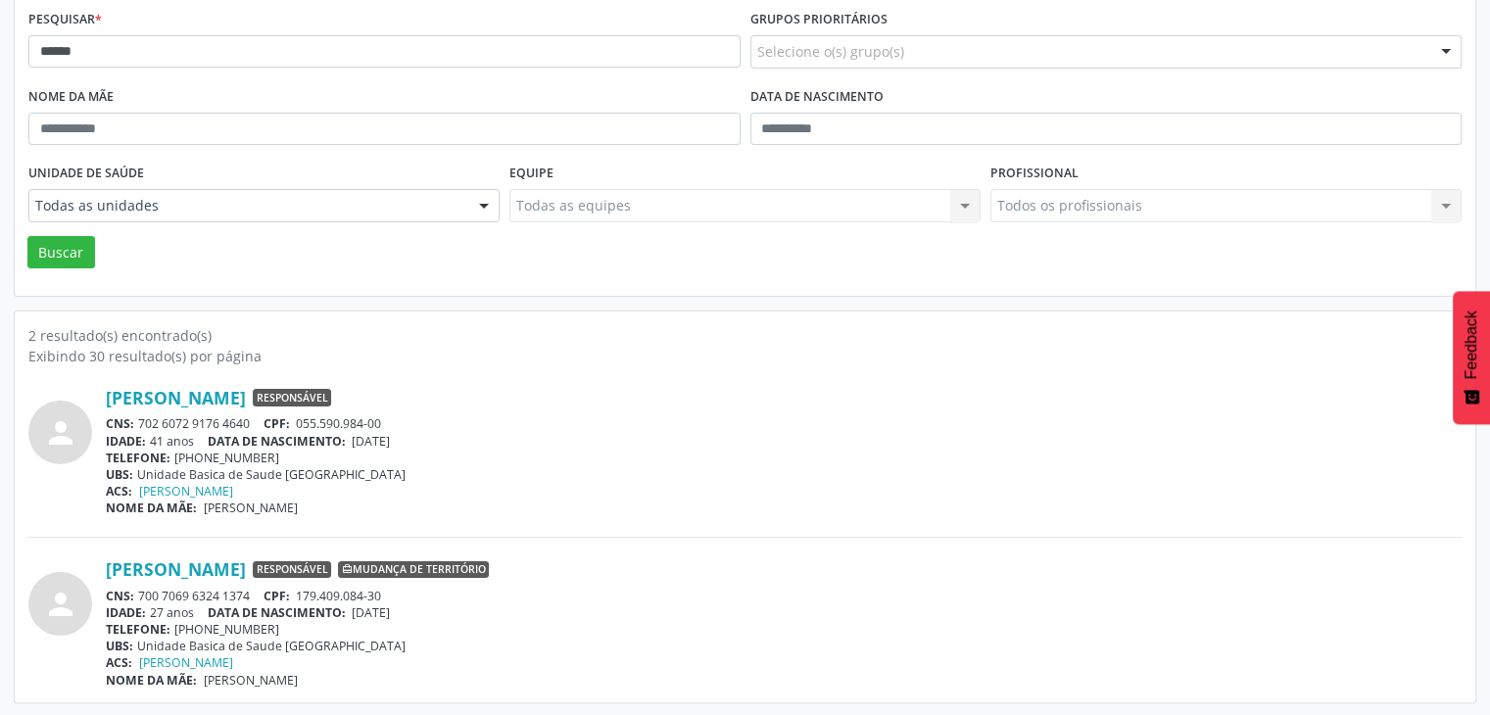
click at [671, 423] on div "CNS: 702 6072 9176 4640 CPF: 055.590.984-00" at bounding box center [784, 423] width 1356 height 17
